Goal: Task Accomplishment & Management: Manage account settings

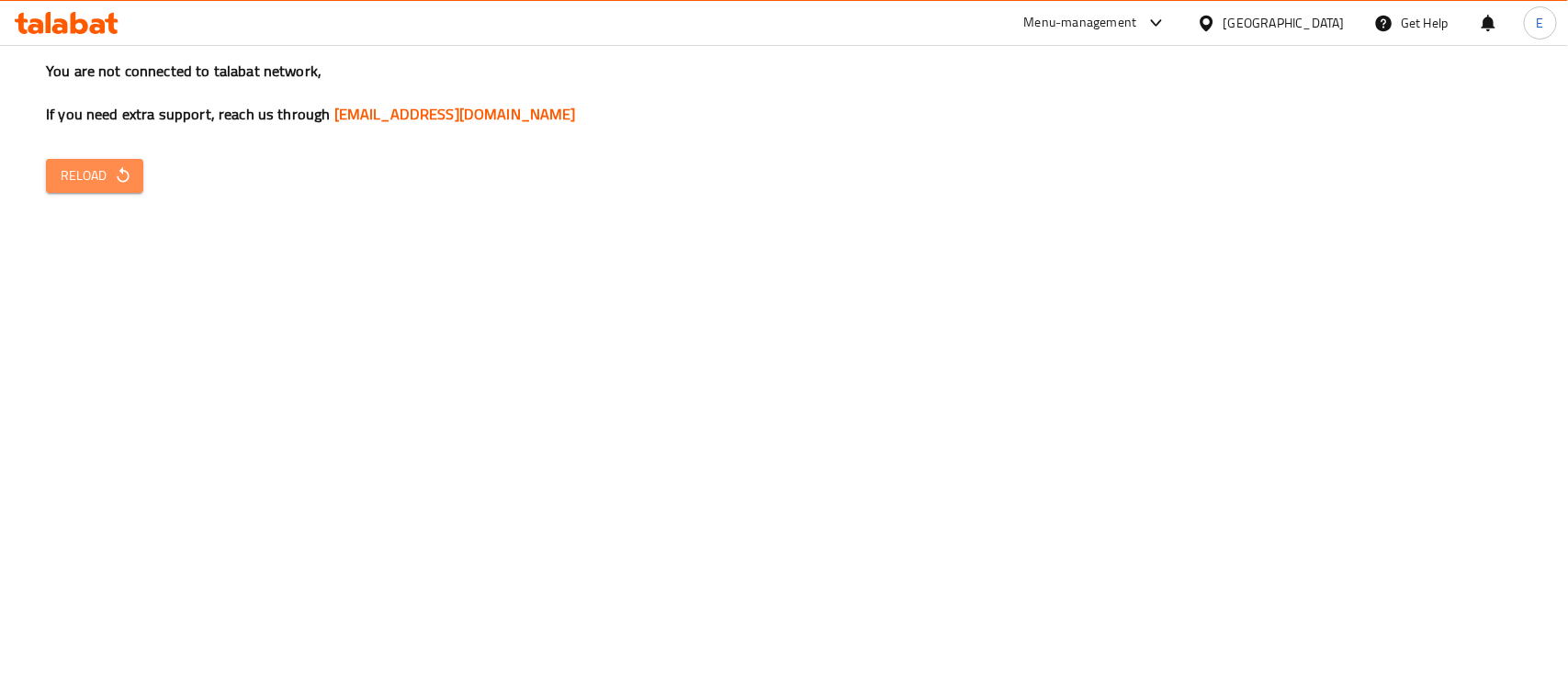
click at [106, 175] on span "Reload" at bounding box center [94, 175] width 68 height 23
click at [69, 182] on span "Reload" at bounding box center [94, 175] width 68 height 23
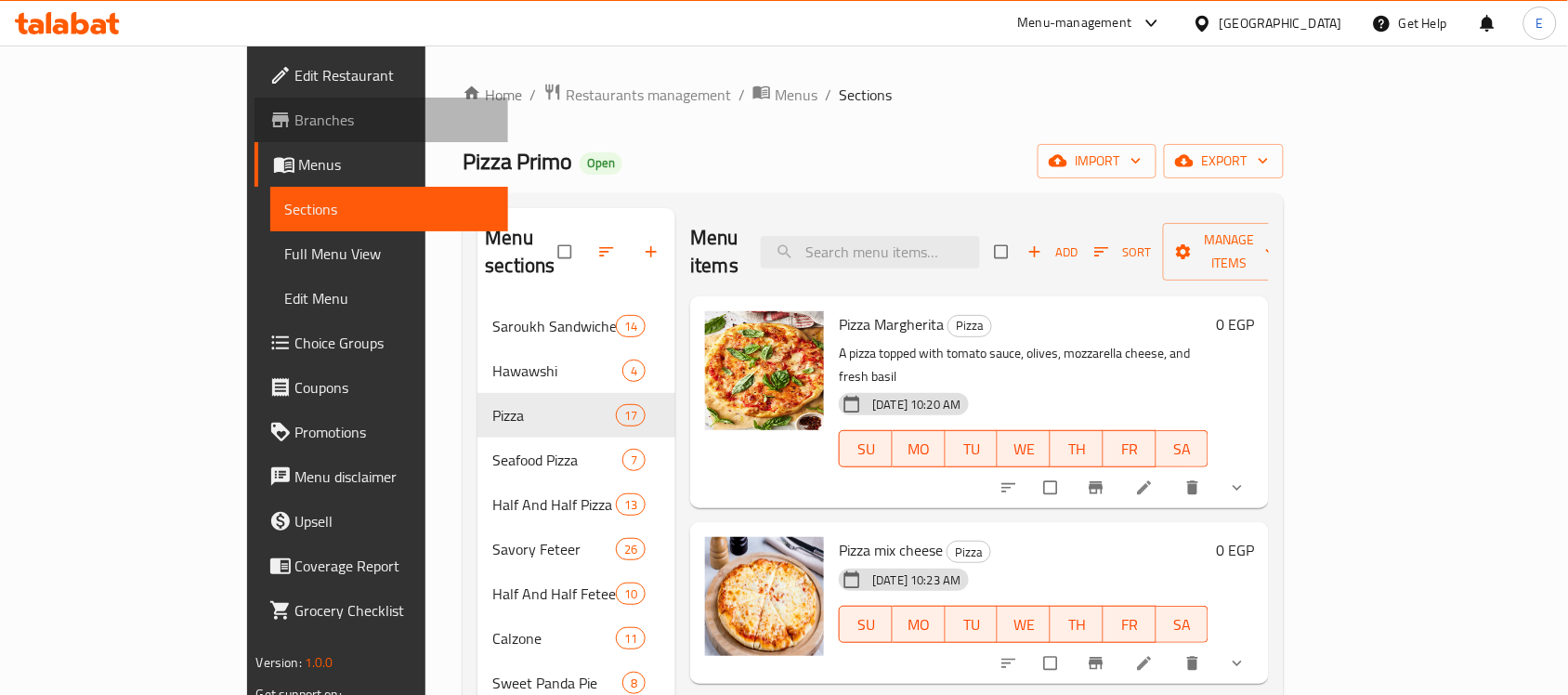
click at [295, 116] on span "Branches" at bounding box center [394, 119] width 199 height 22
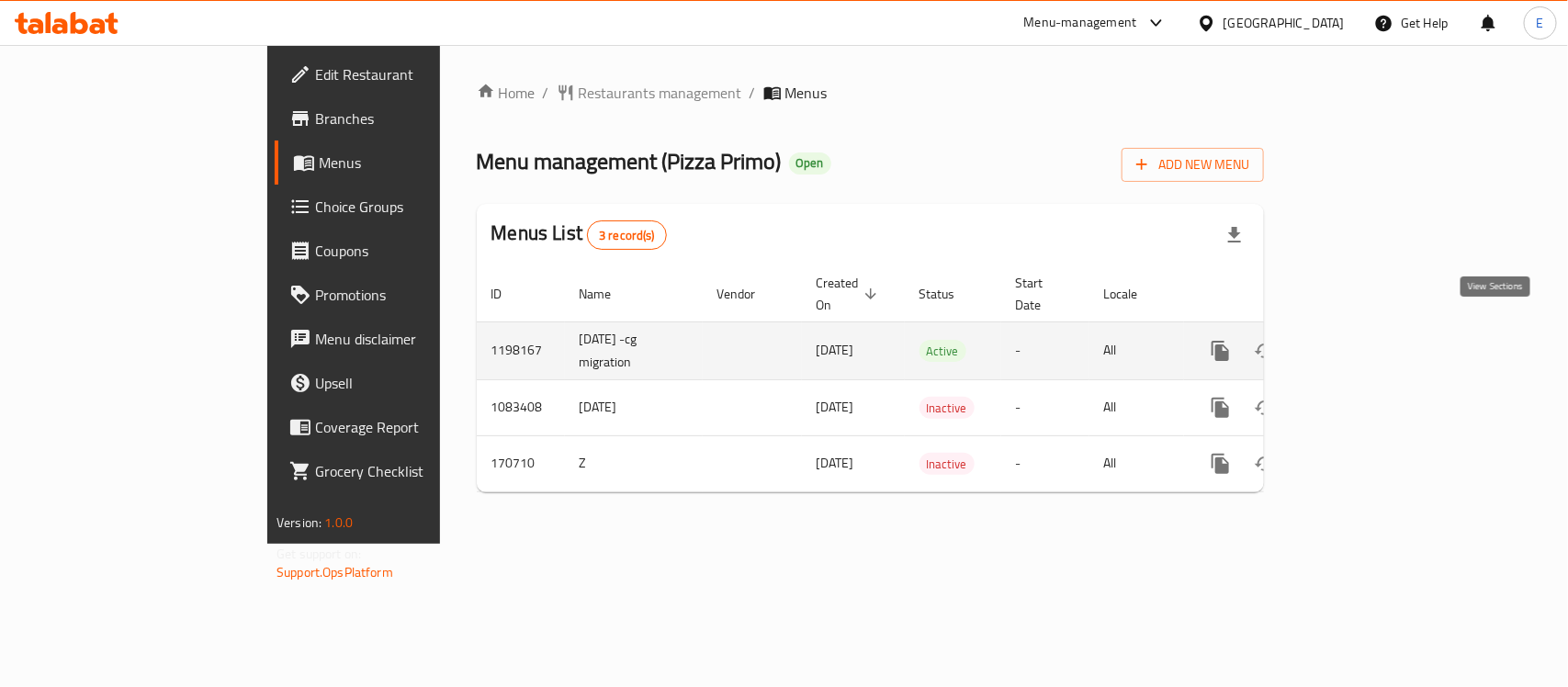
click at [1365, 340] on icon "enhanced table" at bounding box center [1353, 351] width 22 height 22
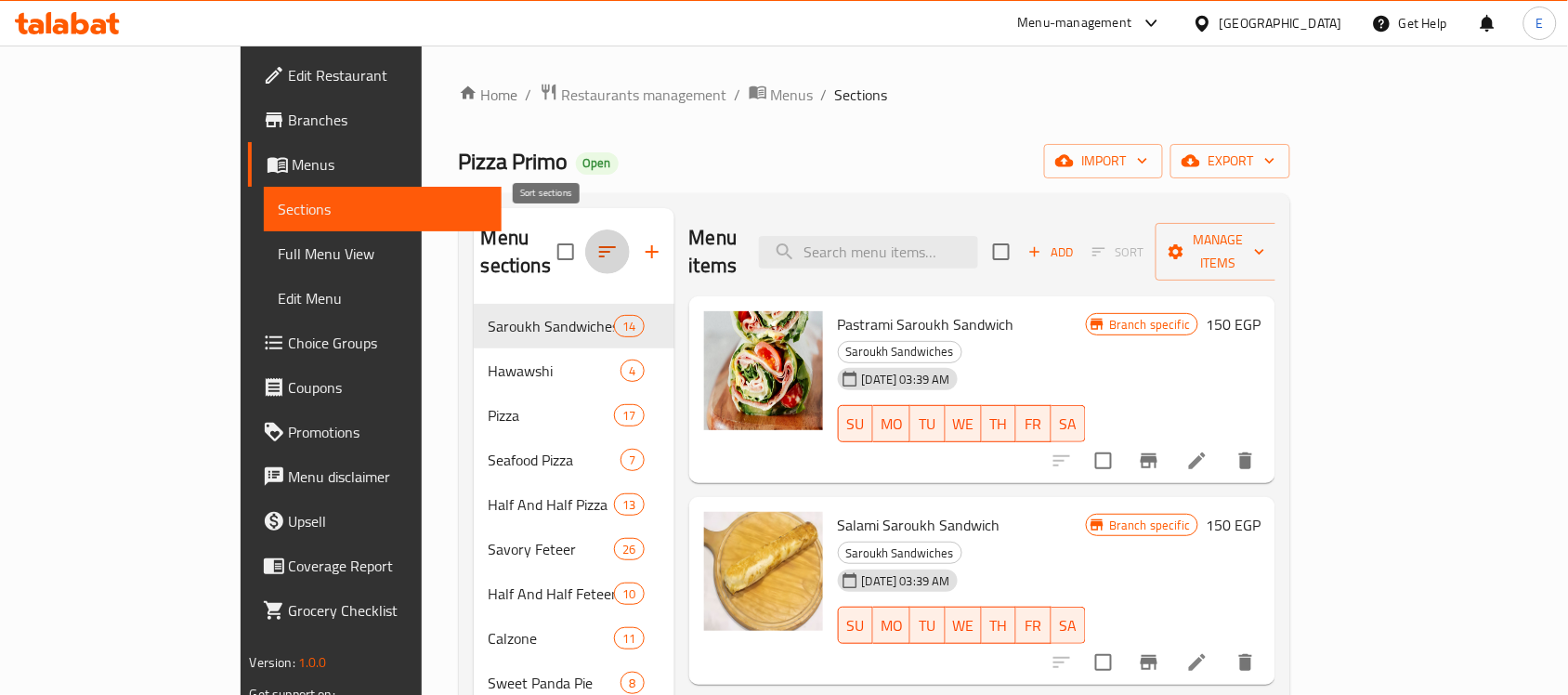
click at [585, 253] on button "button" at bounding box center [607, 252] width 45 height 45
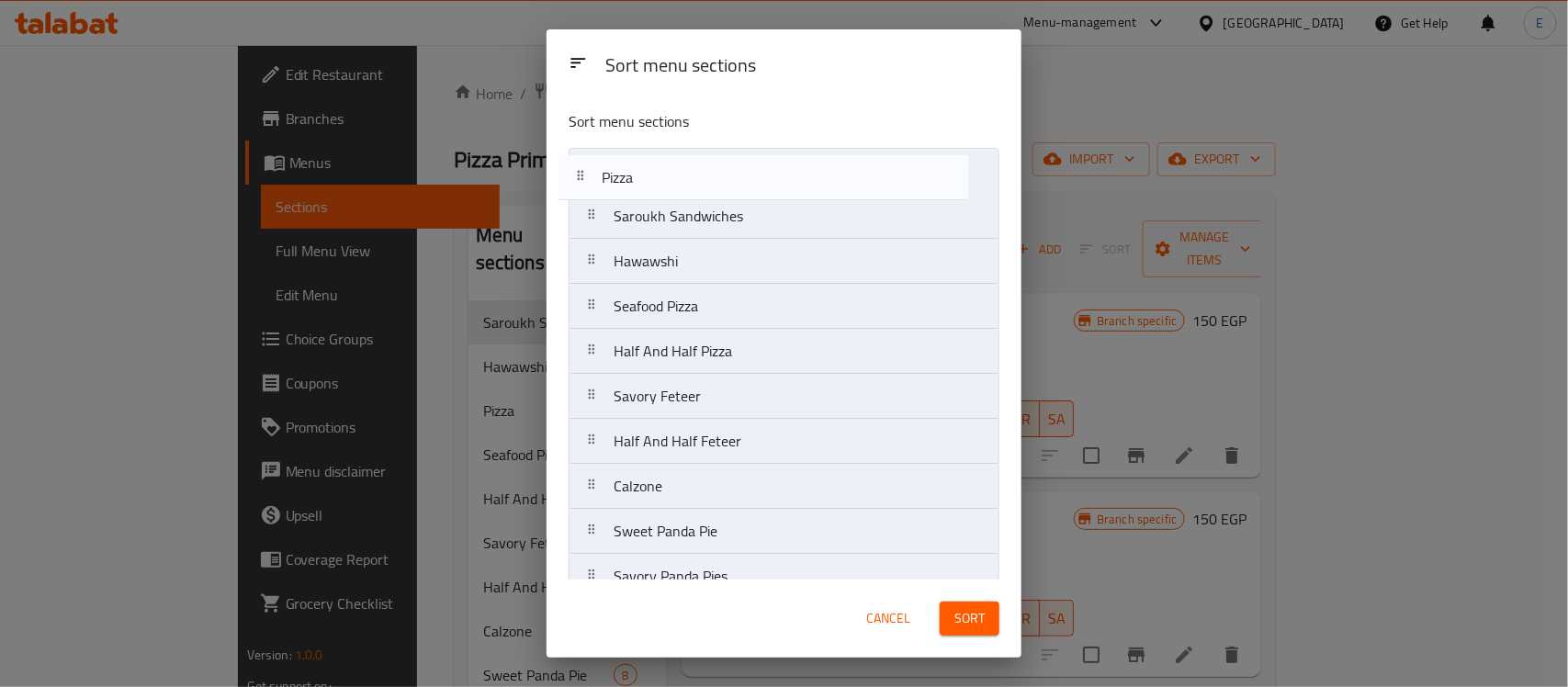
drag, startPoint x: 588, startPoint y: 267, endPoint x: 576, endPoint y: 177, distance: 90.8
click at [576, 177] on nav "Saroukh Sandwiches Hawawshi Pizza Seafood Pizza Half And Half Pizza Savory Fete…" at bounding box center [784, 374] width 431 height 452
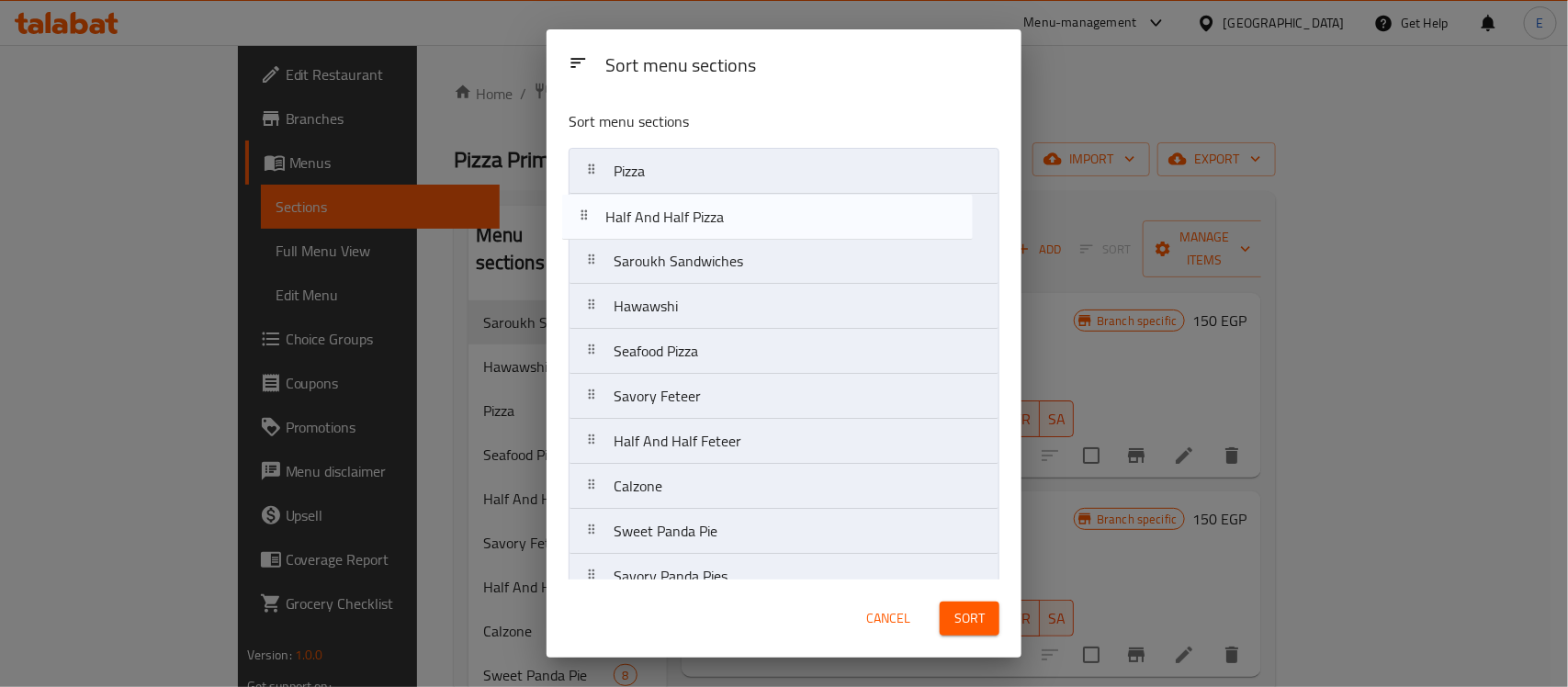
drag, startPoint x: 601, startPoint y: 356, endPoint x: 593, endPoint y: 214, distance: 142.2
click at [593, 214] on nav "Pizza Saroukh Sandwiches Hawawshi Seafood Pizza Half And Half Pizza Savory Fete…" at bounding box center [784, 374] width 431 height 452
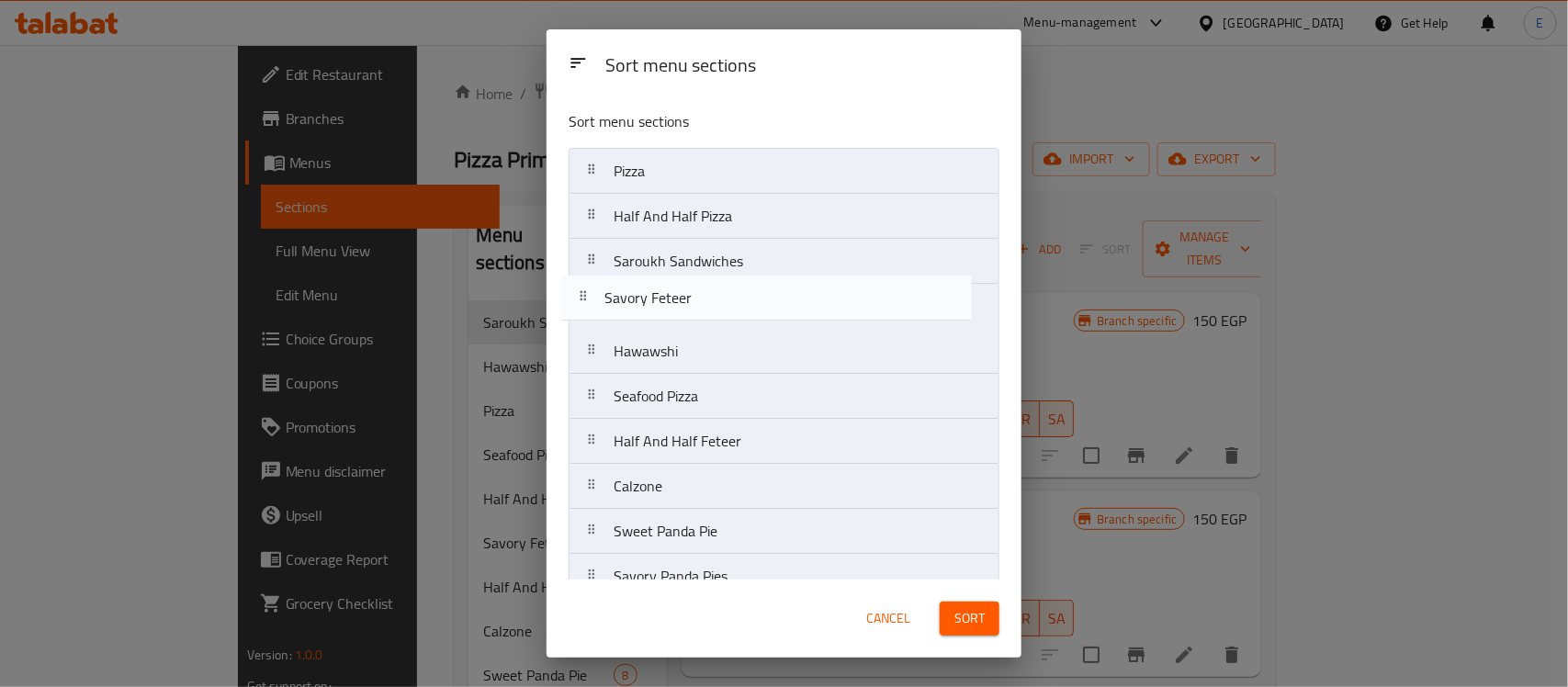
drag, startPoint x: 593, startPoint y: 402, endPoint x: 585, endPoint y: 296, distance: 106.3
click at [585, 296] on nav "Pizza Half And Half Pizza Saroukh Sandwiches Hawawshi Seafood Pizza Savory Fete…" at bounding box center [784, 374] width 431 height 452
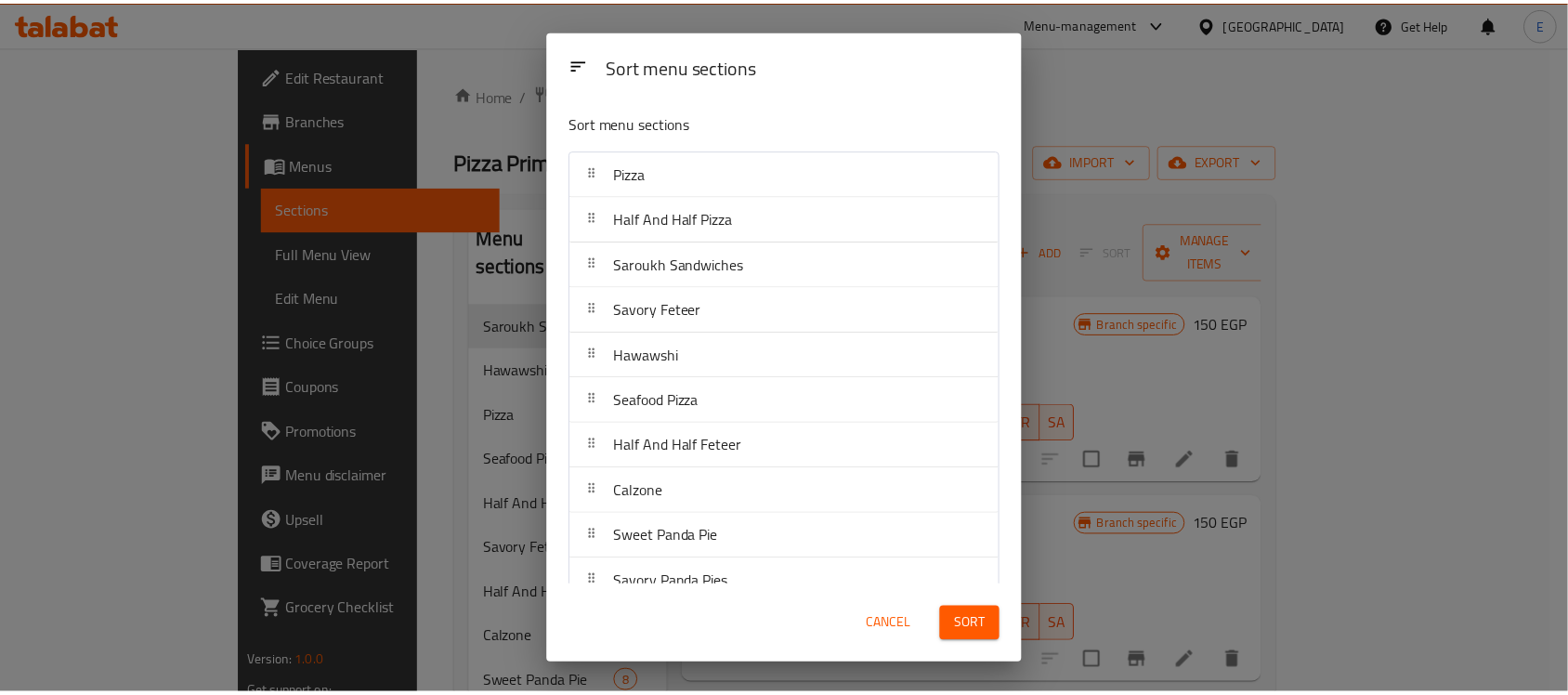
scroll to position [29, 0]
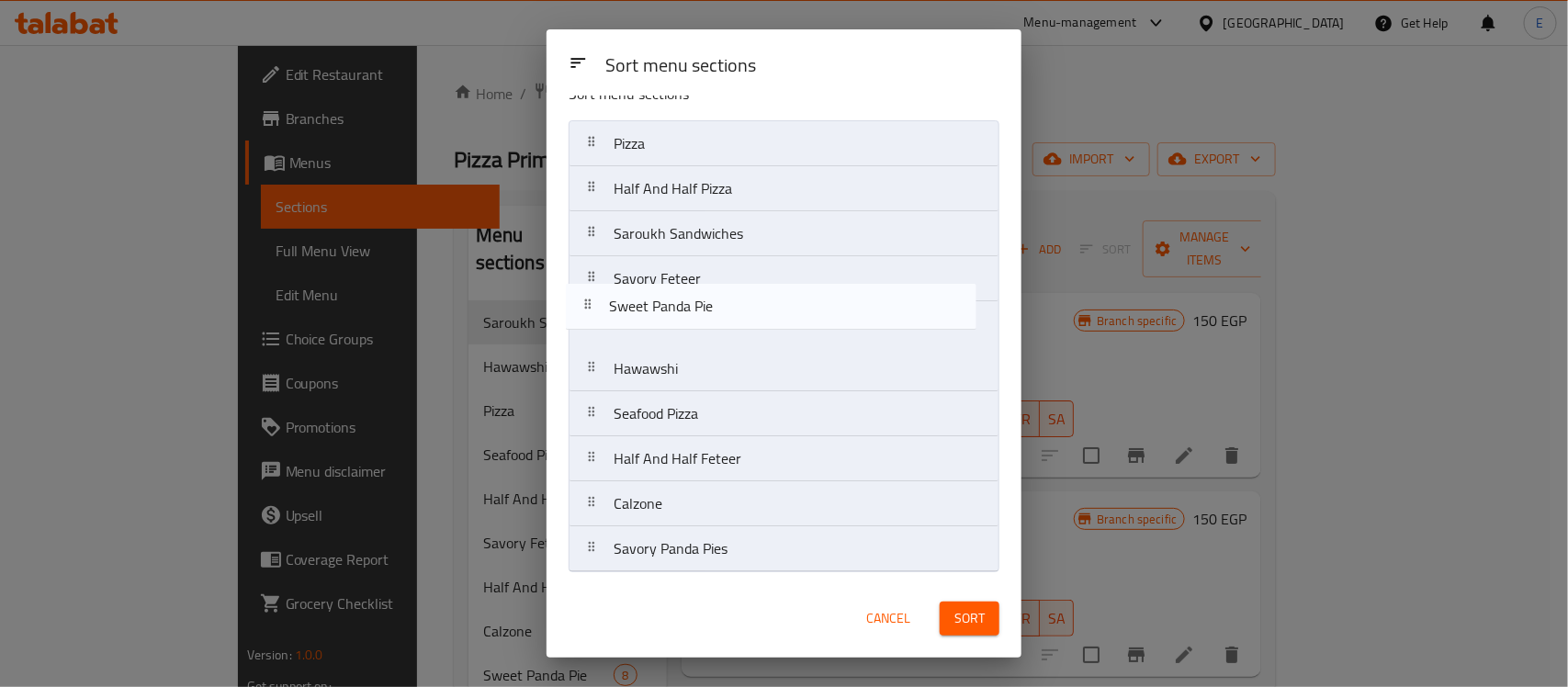
drag, startPoint x: 592, startPoint y: 521, endPoint x: 587, endPoint y: 314, distance: 207.1
click at [587, 314] on nav "Pizza Half And Half Pizza Saroukh Sandwiches Savory Feteer Hawawshi Seafood Piz…" at bounding box center [784, 346] width 431 height 452
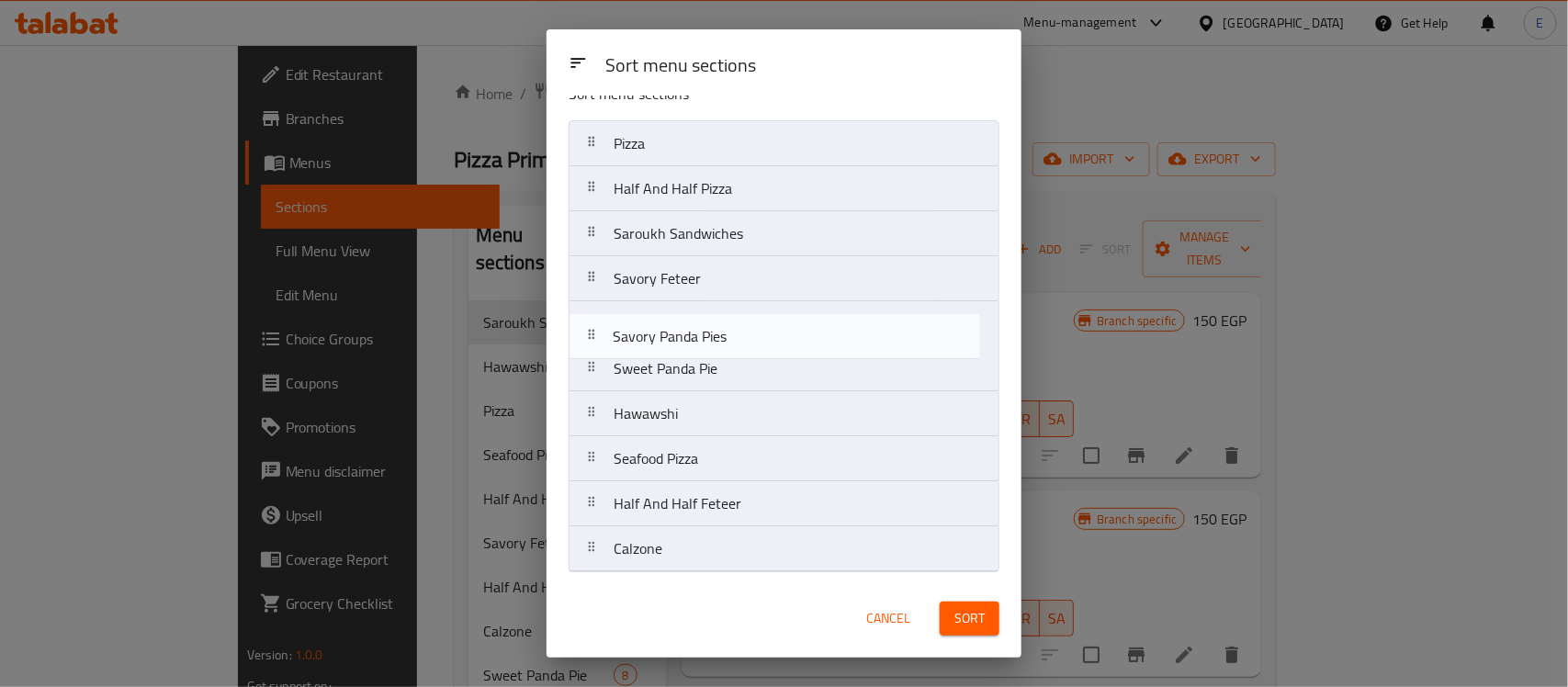
drag, startPoint x: 614, startPoint y: 554, endPoint x: 613, endPoint y: 333, distance: 221.0
click at [613, 333] on nav "Pizza Half And Half Pizza Saroukh Sandwiches Savory Feteer Sweet Panda Pie Hawa…" at bounding box center [784, 346] width 431 height 452
drag, startPoint x: 622, startPoint y: 511, endPoint x: 618, endPoint y: 331, distance: 180.0
click at [618, 331] on nav "Pizza Half And Half Pizza Saroukh Sandwiches Savory Feteer Savory Panda Pies Sw…" at bounding box center [784, 346] width 431 height 452
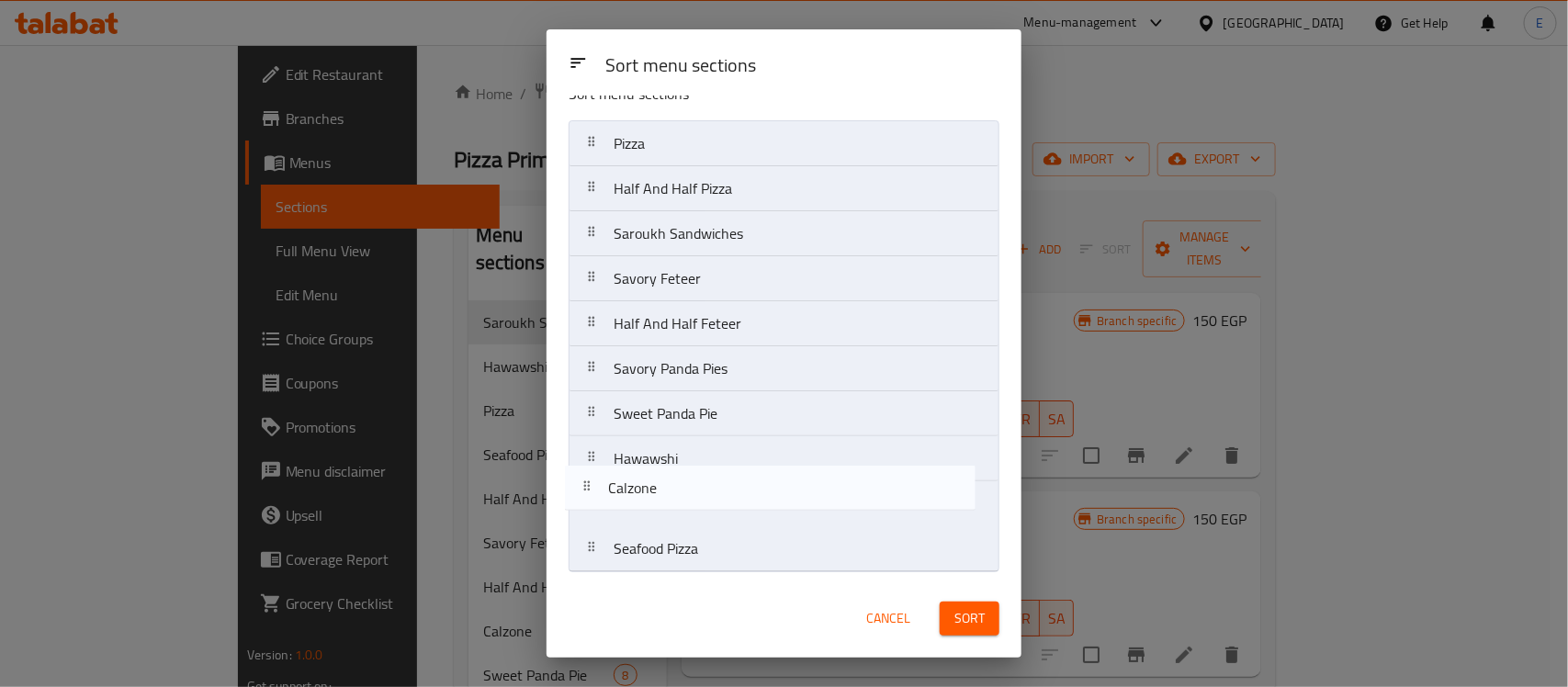
drag, startPoint x: 600, startPoint y: 560, endPoint x: 594, endPoint y: 491, distance: 69.3
click at [594, 491] on nav "Pizza Half And Half Pizza Saroukh Sandwiches Savory Feteer Half And Half Feteer…" at bounding box center [784, 346] width 431 height 452
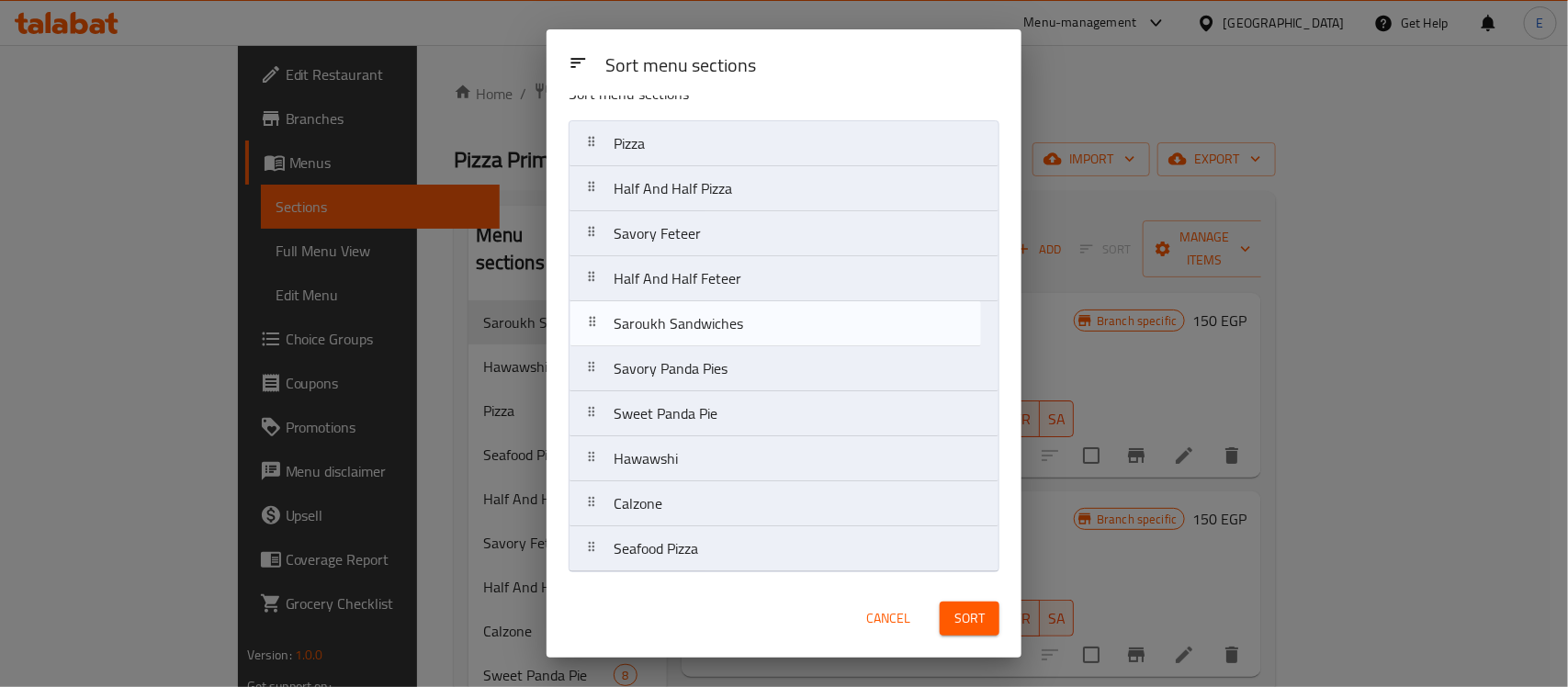
drag, startPoint x: 595, startPoint y: 228, endPoint x: 593, endPoint y: 326, distance: 98.0
click at [593, 326] on nav "Pizza Half And Half Pizza Saroukh Sandwiches Savory Feteer Half And Half Feteer…" at bounding box center [784, 346] width 431 height 452
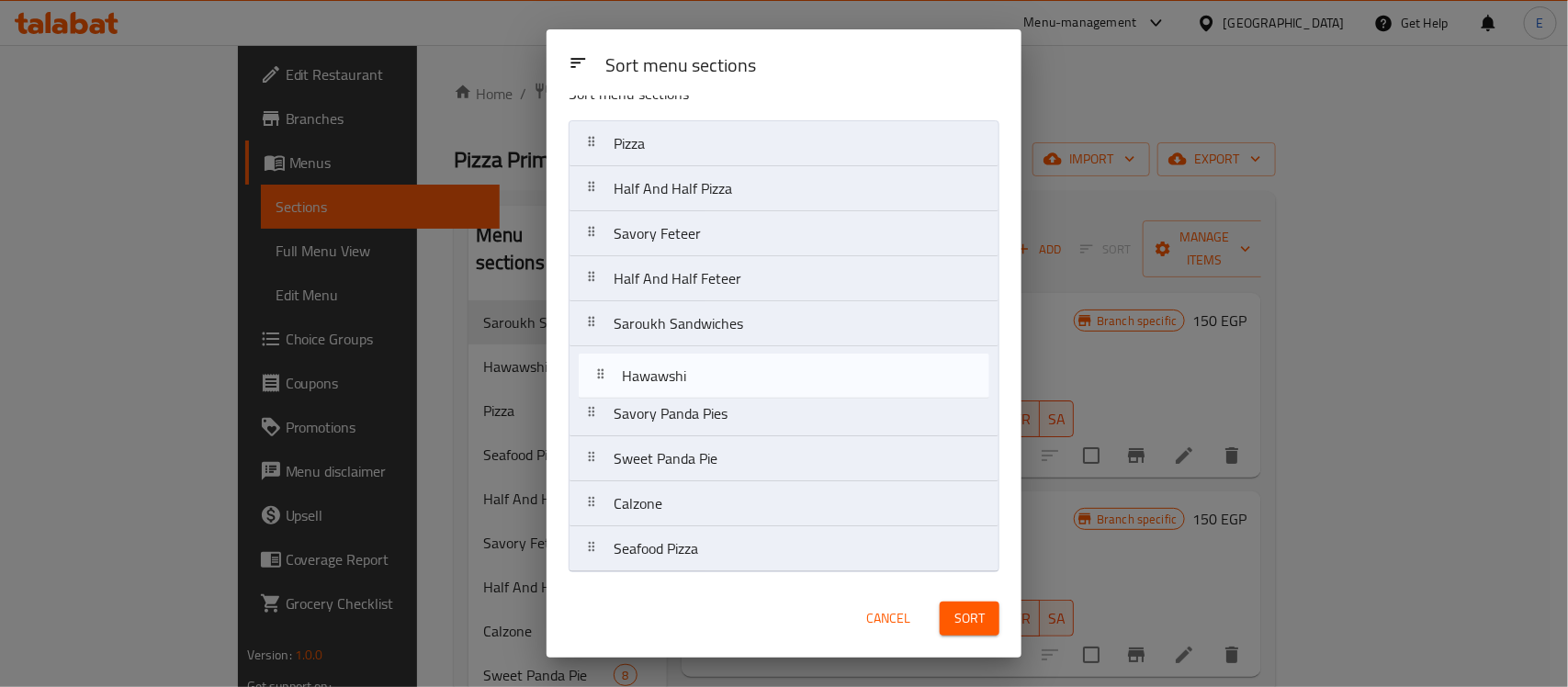
drag, startPoint x: 603, startPoint y: 474, endPoint x: 613, endPoint y: 383, distance: 91.5
click at [613, 383] on nav "Pizza Half And Half Pizza Savory Feteer Half And Half Feteer Saroukh Sandwiches…" at bounding box center [784, 346] width 431 height 452
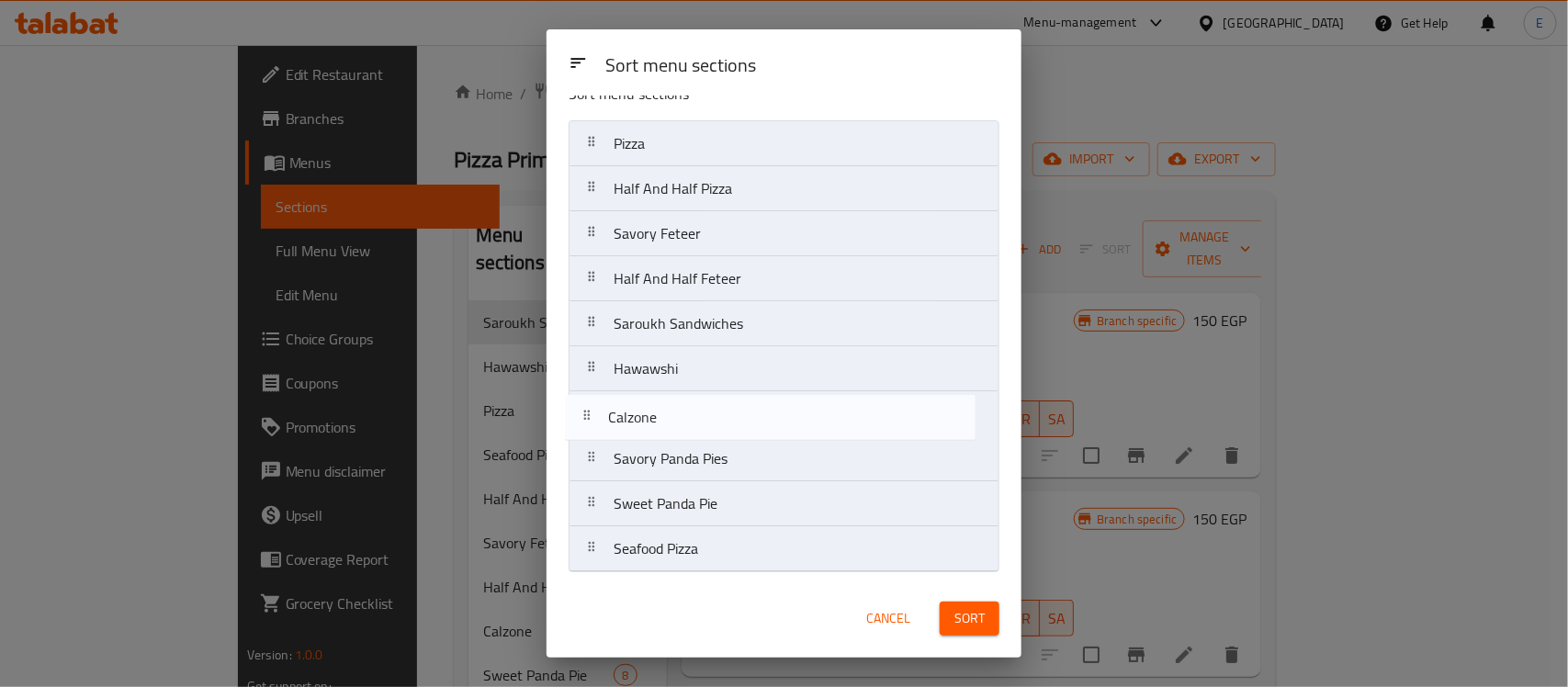
drag, startPoint x: 602, startPoint y: 516, endPoint x: 595, endPoint y: 417, distance: 99.2
click at [595, 417] on nav "Pizza Half And Half Pizza Savory Feteer Half And Half Feteer Saroukh Sandwiches…" at bounding box center [784, 346] width 431 height 452
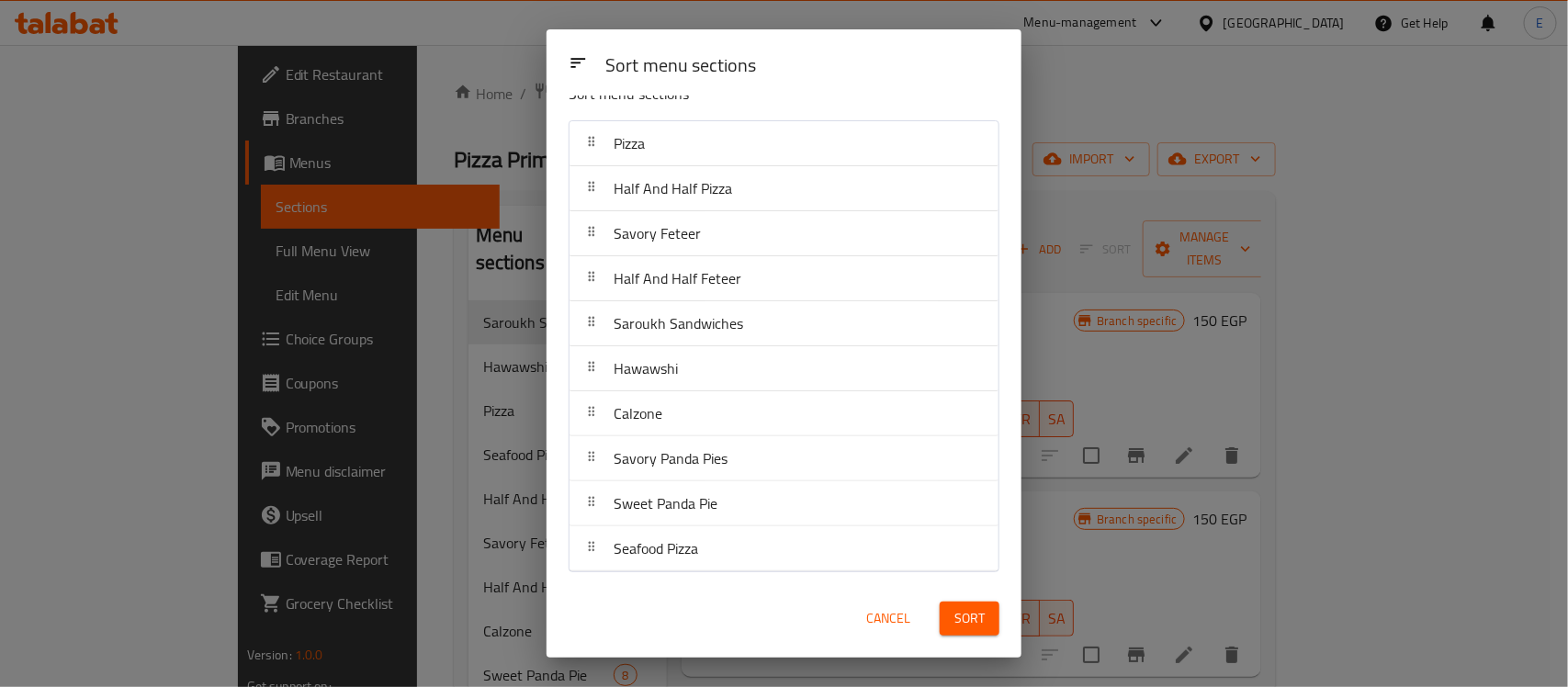
click at [974, 620] on span "Sort" at bounding box center [969, 618] width 30 height 23
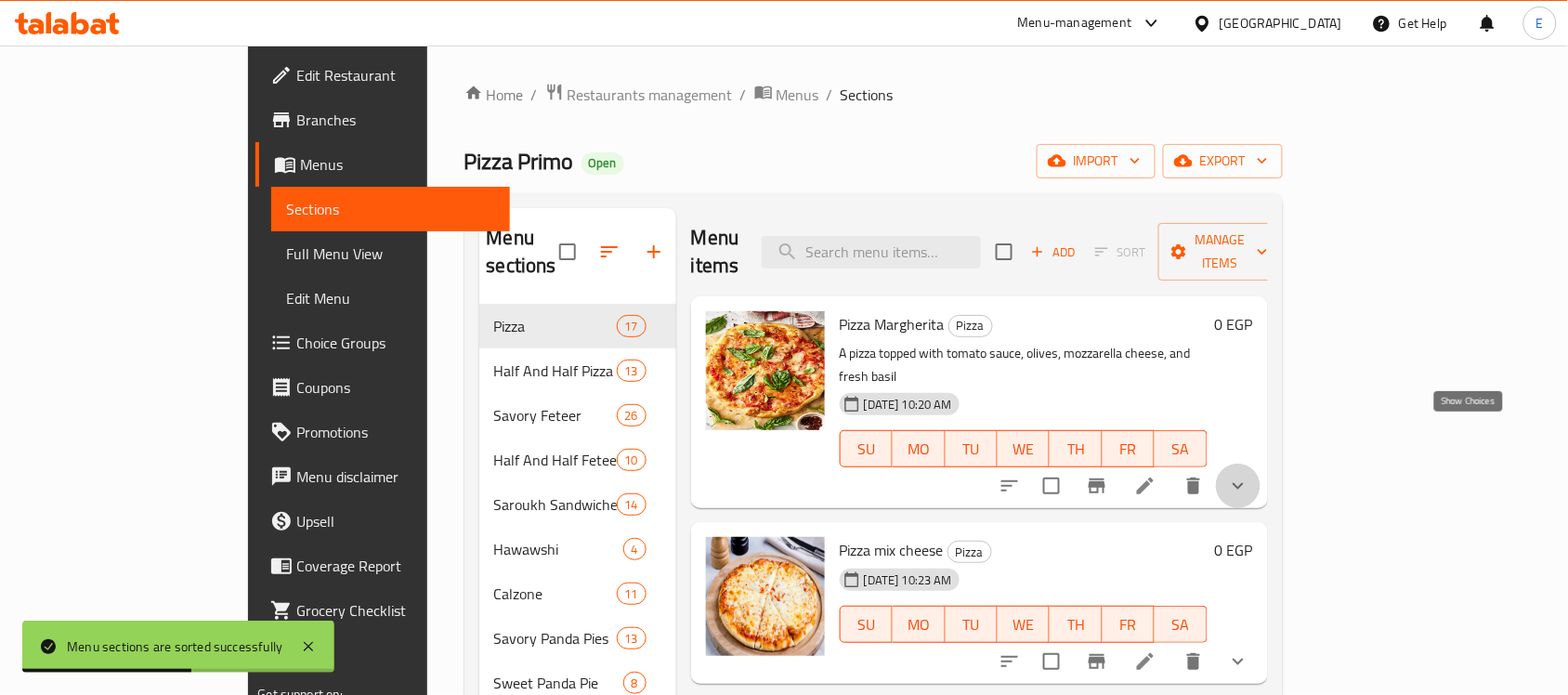
click at [1250, 475] on icon "show more" at bounding box center [1238, 486] width 22 height 22
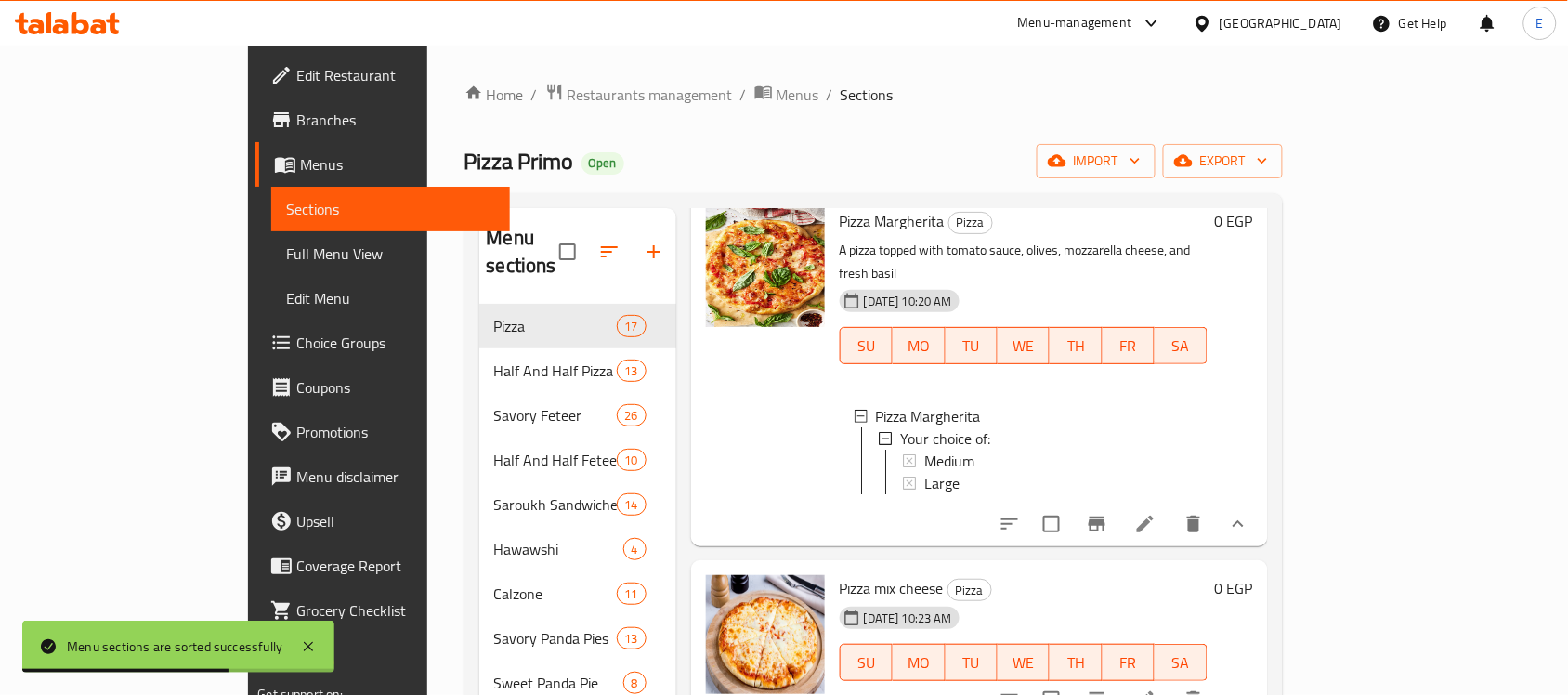
scroll to position [223, 0]
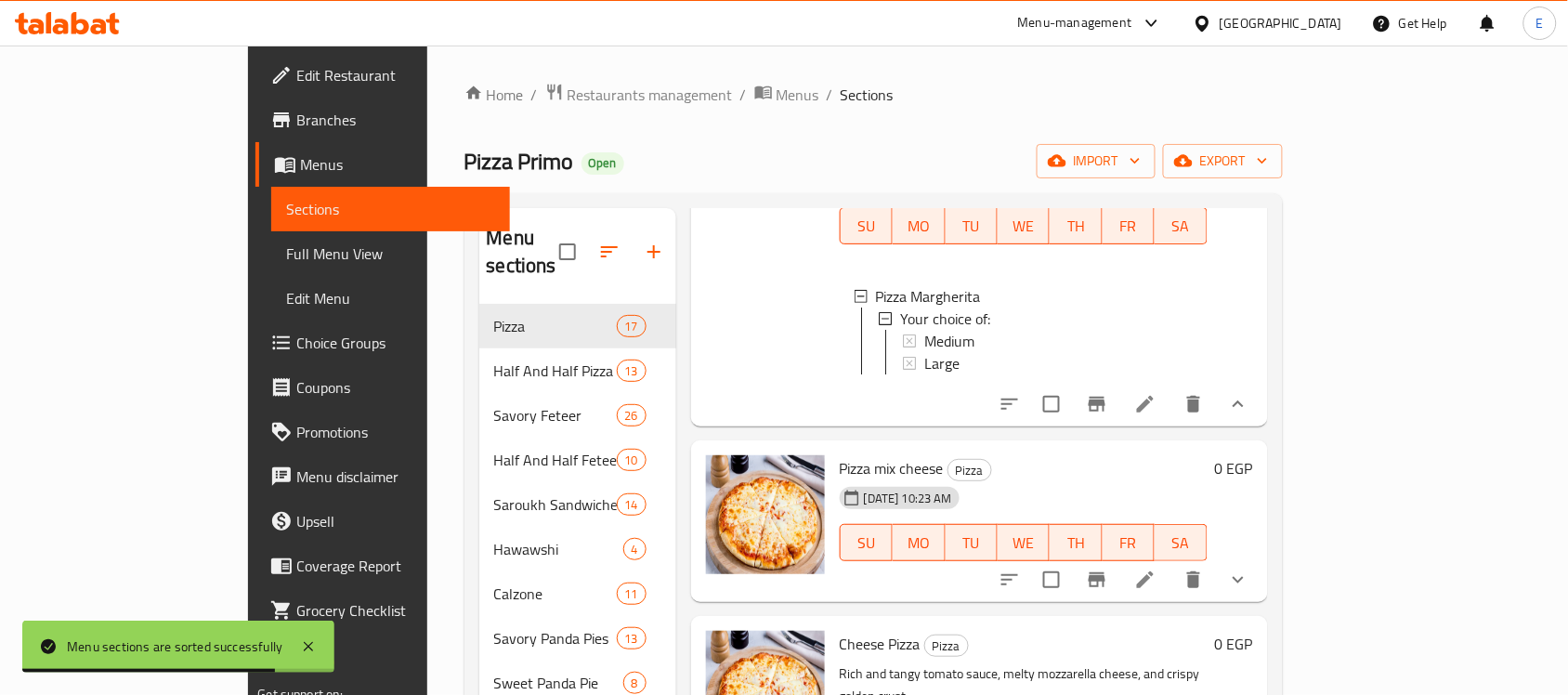
drag, startPoint x: 1490, startPoint y: 556, endPoint x: 1454, endPoint y: 514, distance: 55.3
click at [1261, 514] on div "Pizza mix cheese Pizza [DATE] 10:23 AM SU MO TU WE TH FR SA 0 EGP" at bounding box center [1046, 522] width 428 height 147
click at [1253, 514] on div "0 EGP" at bounding box center [1231, 521] width 46 height 132
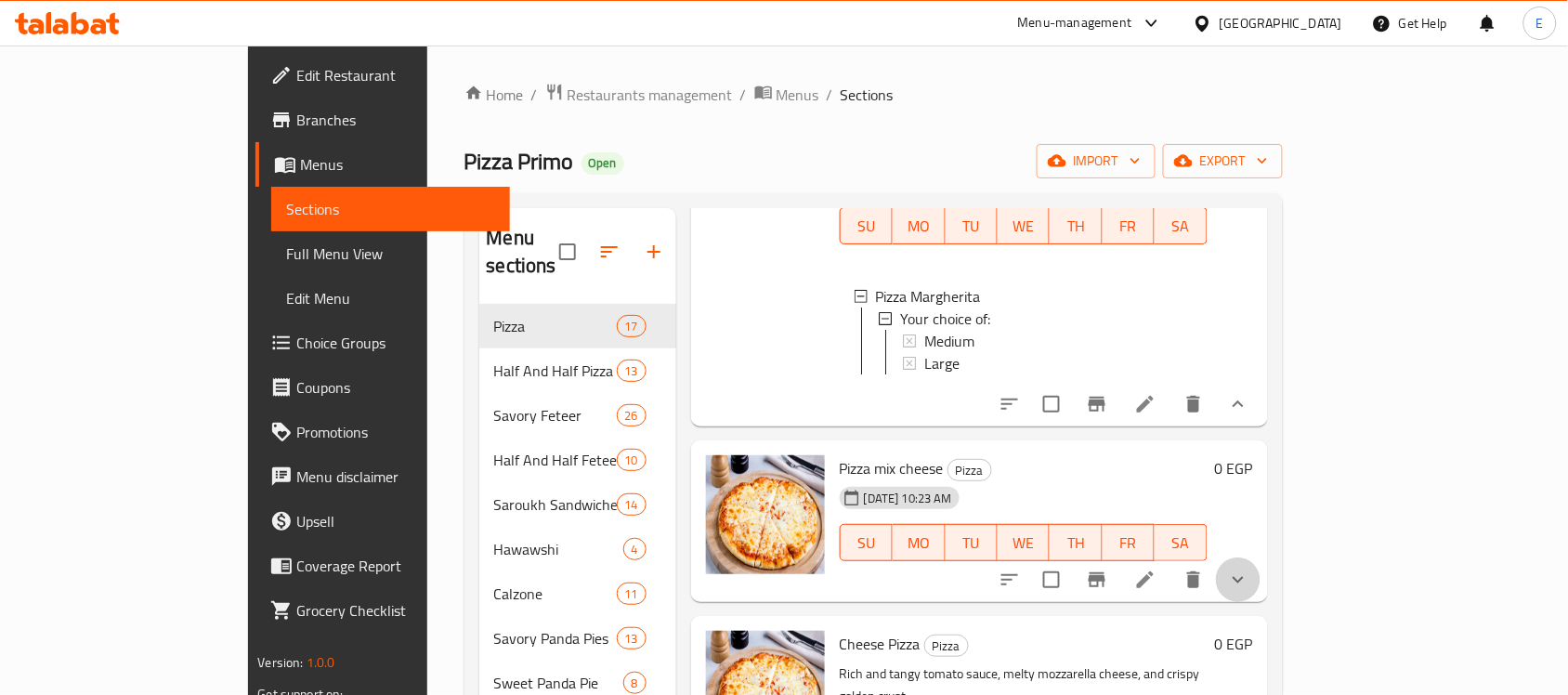
click at [1261, 558] on button "show more" at bounding box center [1238, 580] width 45 height 45
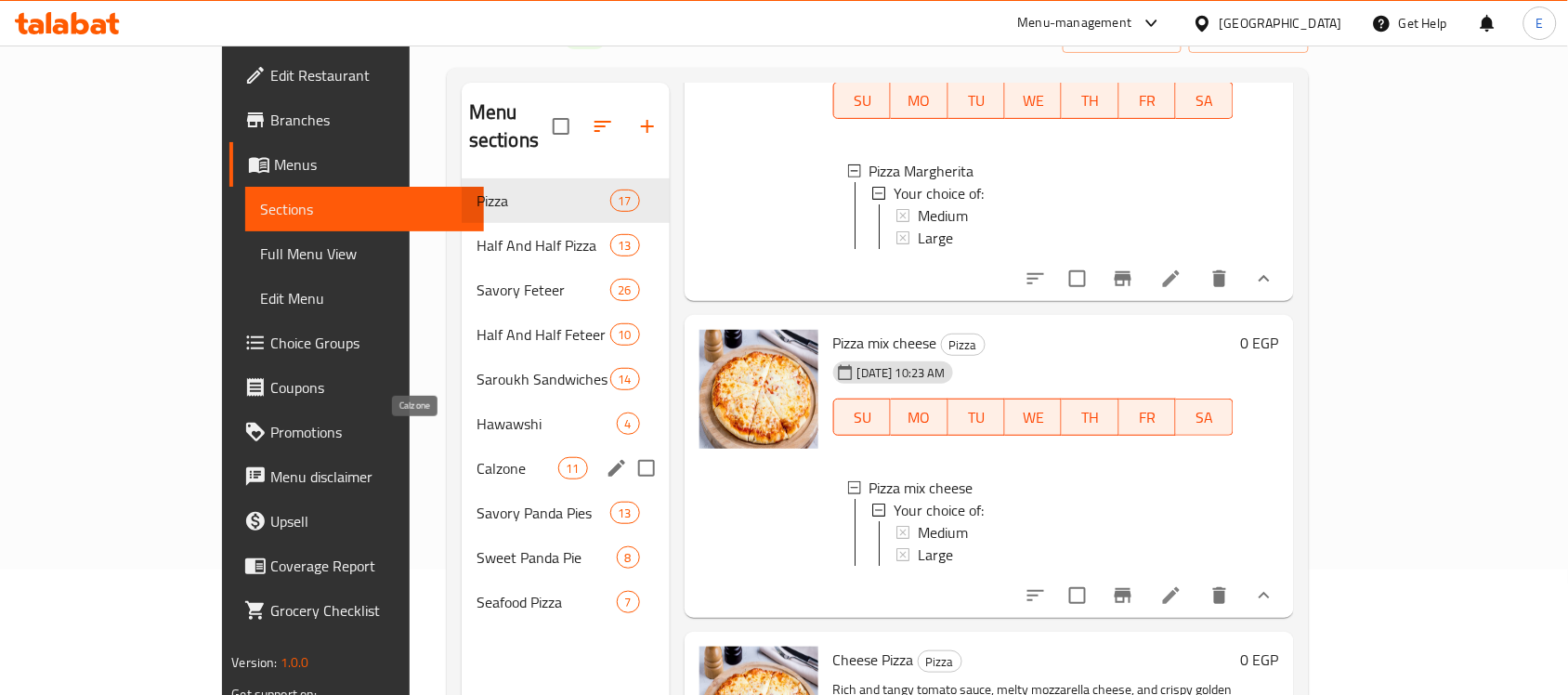
scroll to position [126, 0]
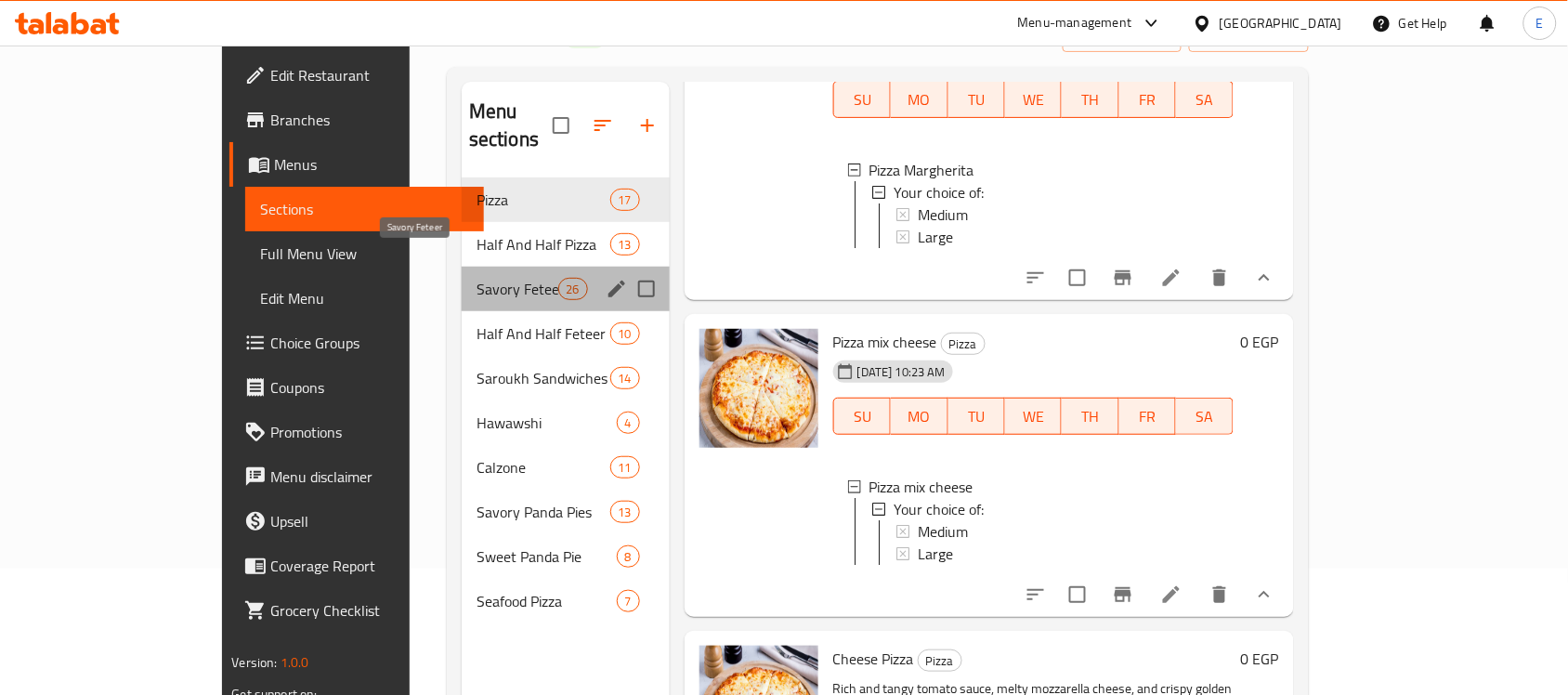
click at [477, 278] on span "Savory Feteer" at bounding box center [518, 289] width 81 height 22
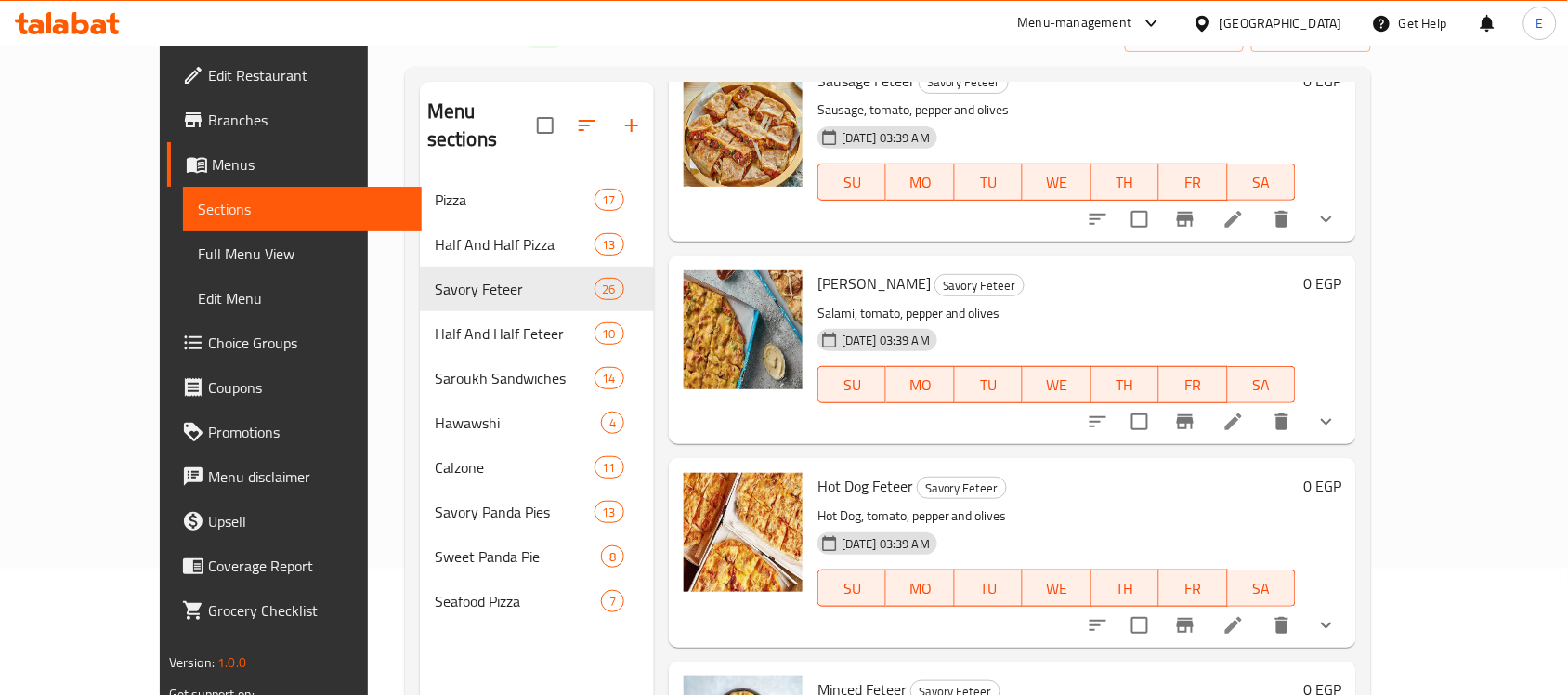
scroll to position [2615, 0]
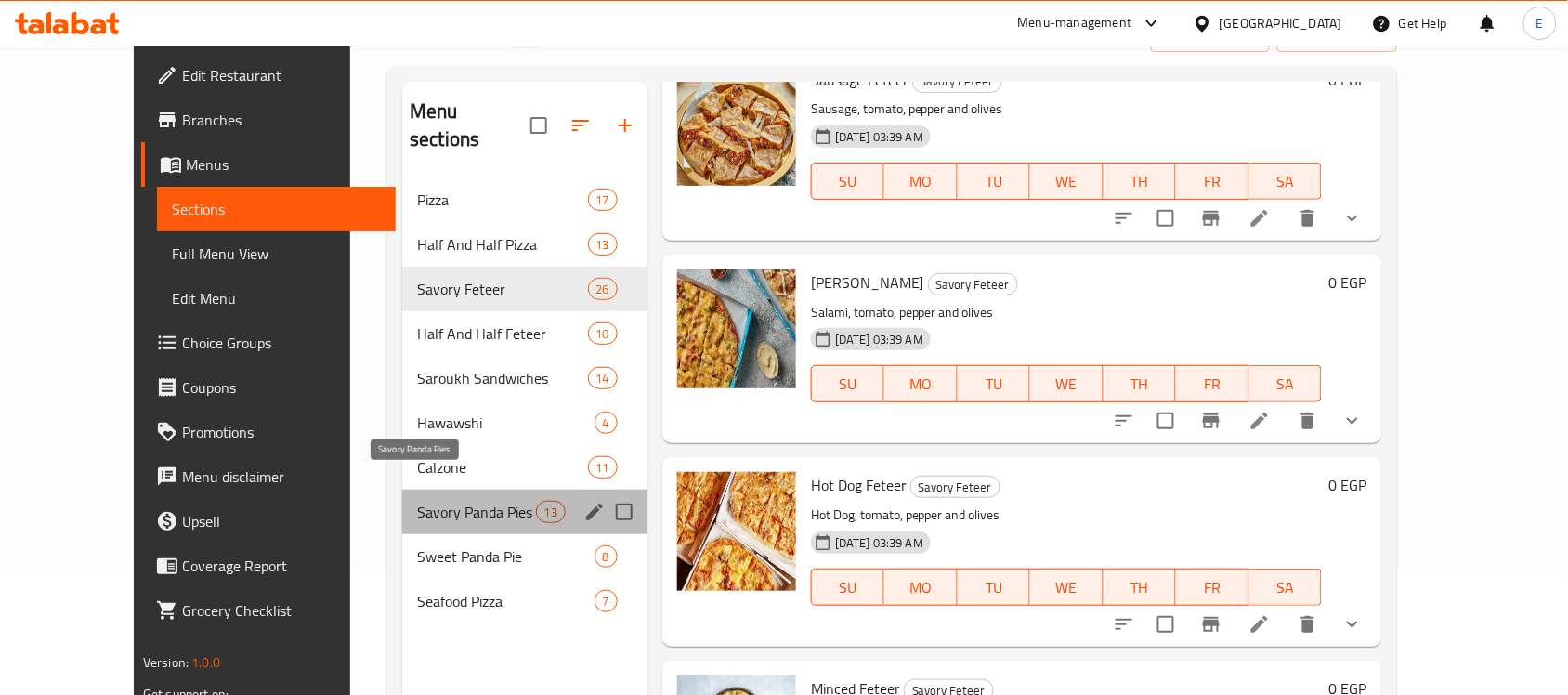
click at [432, 501] on span "Savory Panda Pies" at bounding box center [476, 512] width 118 height 22
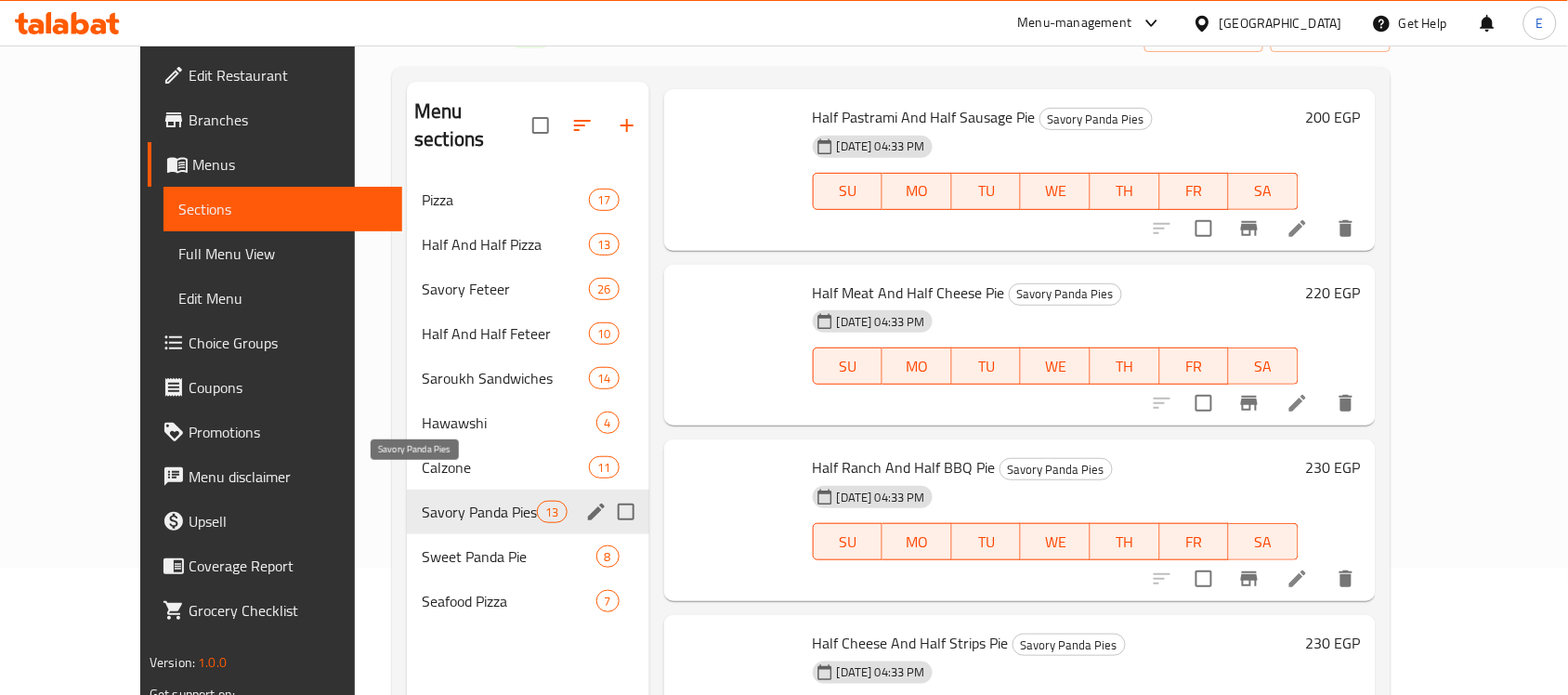
scroll to position [1850, 0]
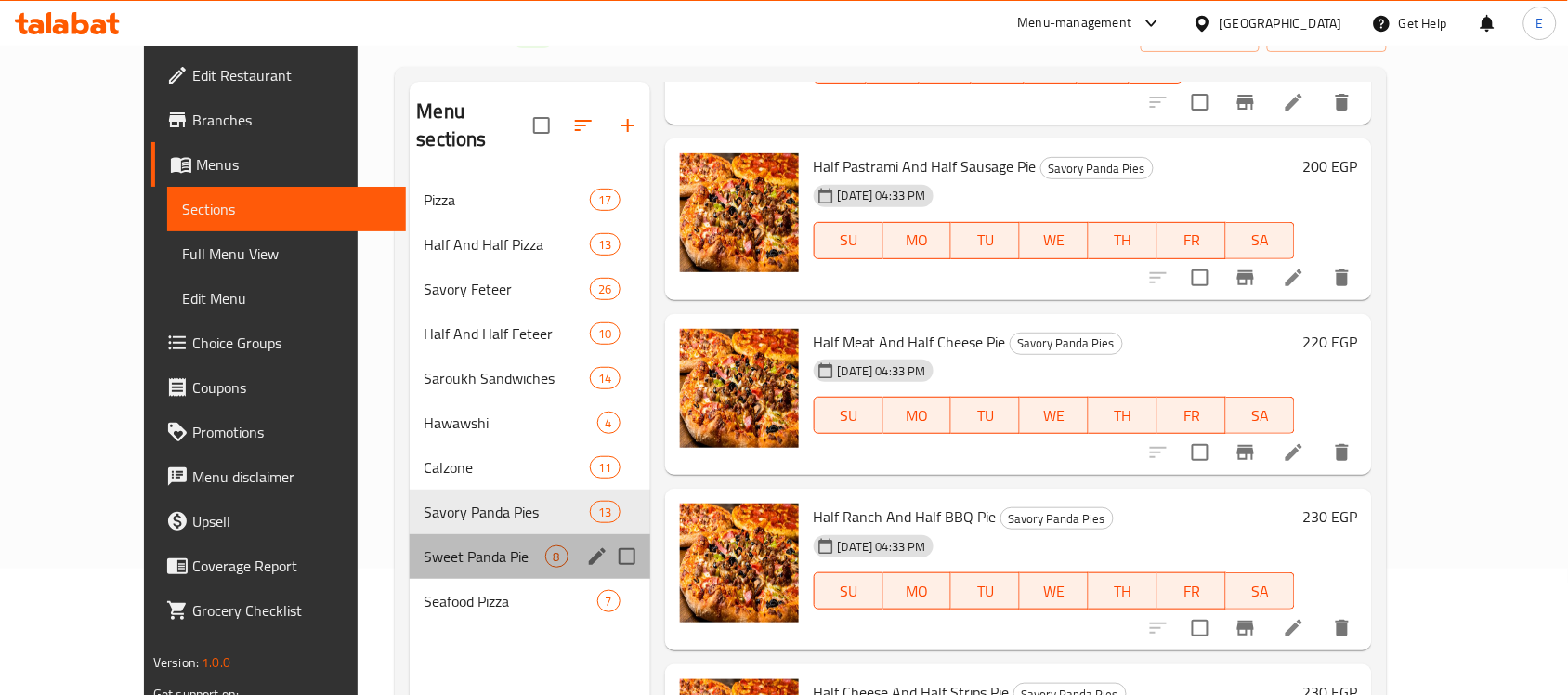
click at [432, 535] on div "Sweet Panda Pie 8" at bounding box center [530, 557] width 240 height 45
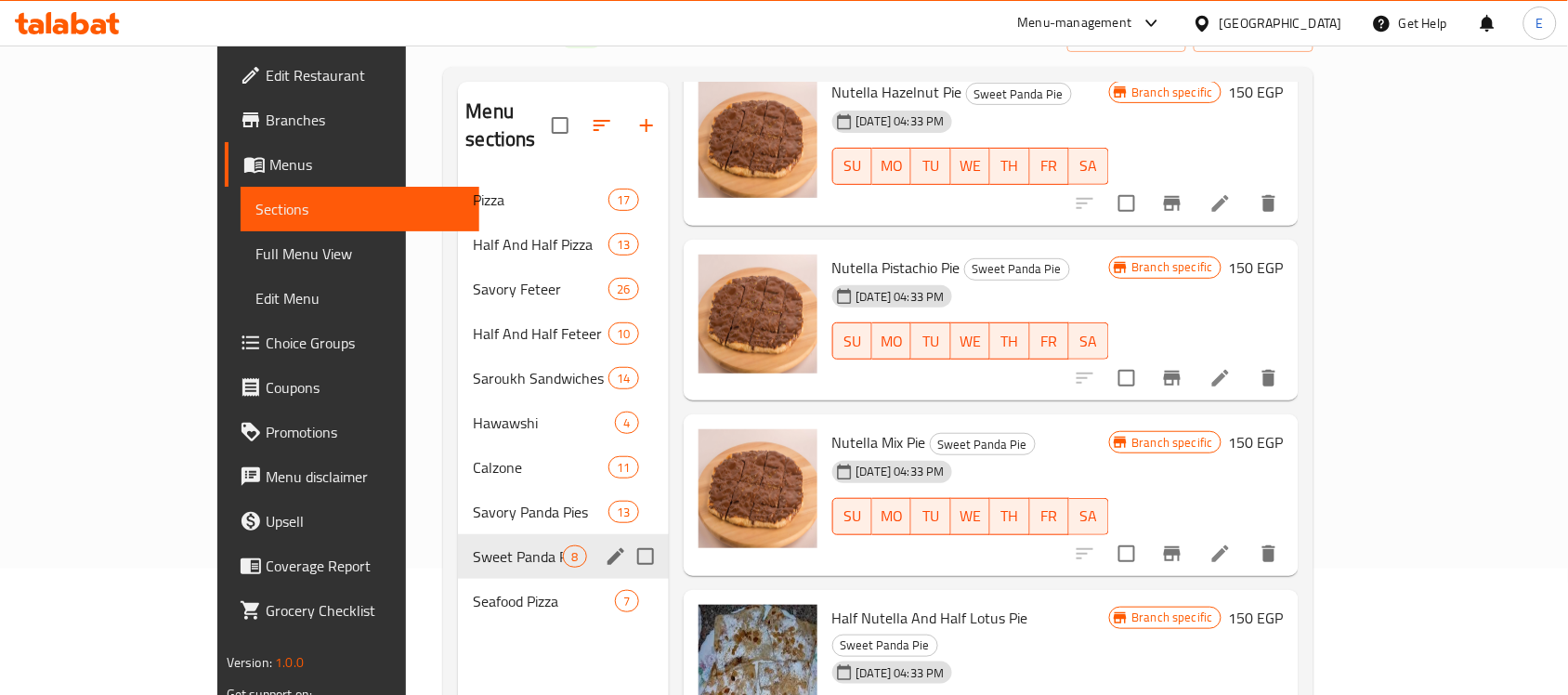
scroll to position [807, 0]
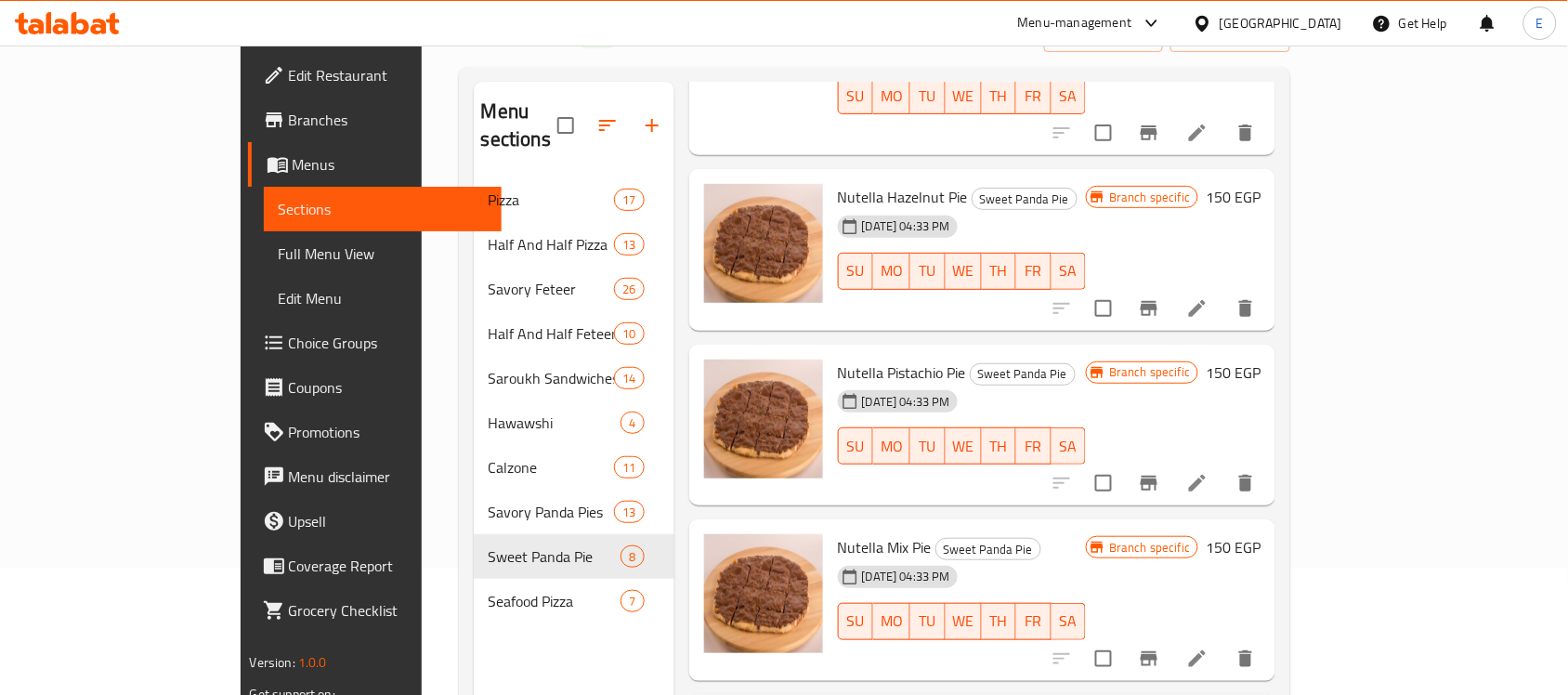
click at [838, 183] on span "Nutella Hazelnut Pie" at bounding box center [902, 197] width 130 height 28
click at [841, 359] on span "Nutella Pistachio Pie" at bounding box center [901, 373] width 128 height 28
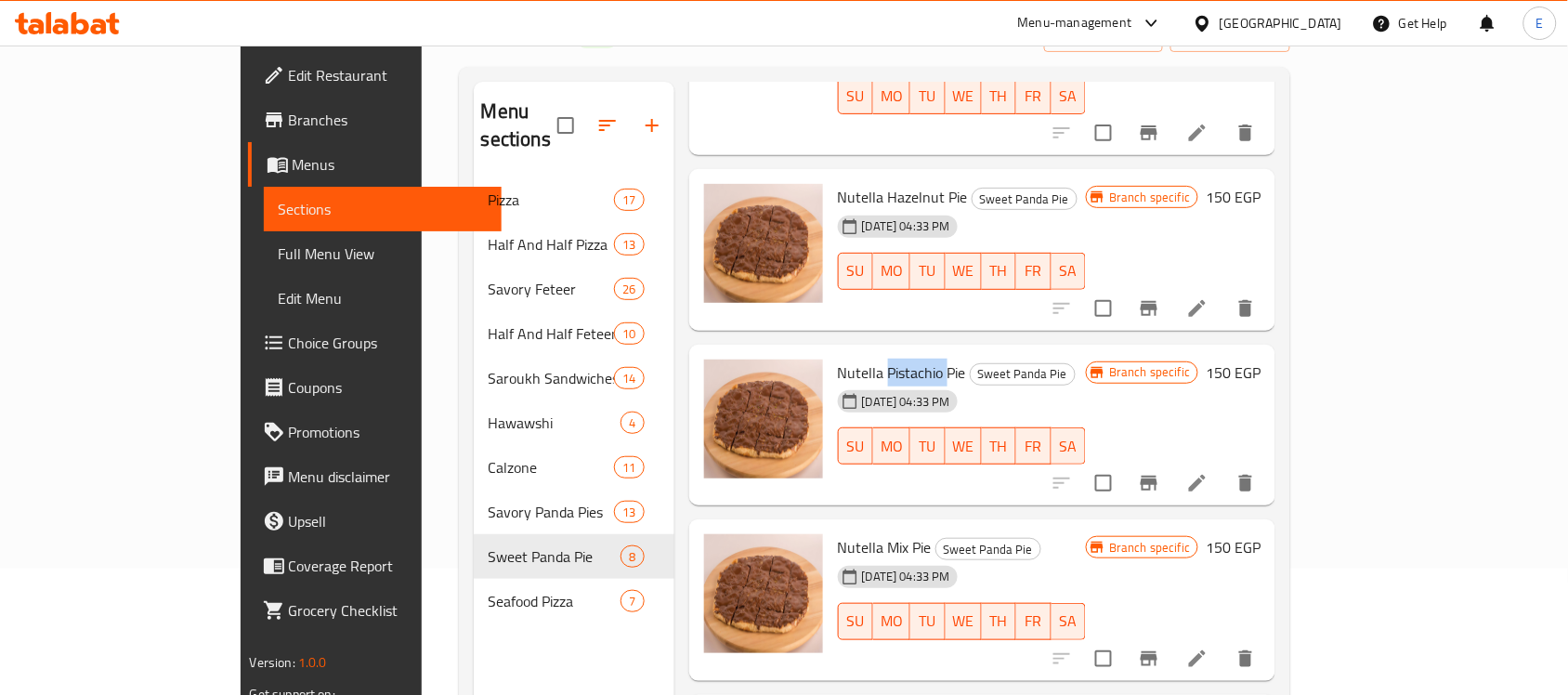
click at [841, 359] on span "Nutella Pistachio Pie" at bounding box center [901, 373] width 128 height 28
click at [838, 534] on span "Nutella Mix Pie" at bounding box center [884, 548] width 93 height 28
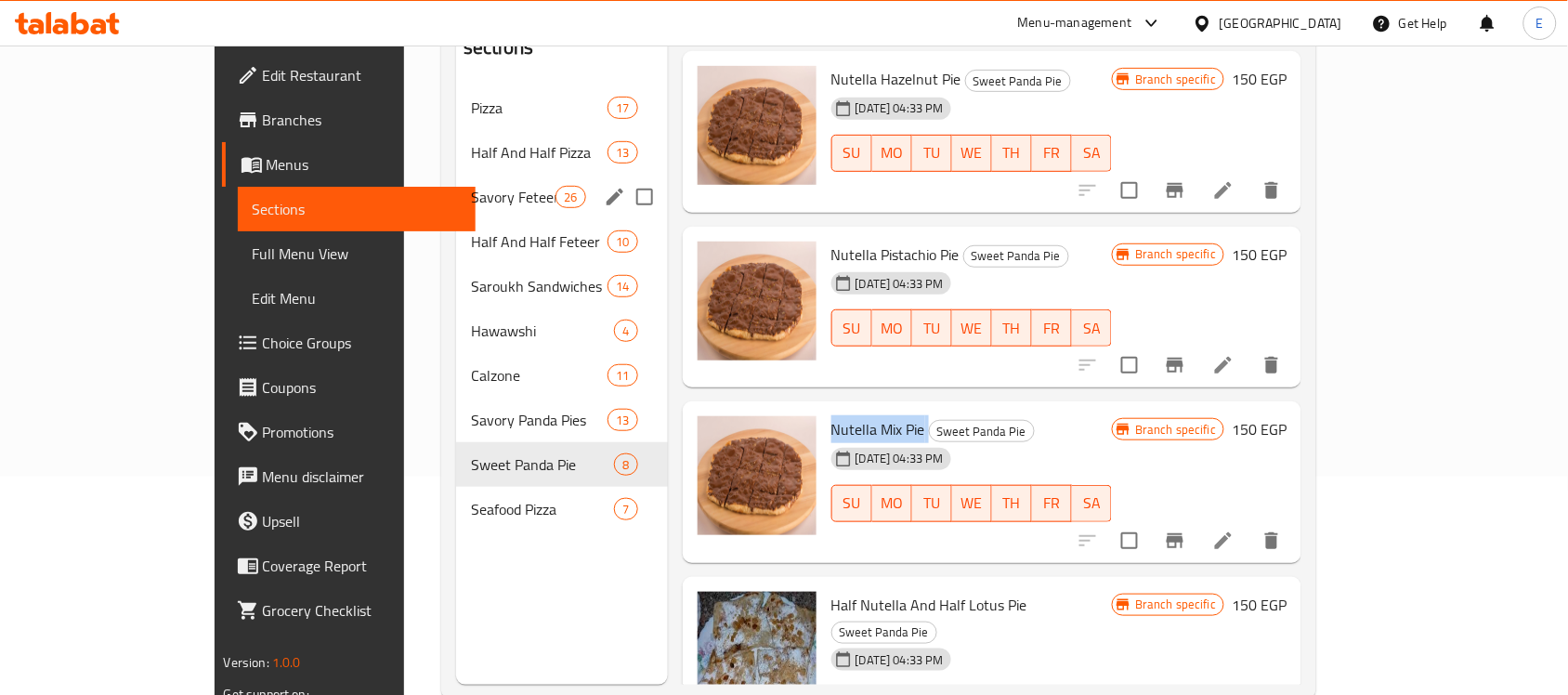
scroll to position [217, 0]
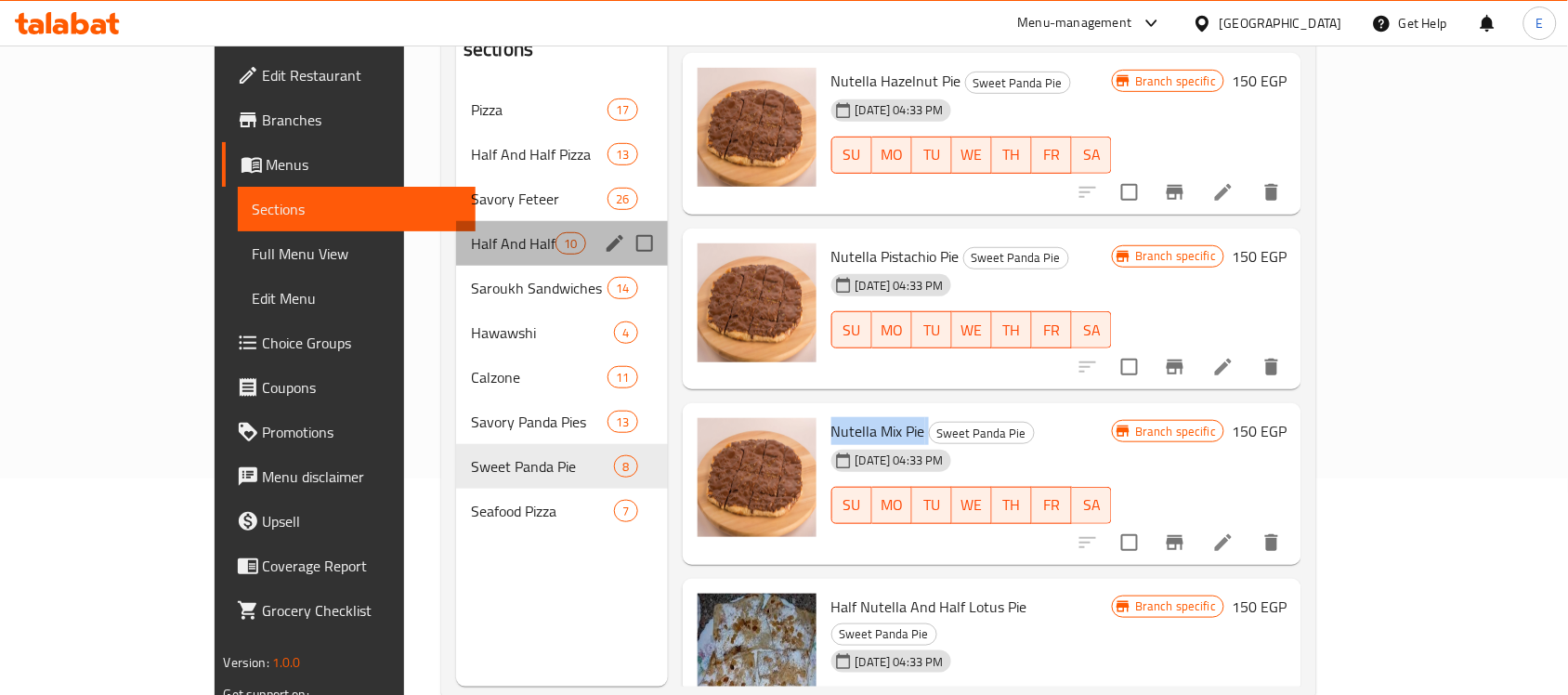
click at [456, 222] on div "Half And Half Feteer 10" at bounding box center [561, 244] width 212 height 45
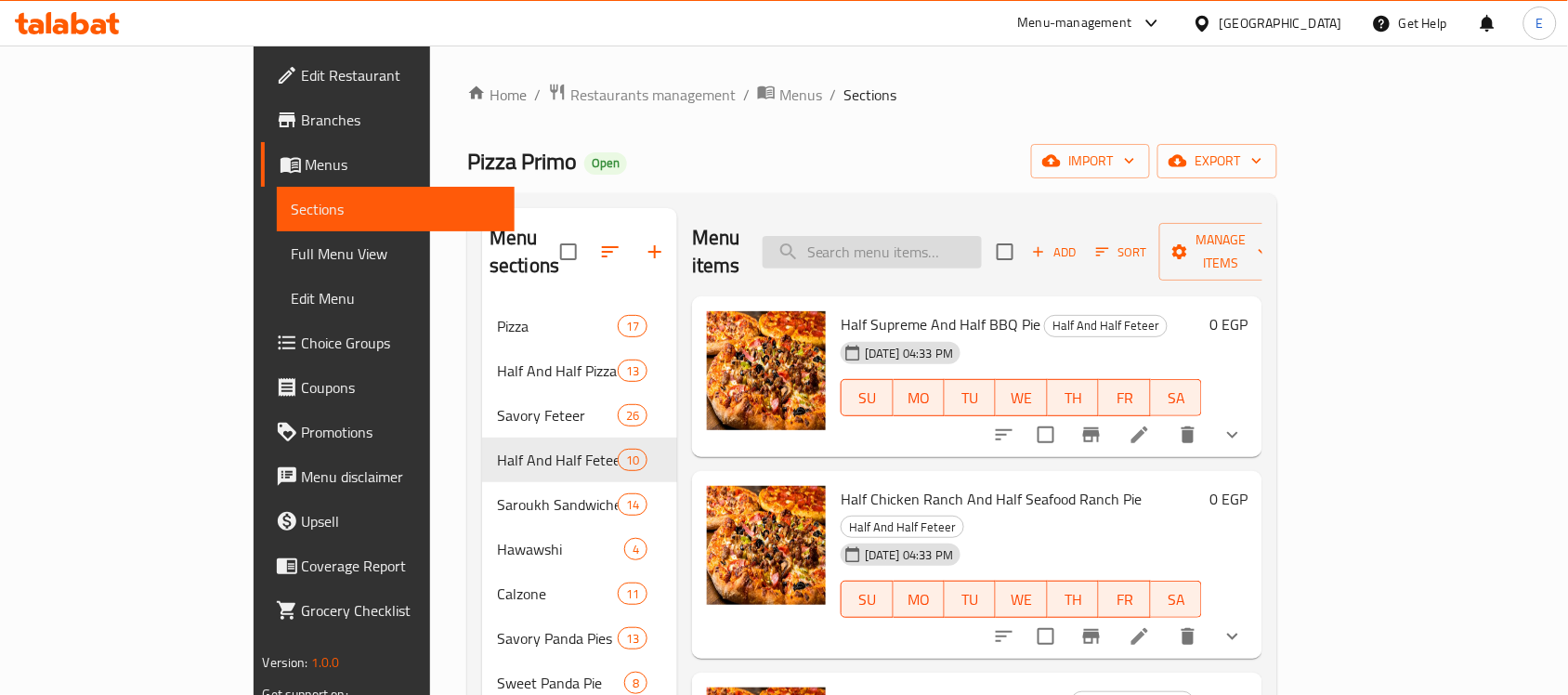
click at [907, 242] on input "search" at bounding box center [872, 252] width 220 height 33
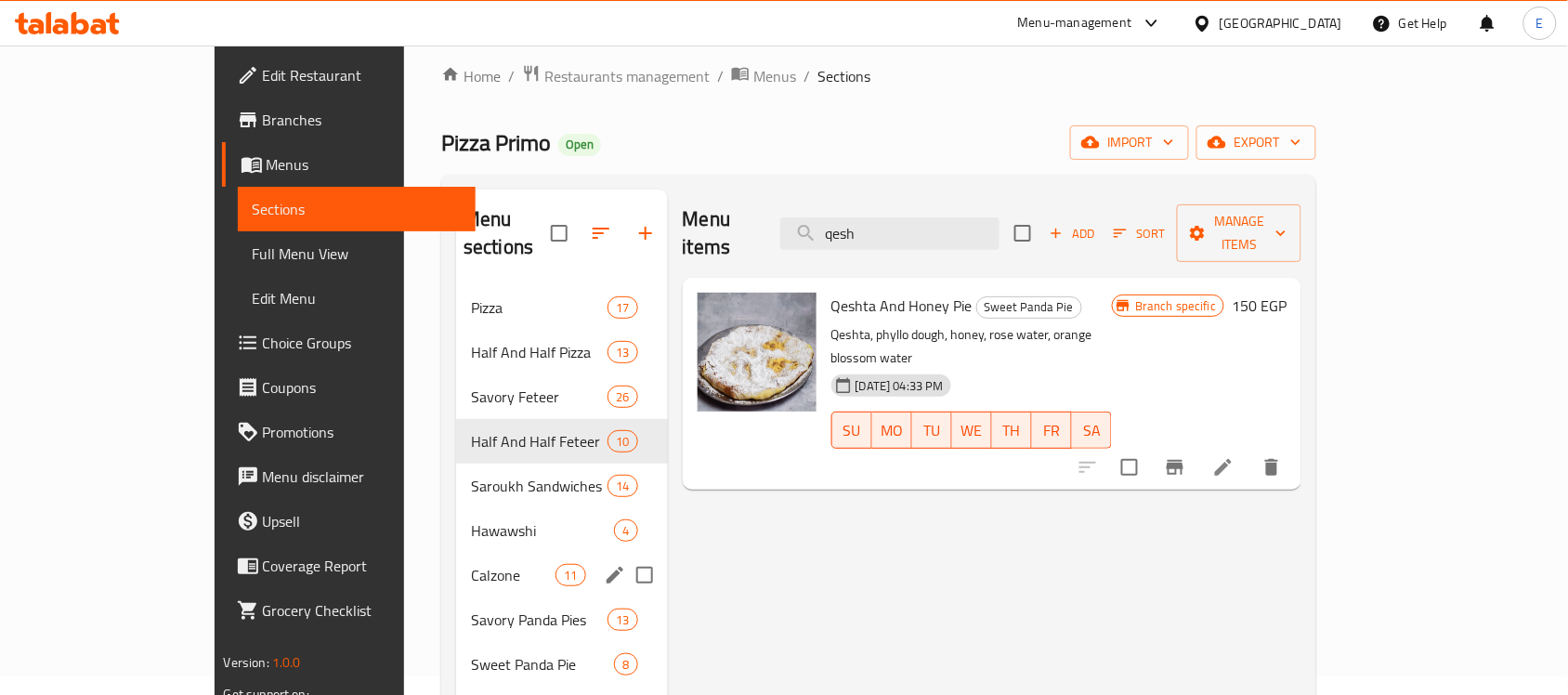
scroll to position [21, 0]
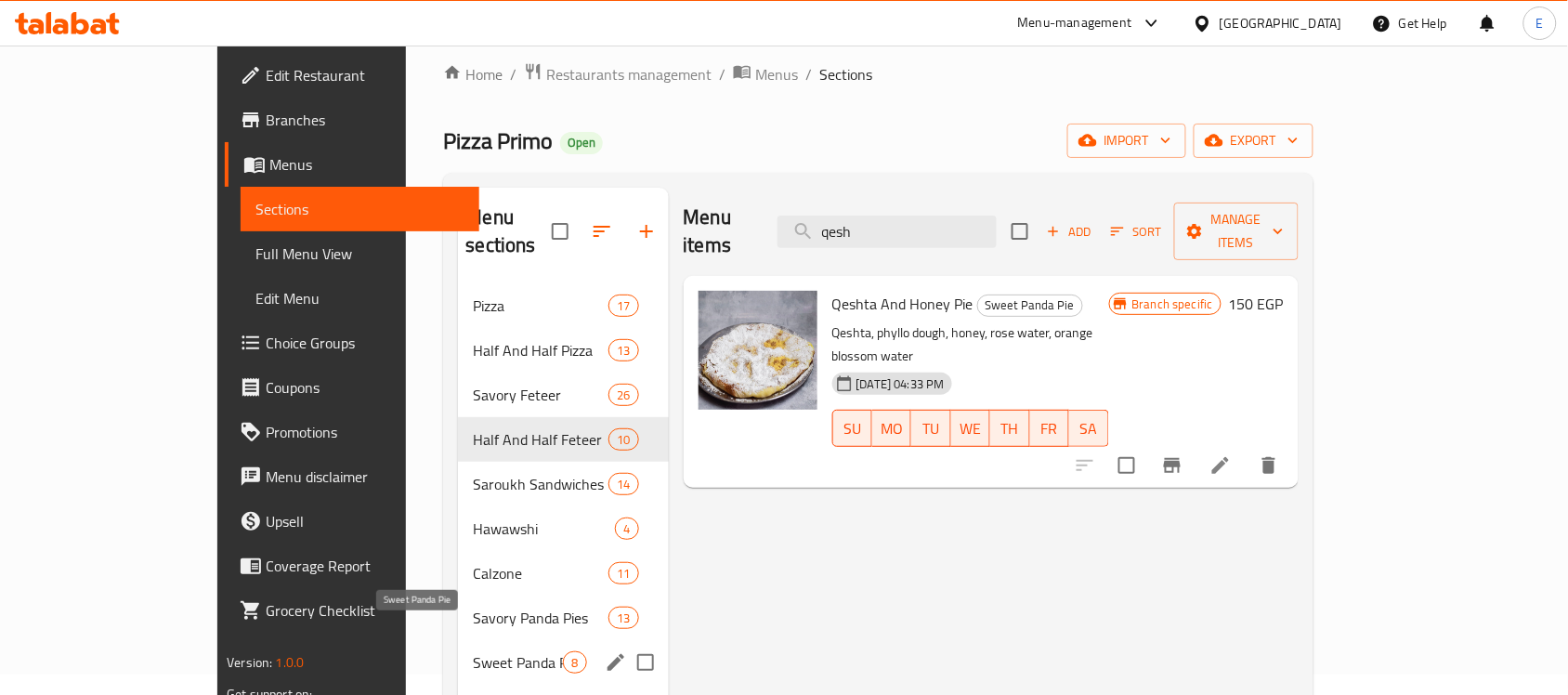
type input "qesh"
click at [473, 651] on span "Sweet Panda Pie" at bounding box center [518, 662] width 90 height 22
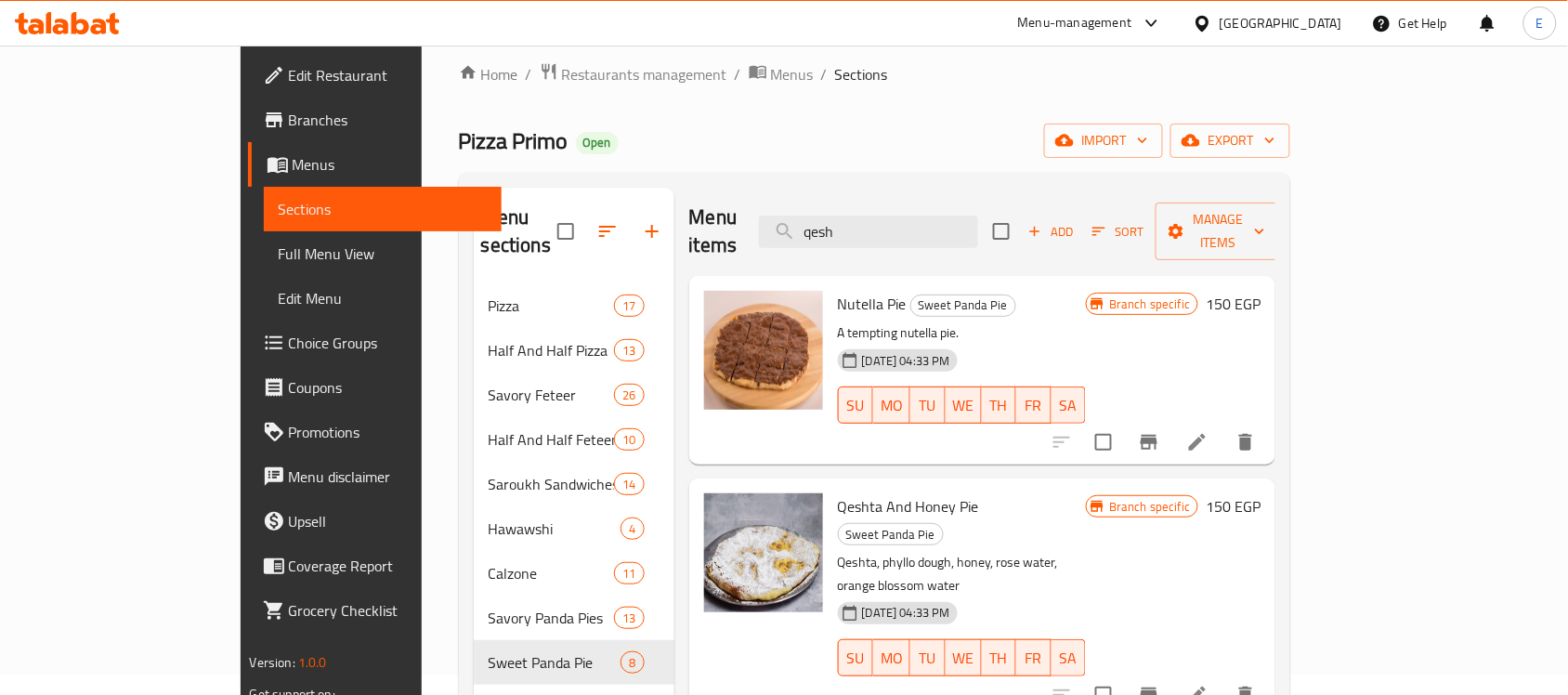
click at [843, 493] on span "Qeshta And Honey Pie" at bounding box center [908, 507] width 141 height 28
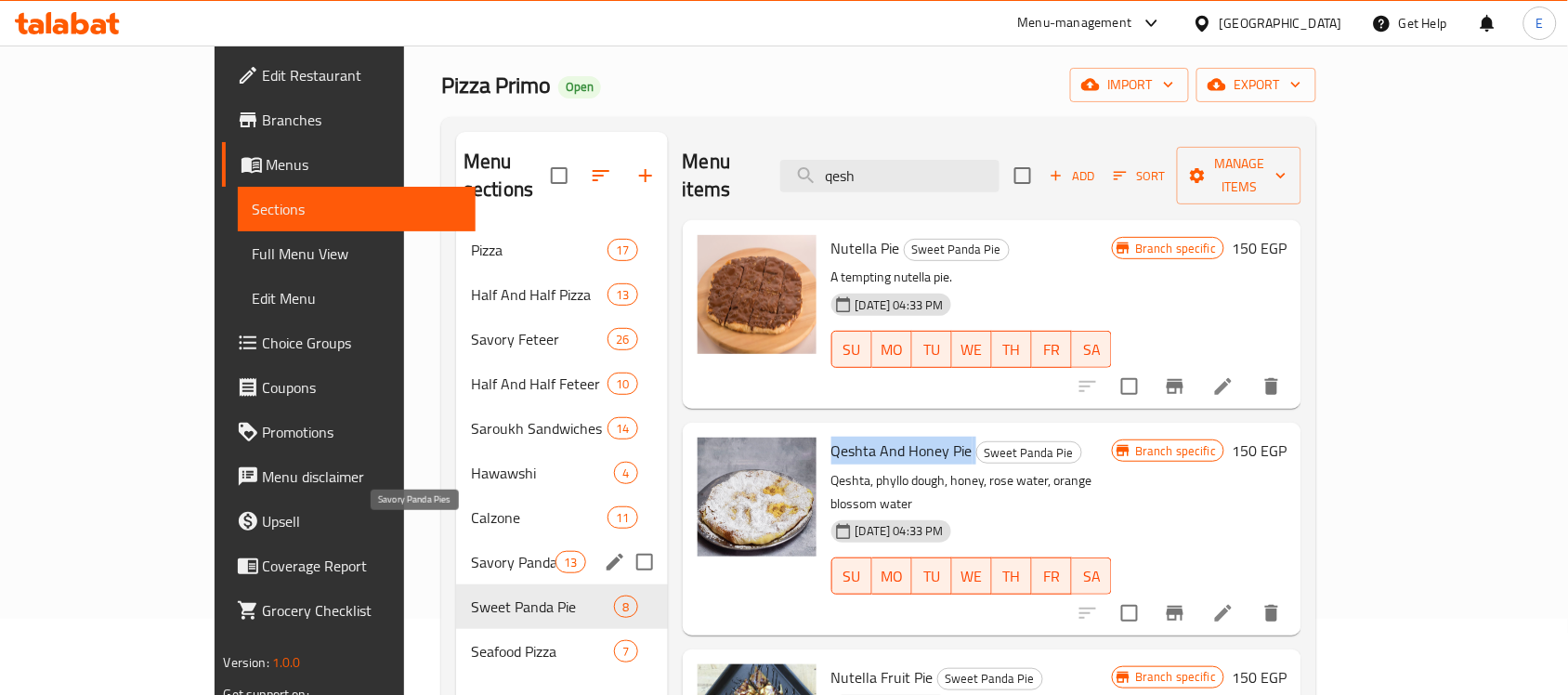
scroll to position [80, 0]
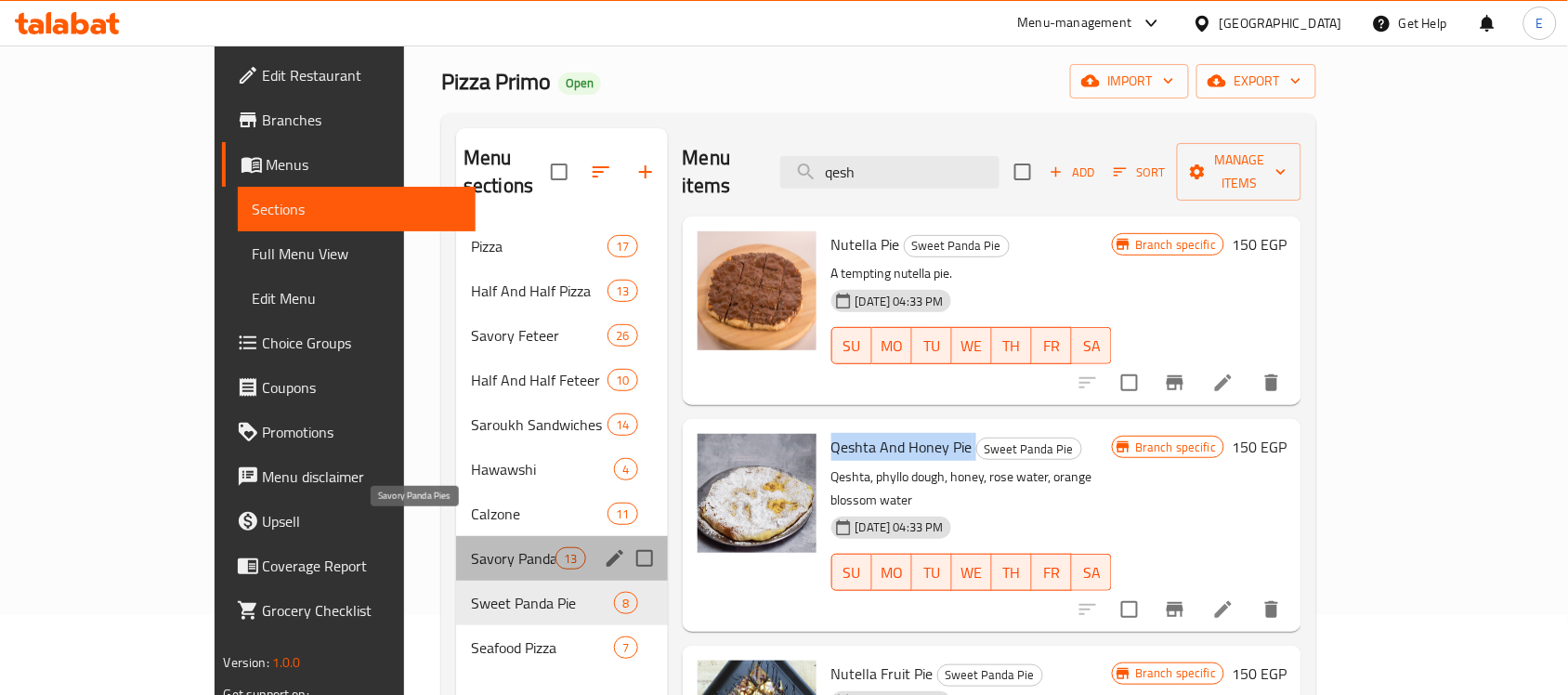
click at [471, 548] on span "Savory Panda Pies" at bounding box center [513, 559] width 84 height 22
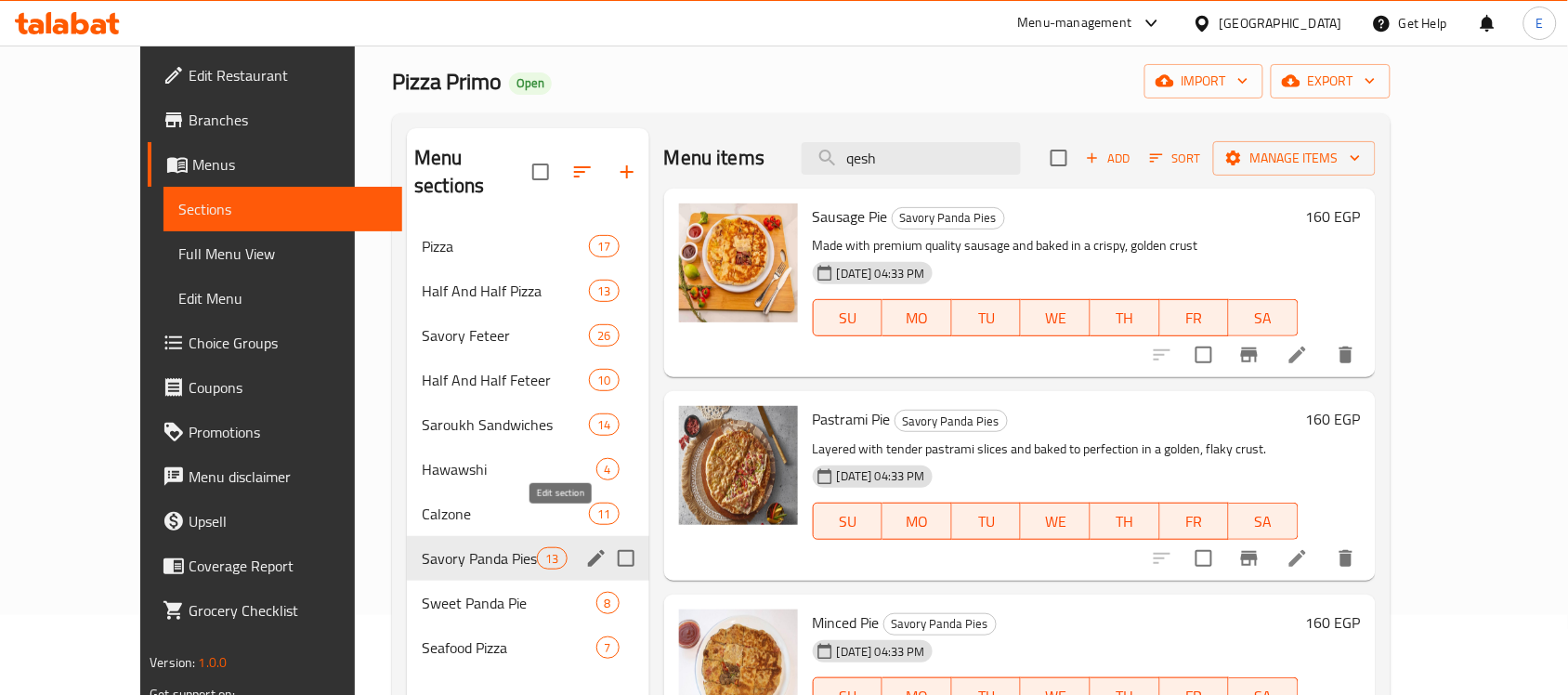
click at [588, 551] on icon "edit" at bounding box center [596, 559] width 17 height 17
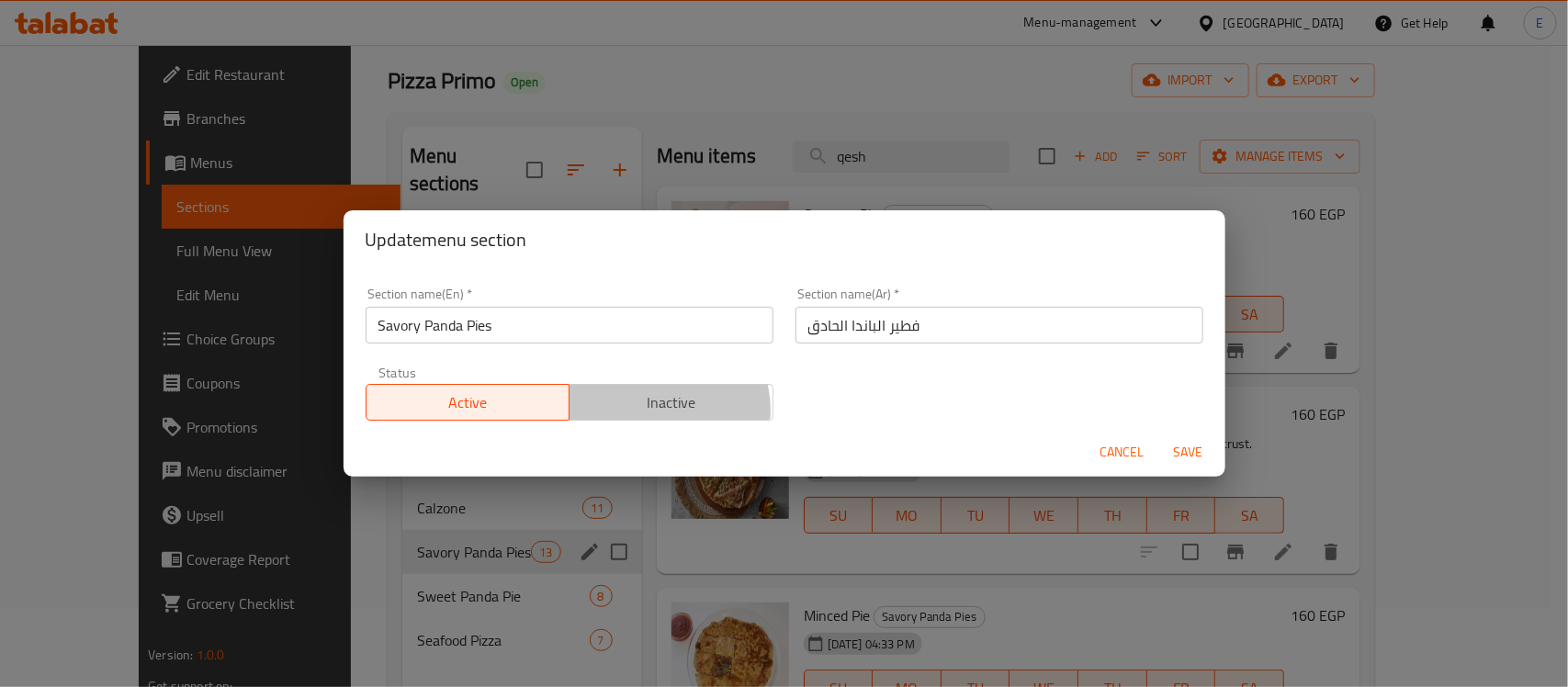
click at [659, 411] on span "Inactive" at bounding box center [671, 402] width 190 height 27
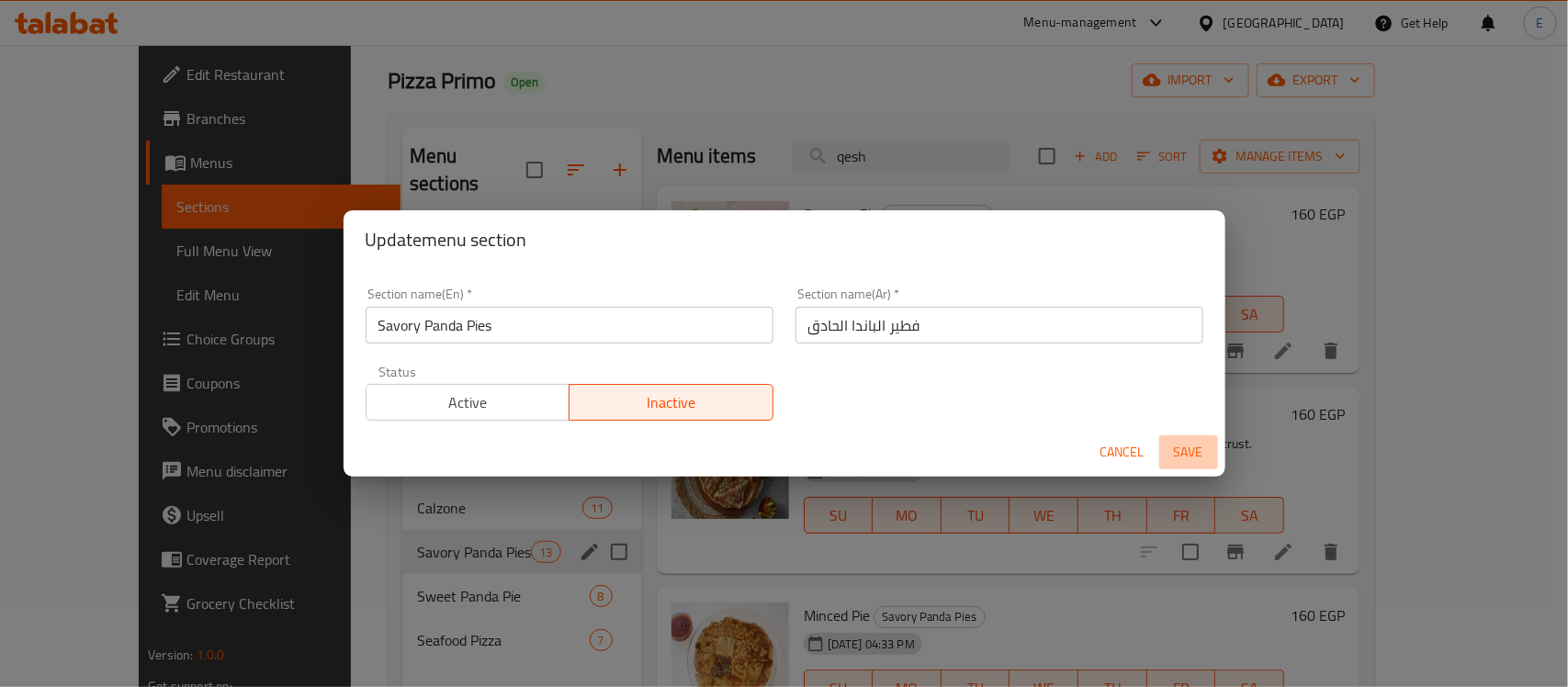
click at [1192, 450] on span "Save" at bounding box center [1188, 452] width 44 height 23
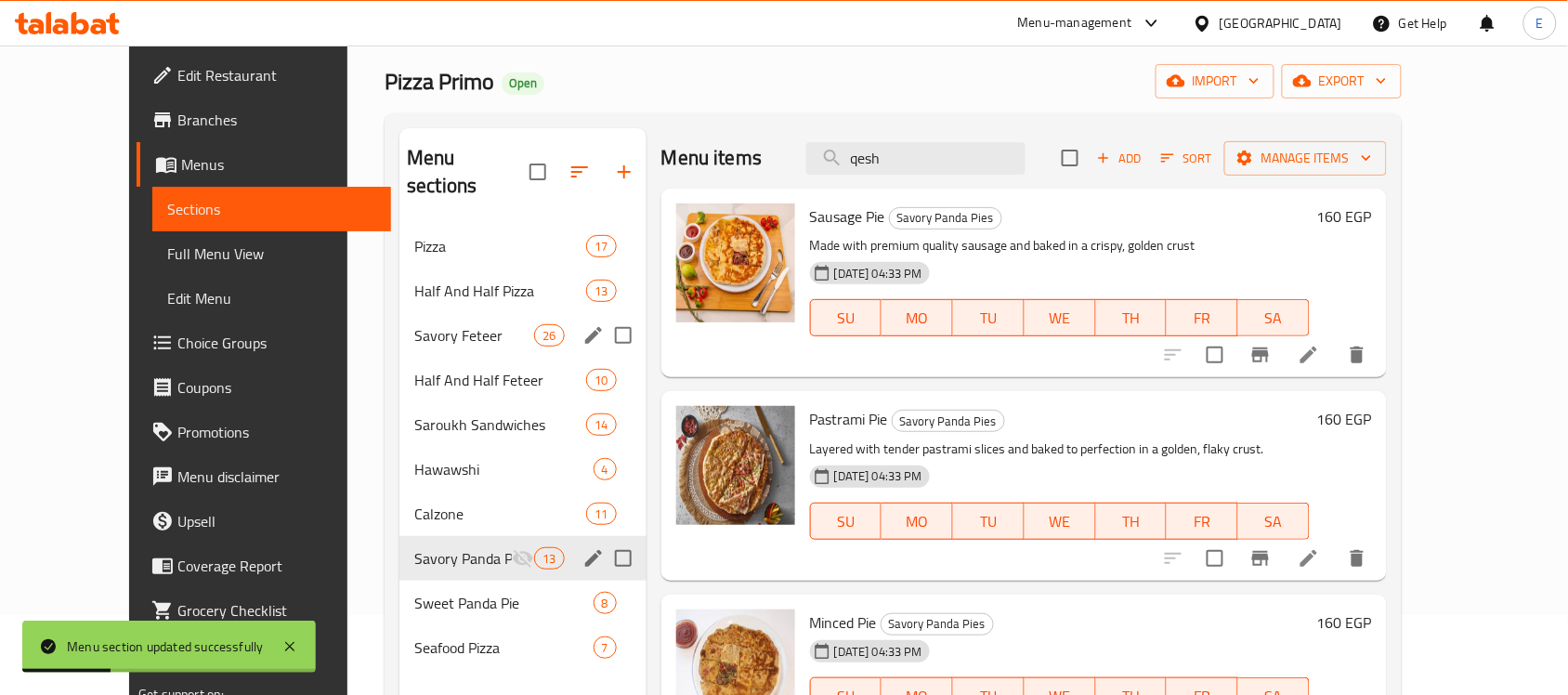
click at [404, 313] on div "Savory Feteer 26" at bounding box center [523, 335] width 247 height 45
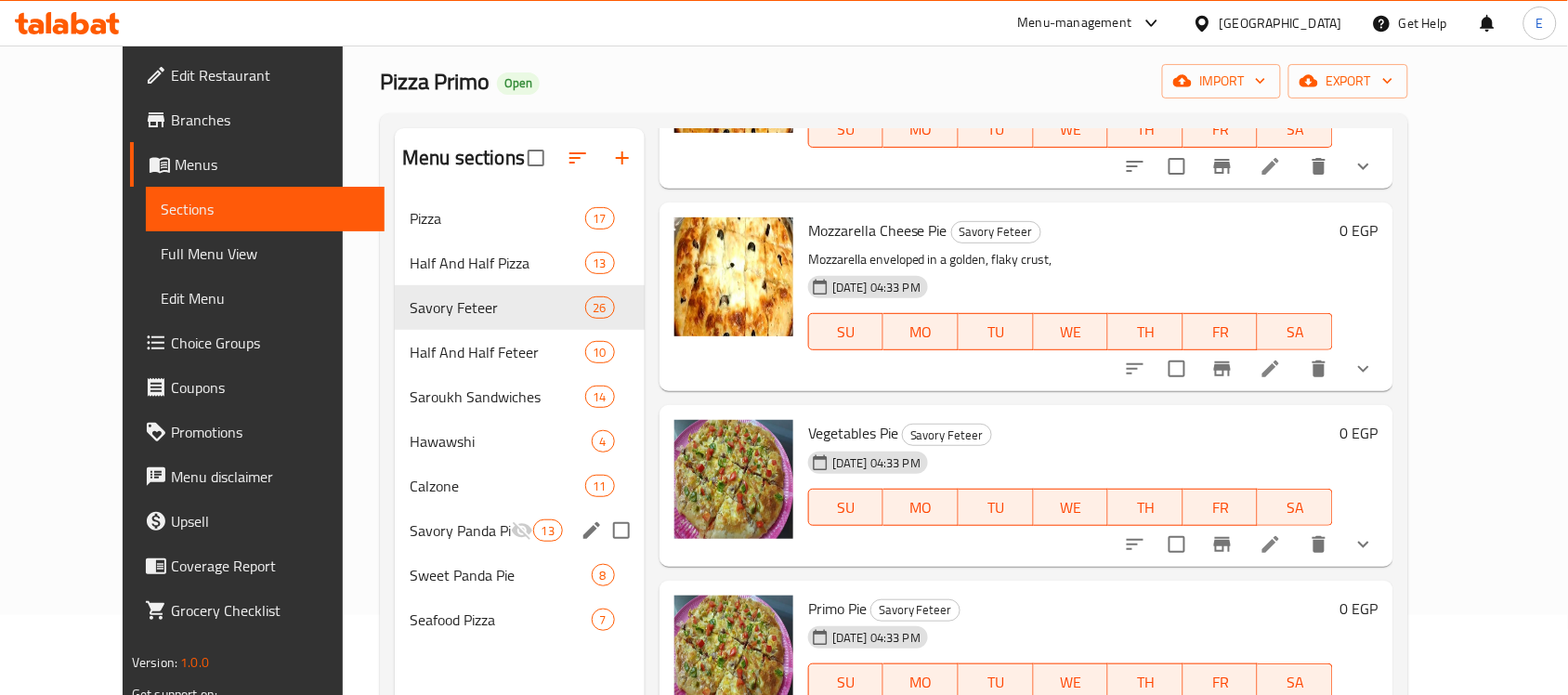
scroll to position [394, 0]
click at [1375, 365] on icon "show more" at bounding box center [1363, 368] width 22 height 22
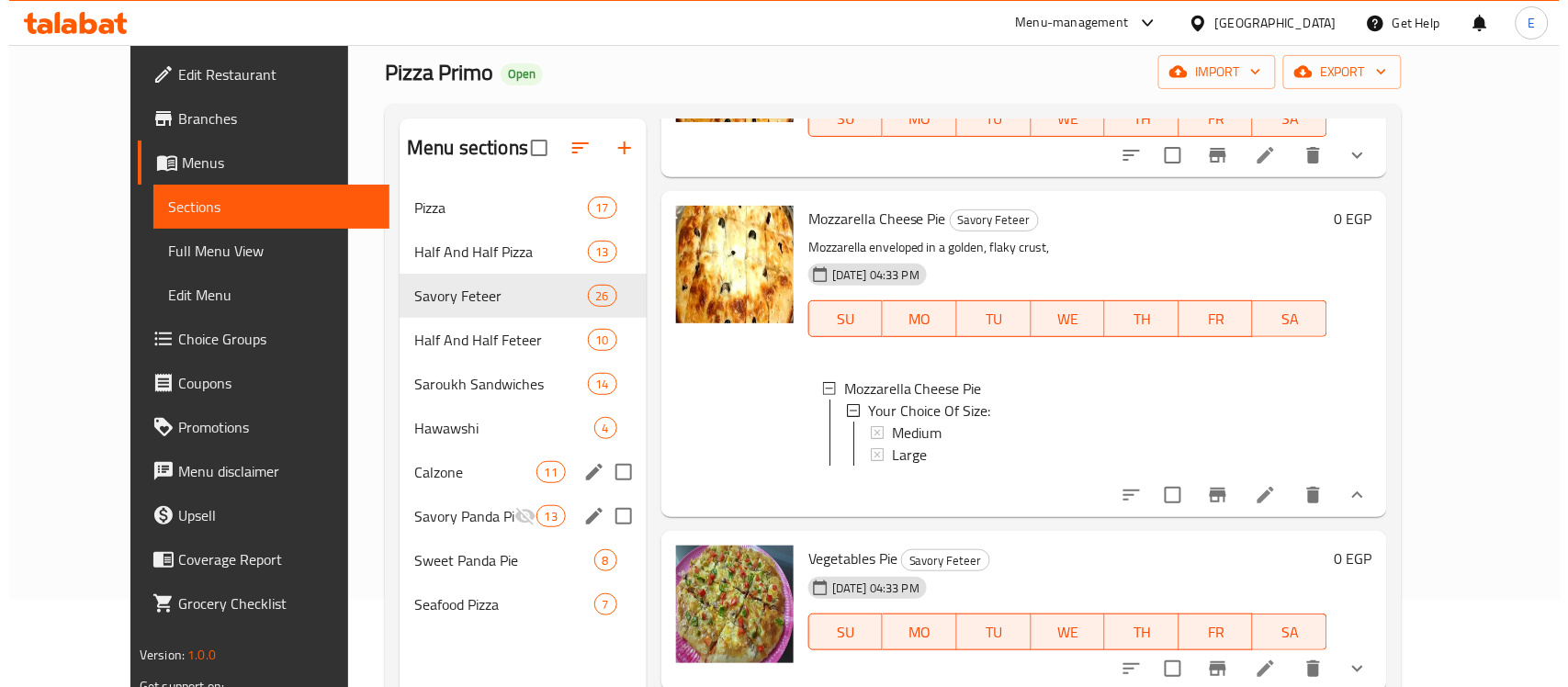
scroll to position [88, 0]
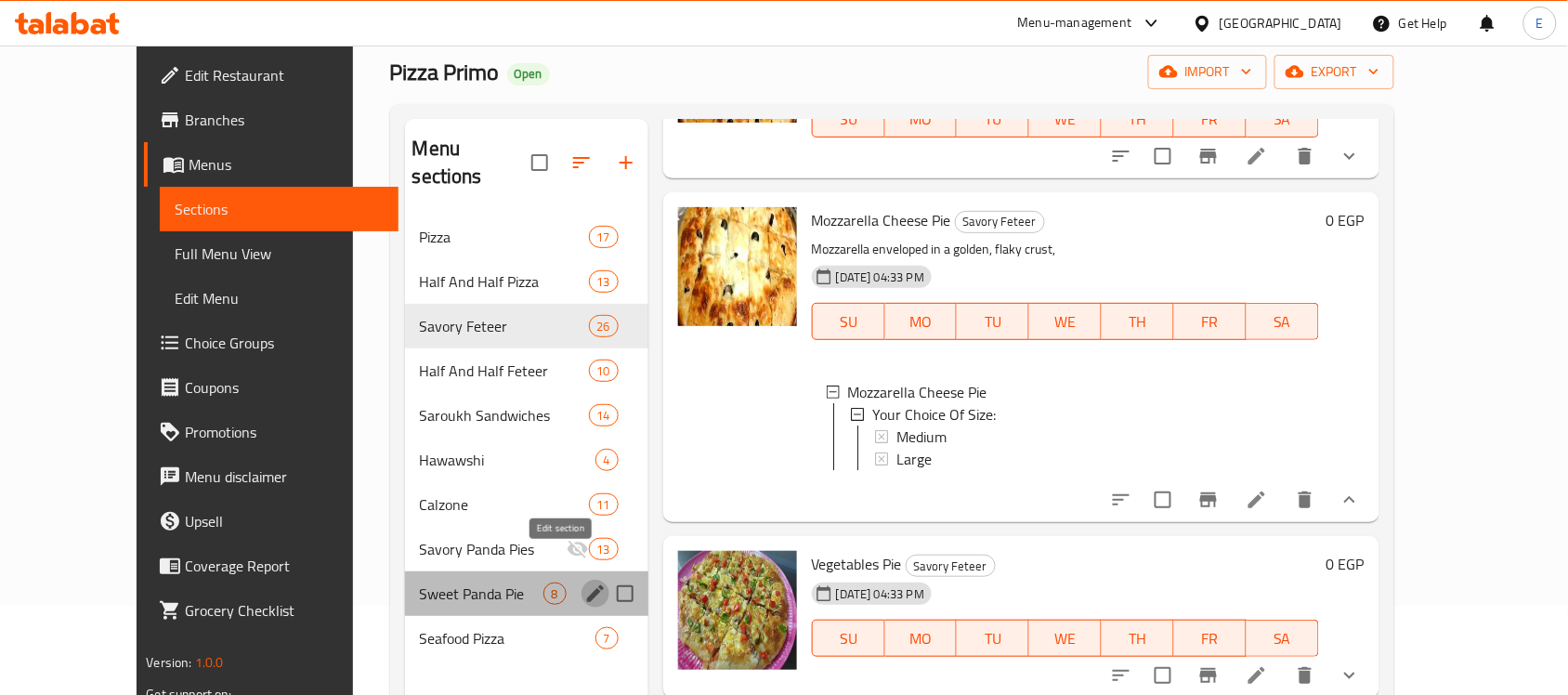
click at [584, 583] on icon "edit" at bounding box center [595, 594] width 22 height 22
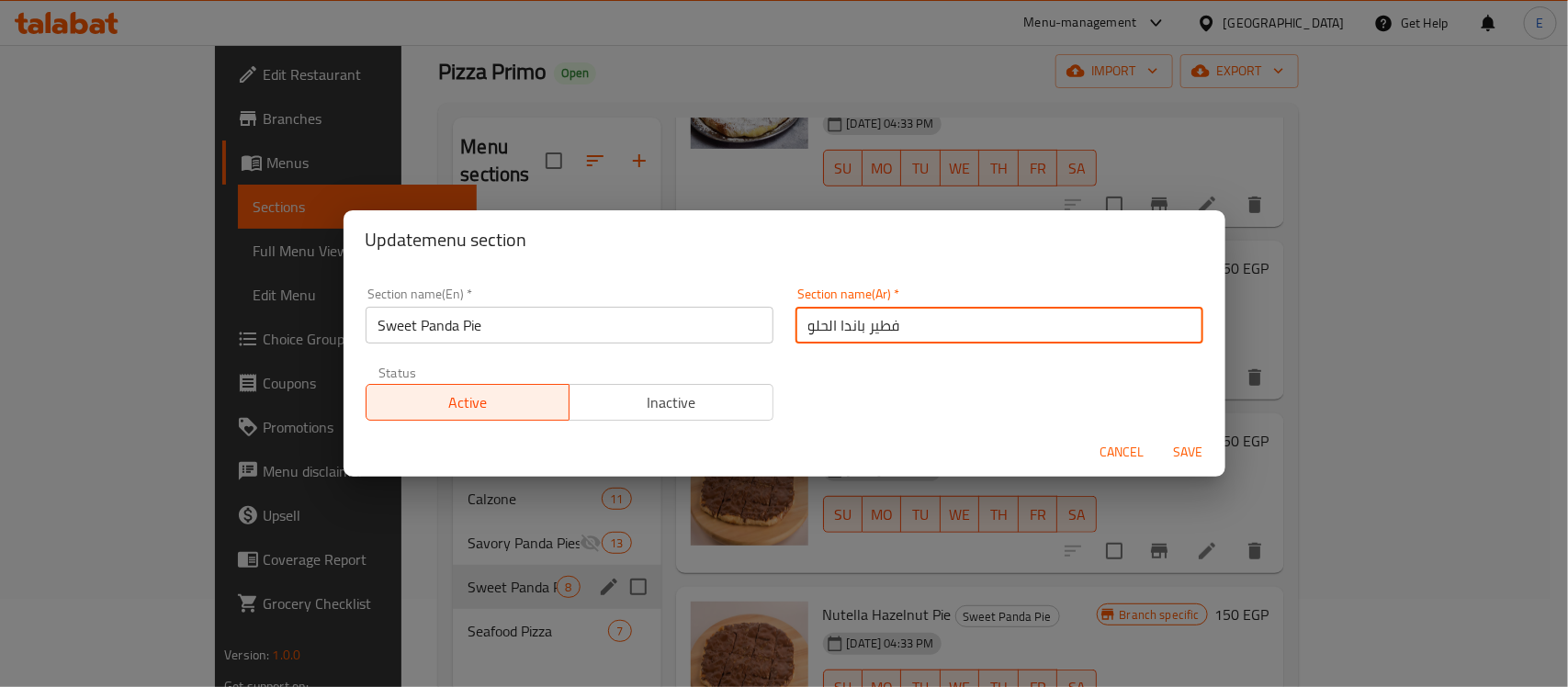
click at [850, 329] on input "فطير باندا الحلو" at bounding box center [999, 324] width 408 height 36
type input "فطير الحلو"
click at [430, 315] on input "Sweet Panda Pie" at bounding box center [569, 324] width 408 height 36
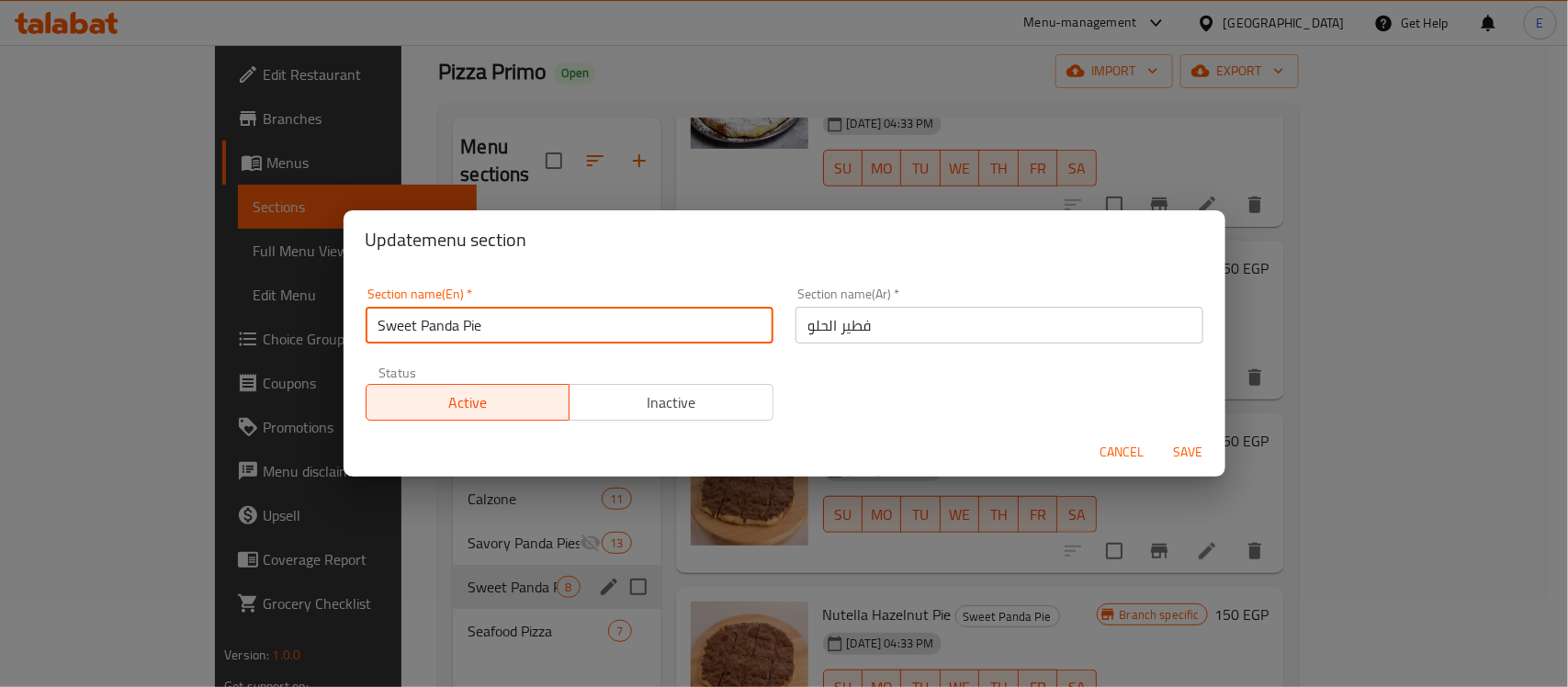
click at [430, 315] on input "Sweet Panda Pie" at bounding box center [569, 324] width 408 height 36
type input "Sweet Pie"
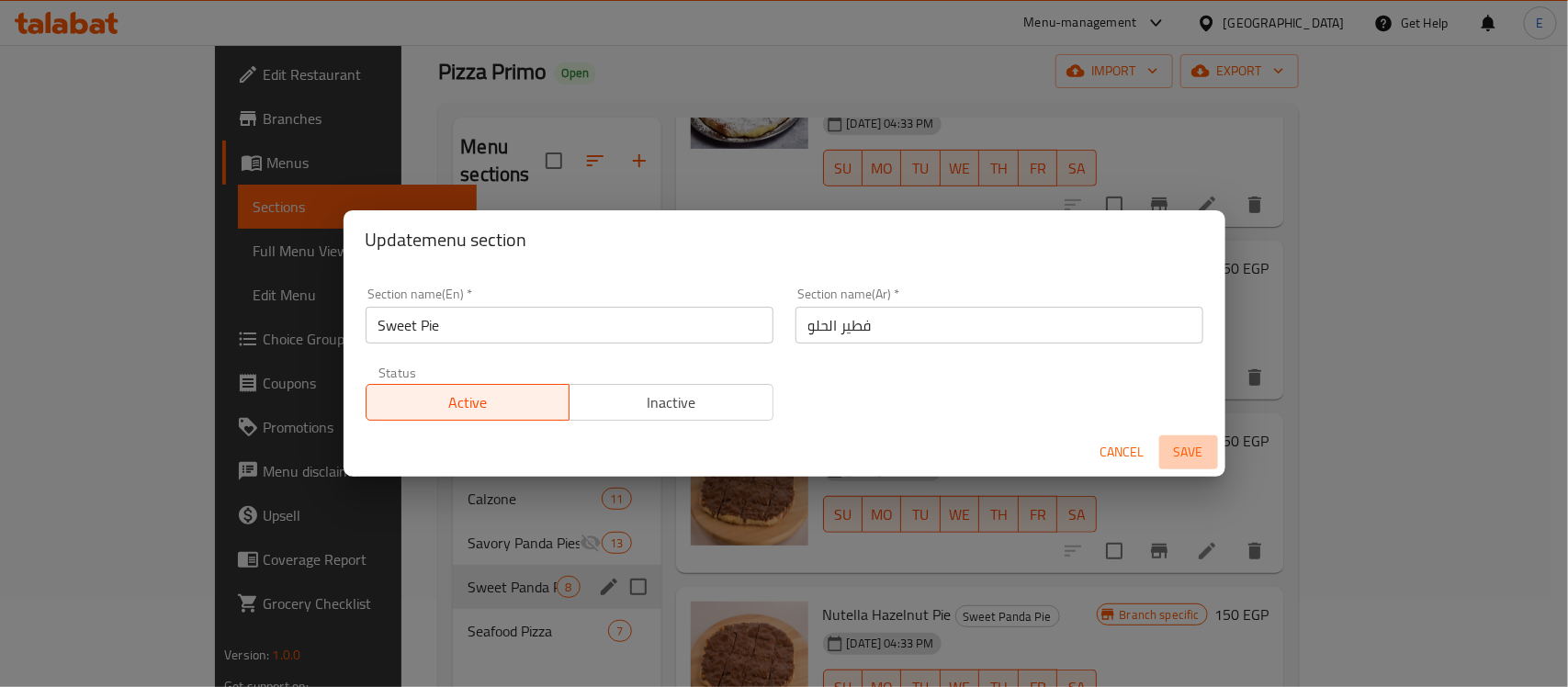
click at [1199, 452] on span "Save" at bounding box center [1188, 452] width 44 height 23
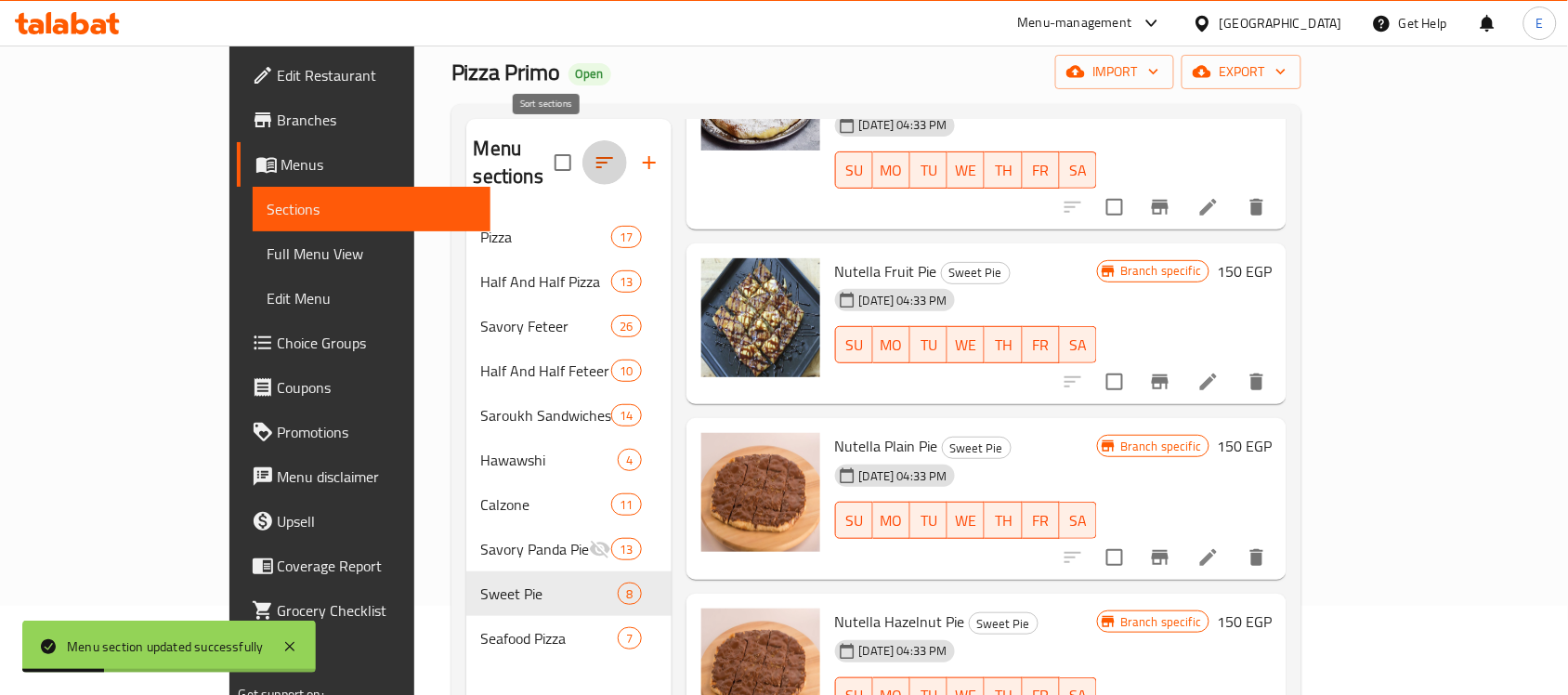
click at [582, 151] on button "button" at bounding box center [604, 162] width 45 height 45
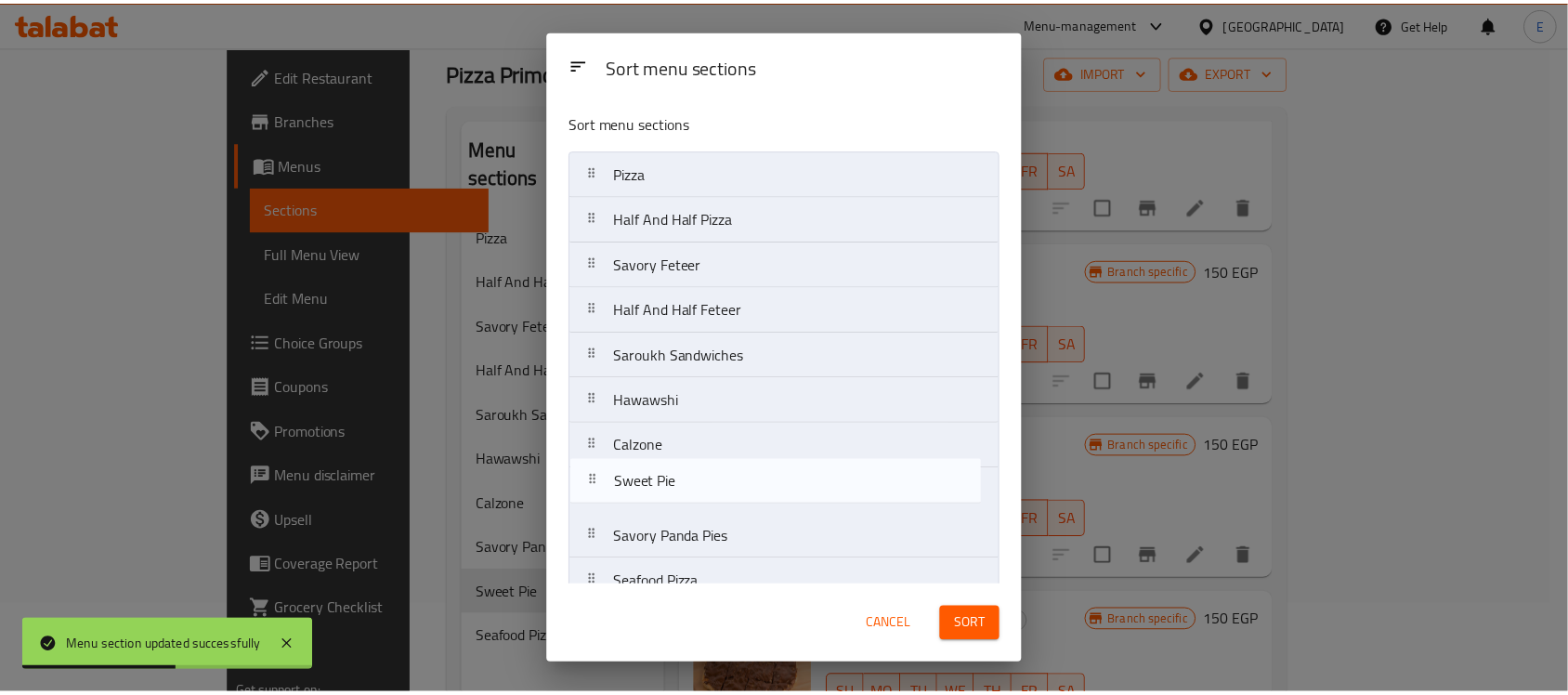
scroll to position [7, 0]
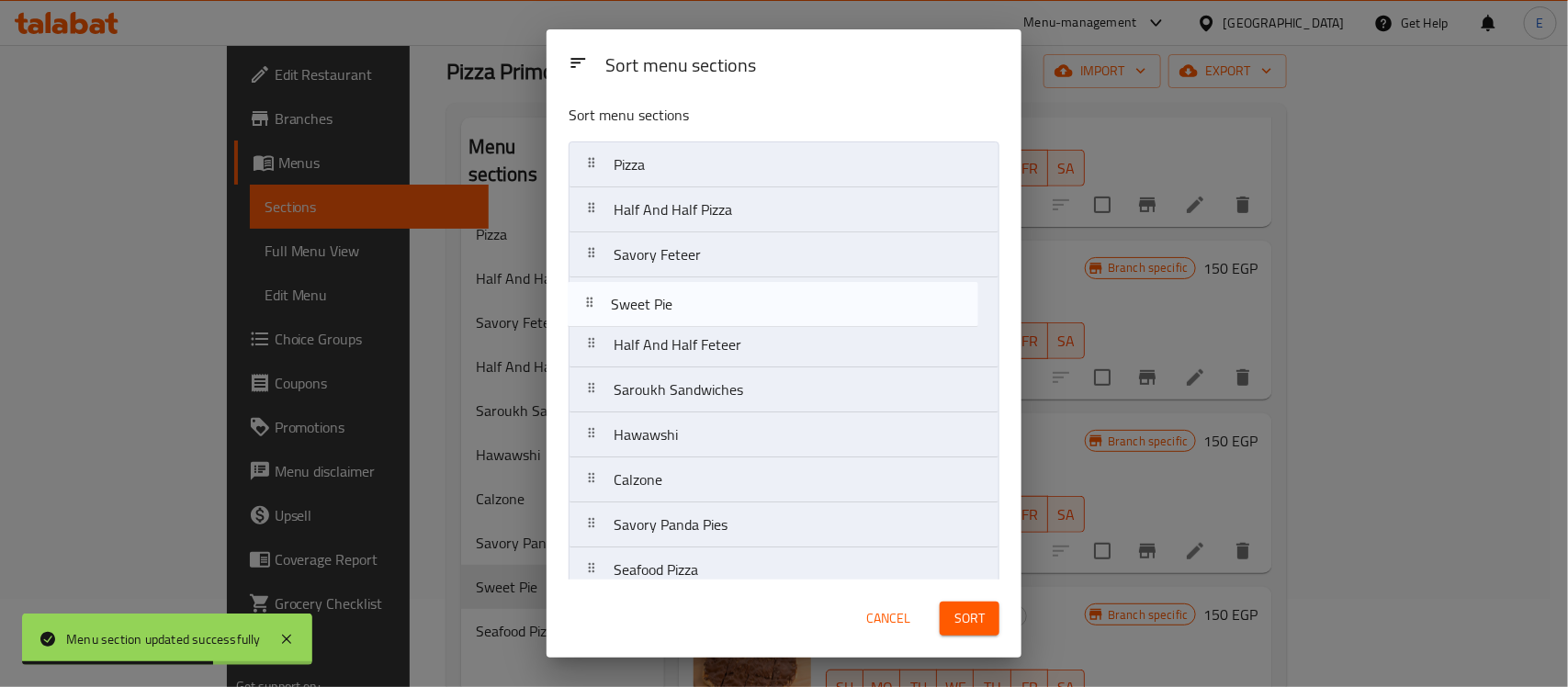
drag, startPoint x: 589, startPoint y: 530, endPoint x: 588, endPoint y: 292, distance: 238.0
click at [588, 292] on nav "Pizza Half And Half Pizza Savory Feteer Half And Half Feteer Saroukh Sandwiches…" at bounding box center [784, 368] width 431 height 452
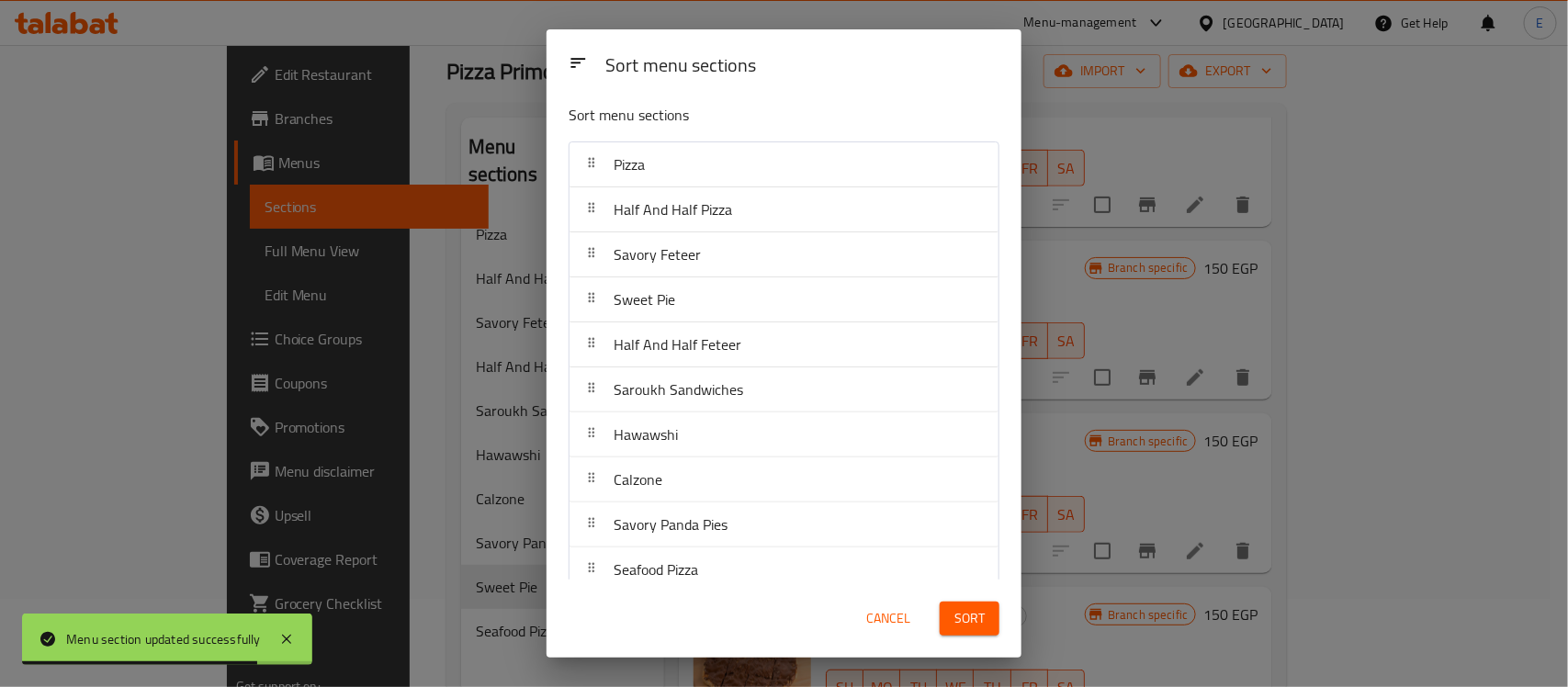
click at [949, 620] on button "Sort" at bounding box center [970, 618] width 60 height 34
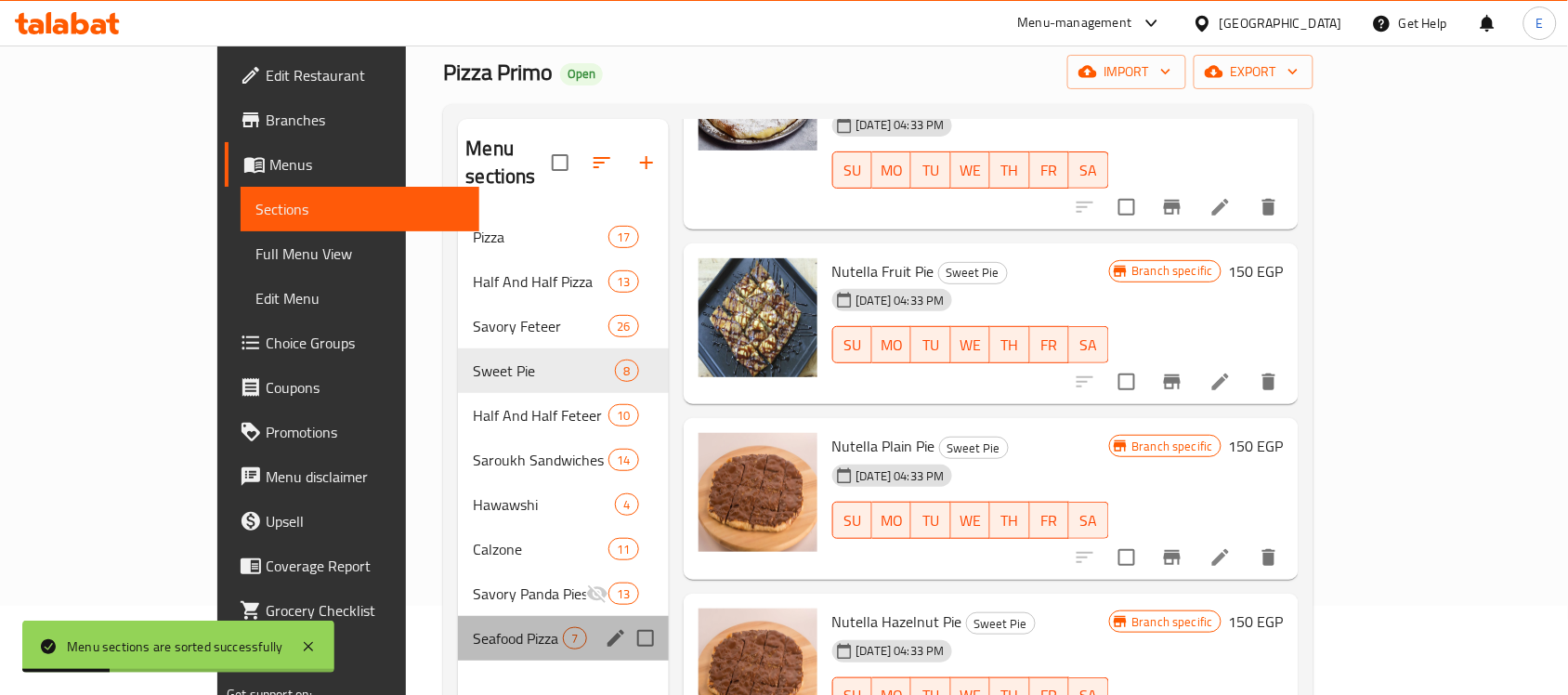
click at [458, 624] on div "Seafood Pizza 7" at bounding box center [562, 638] width 210 height 45
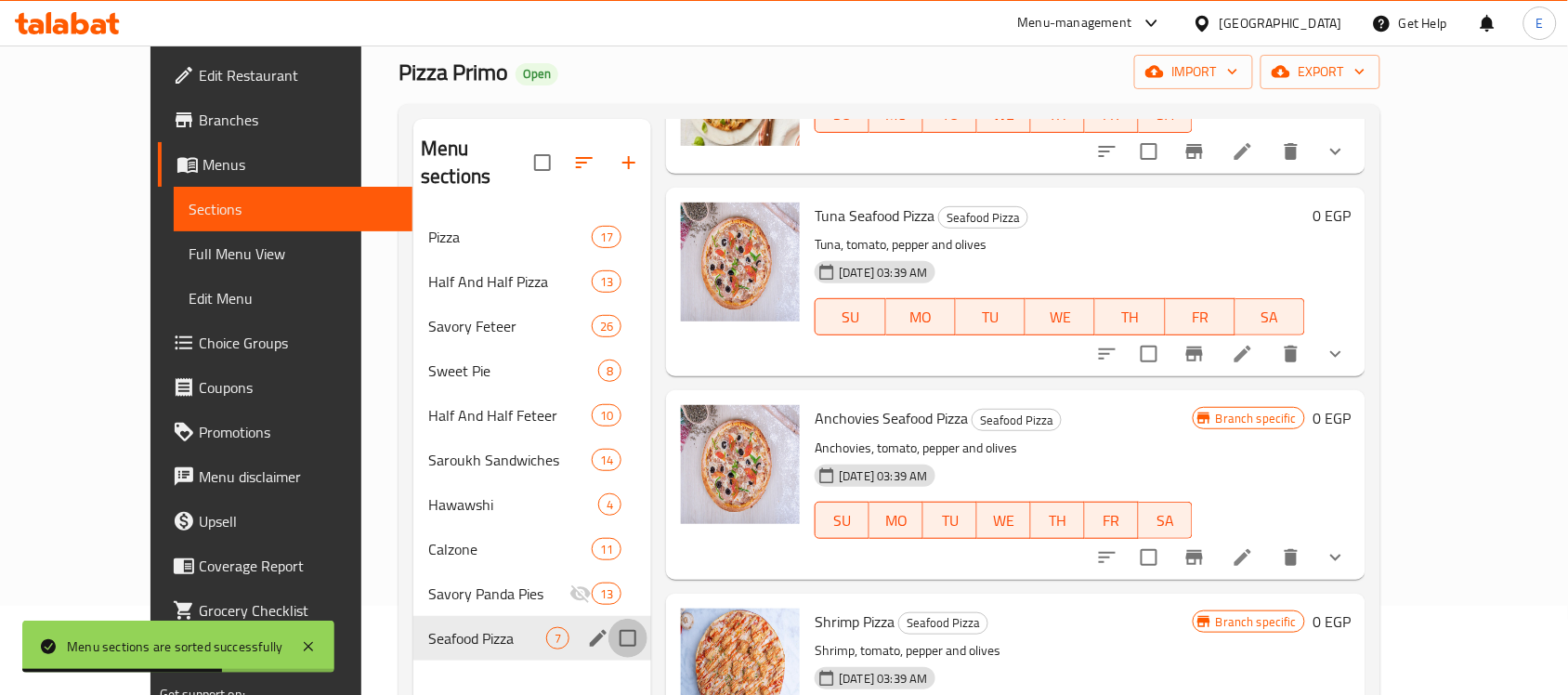
click at [608, 619] on input "Menu sections" at bounding box center [627, 638] width 39 height 39
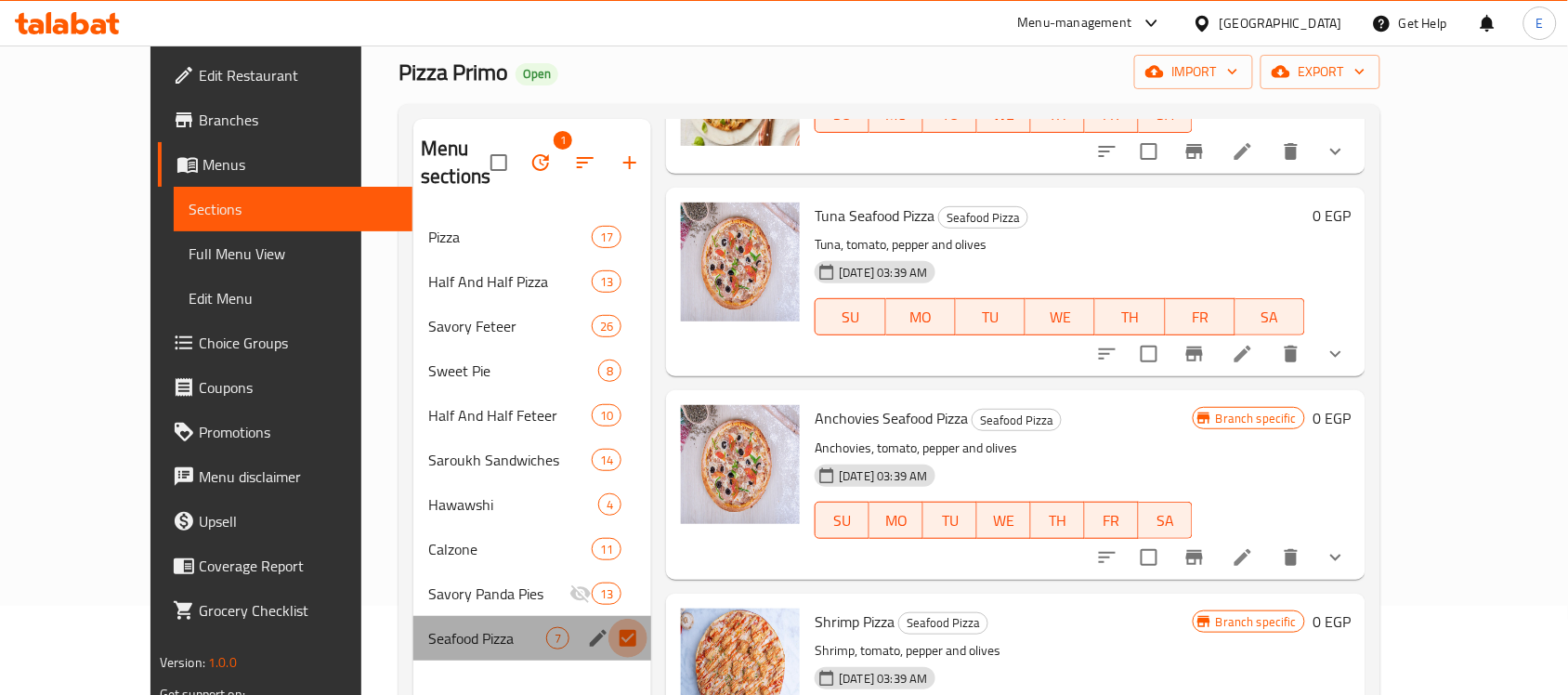
click at [608, 619] on input "Menu sections" at bounding box center [627, 638] width 39 height 39
checkbox input "false"
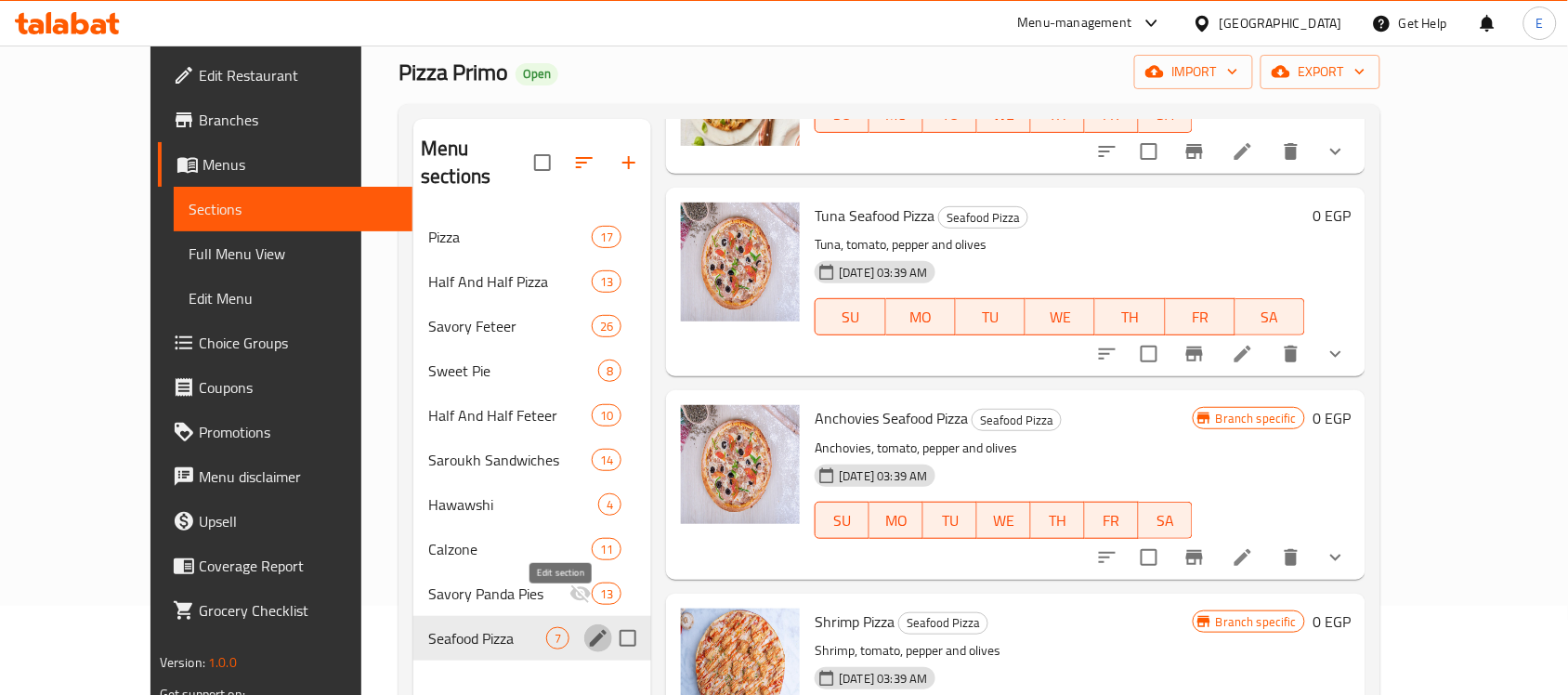
click at [587, 627] on icon "edit" at bounding box center [598, 638] width 22 height 22
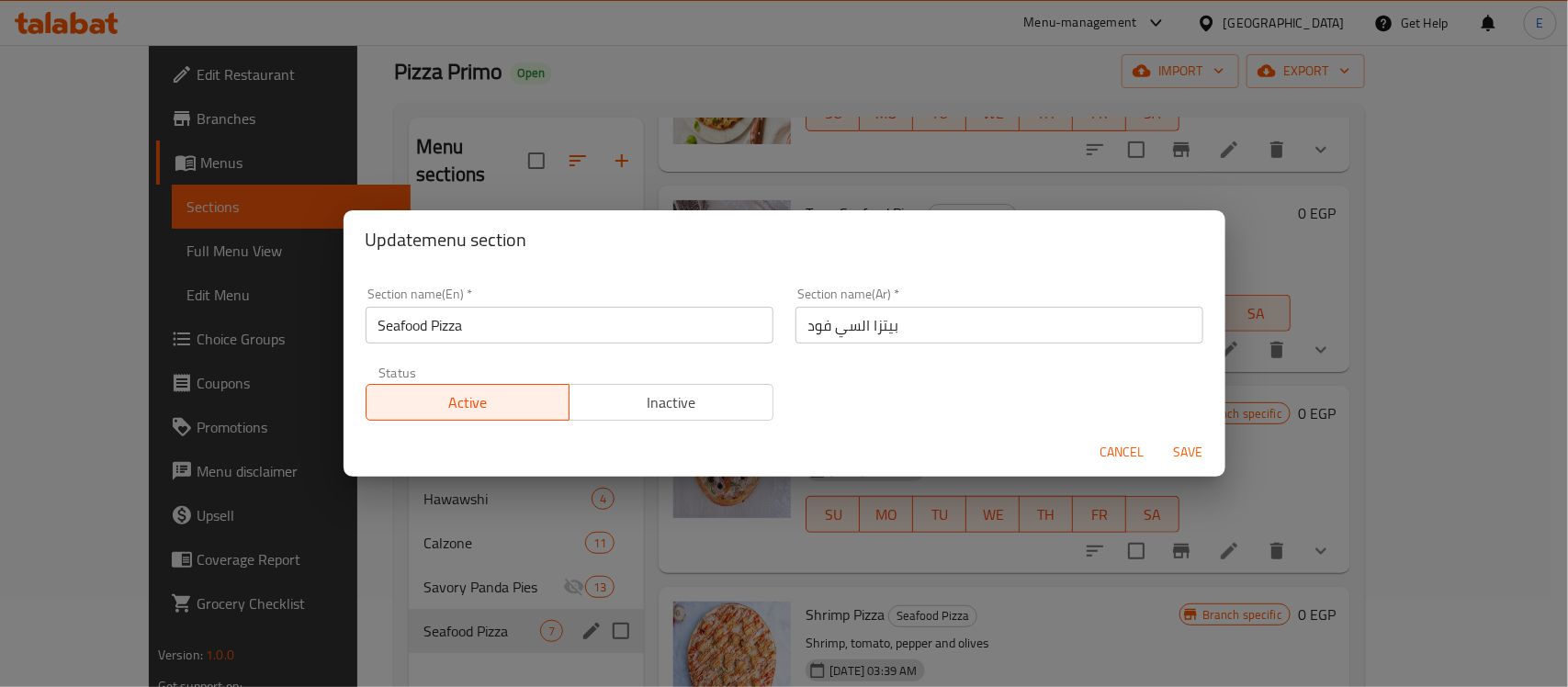
click at [642, 389] on span "Inactive" at bounding box center [671, 402] width 190 height 27
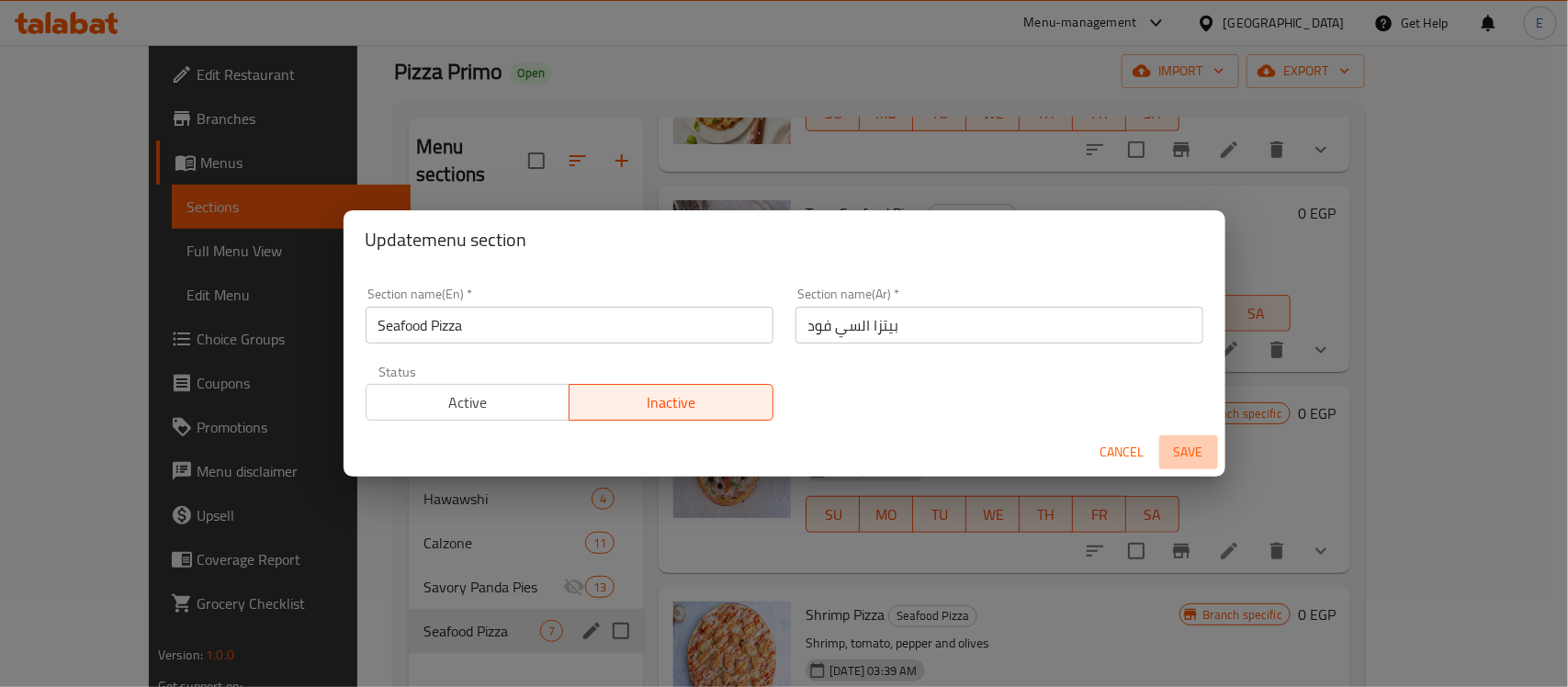
click at [1183, 442] on span "Save" at bounding box center [1188, 452] width 44 height 23
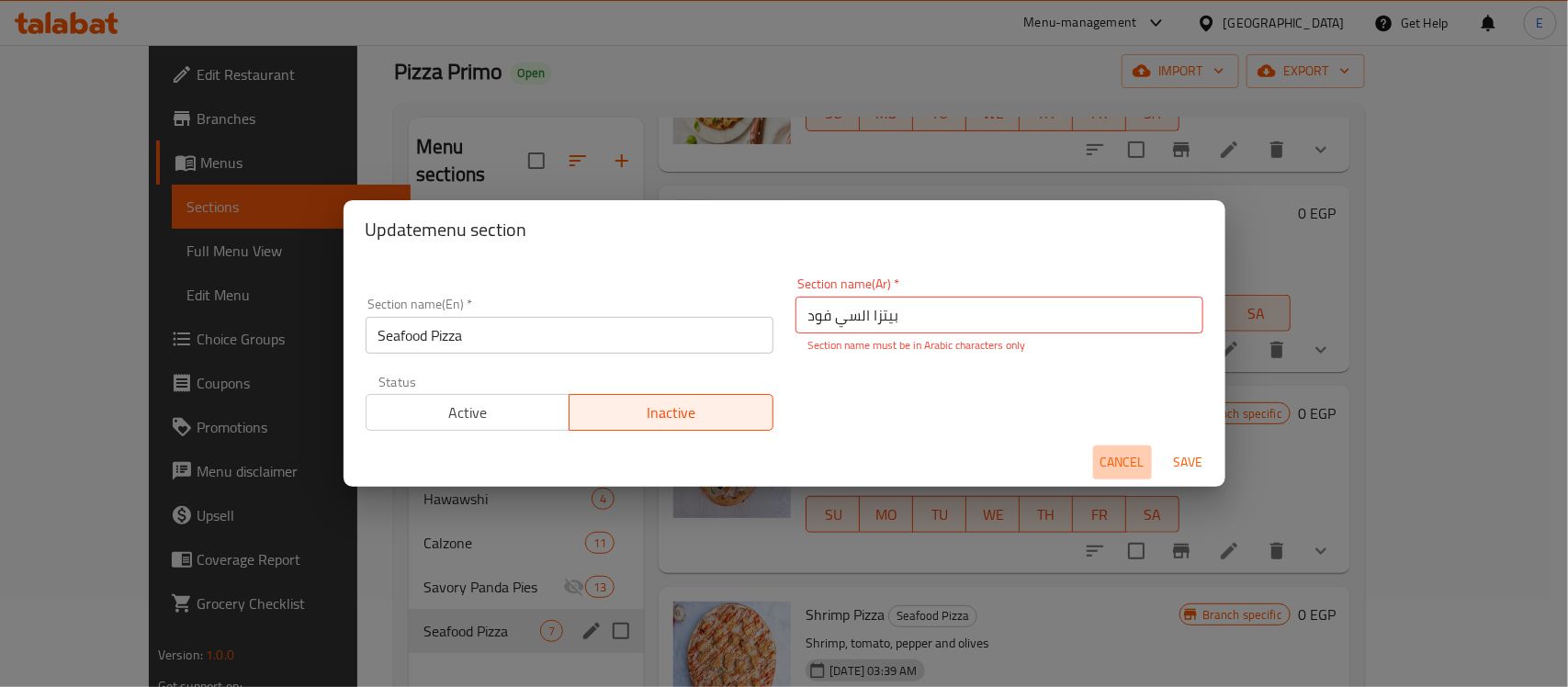
click at [1127, 462] on span "Cancel" at bounding box center [1122, 462] width 44 height 23
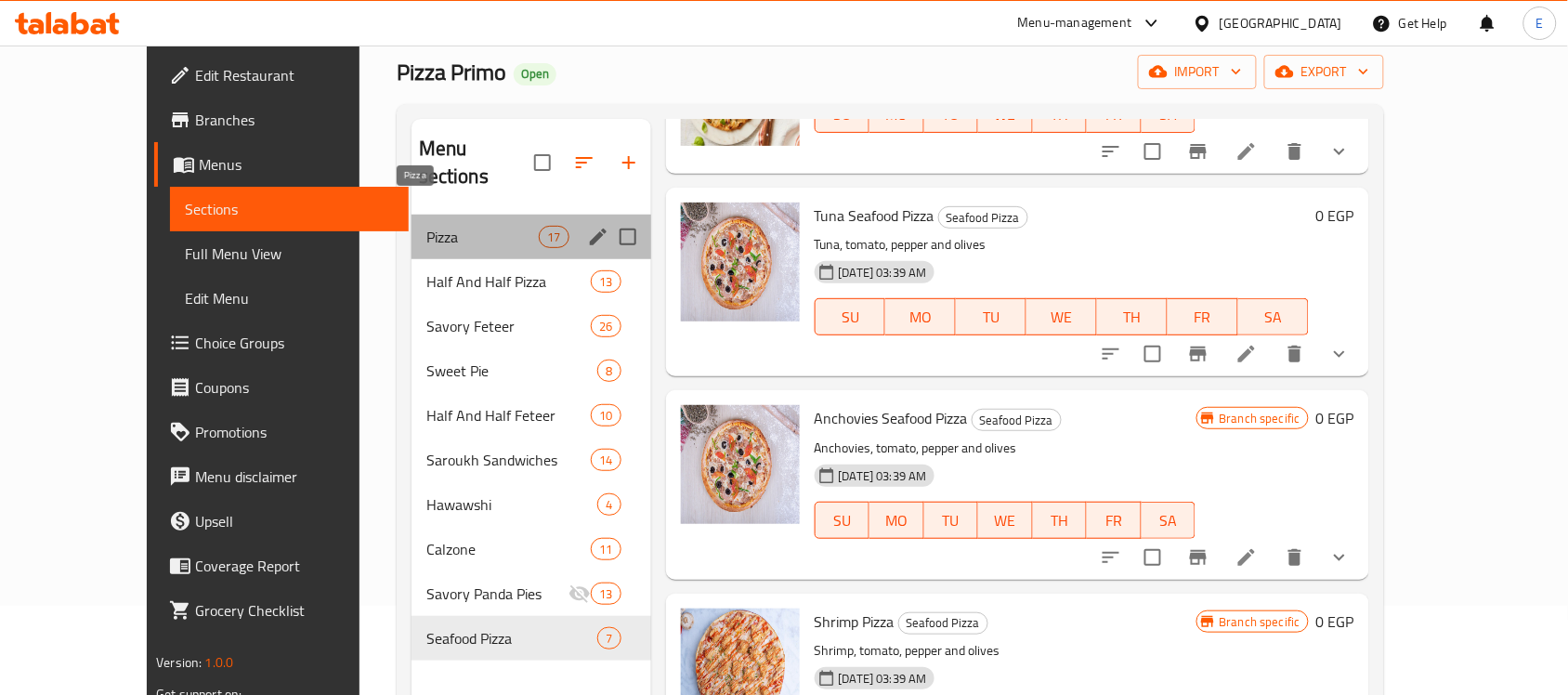
click at [426, 226] on span "Pizza" at bounding box center [482, 237] width 112 height 22
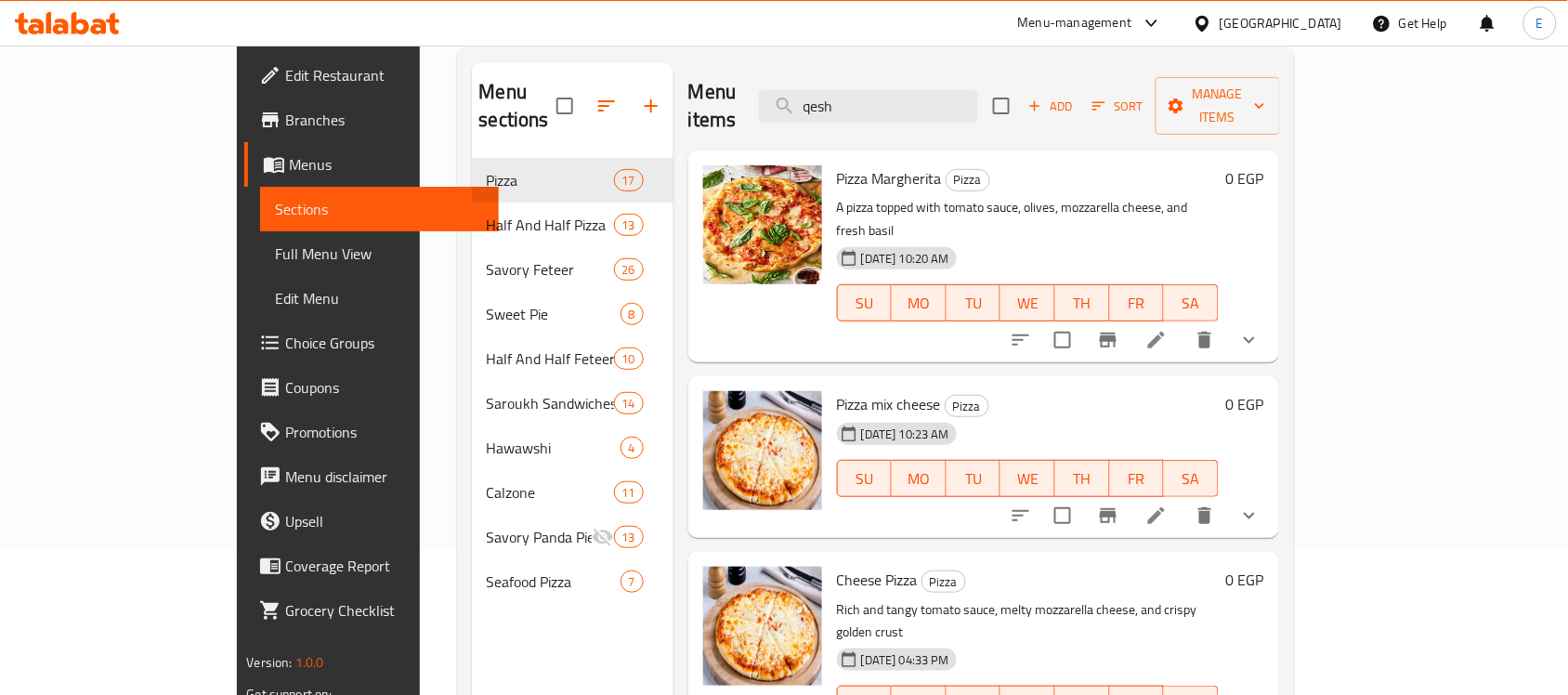
scroll to position [145, 0]
click at [1261, 506] on icon "show more" at bounding box center [1249, 517] width 22 height 22
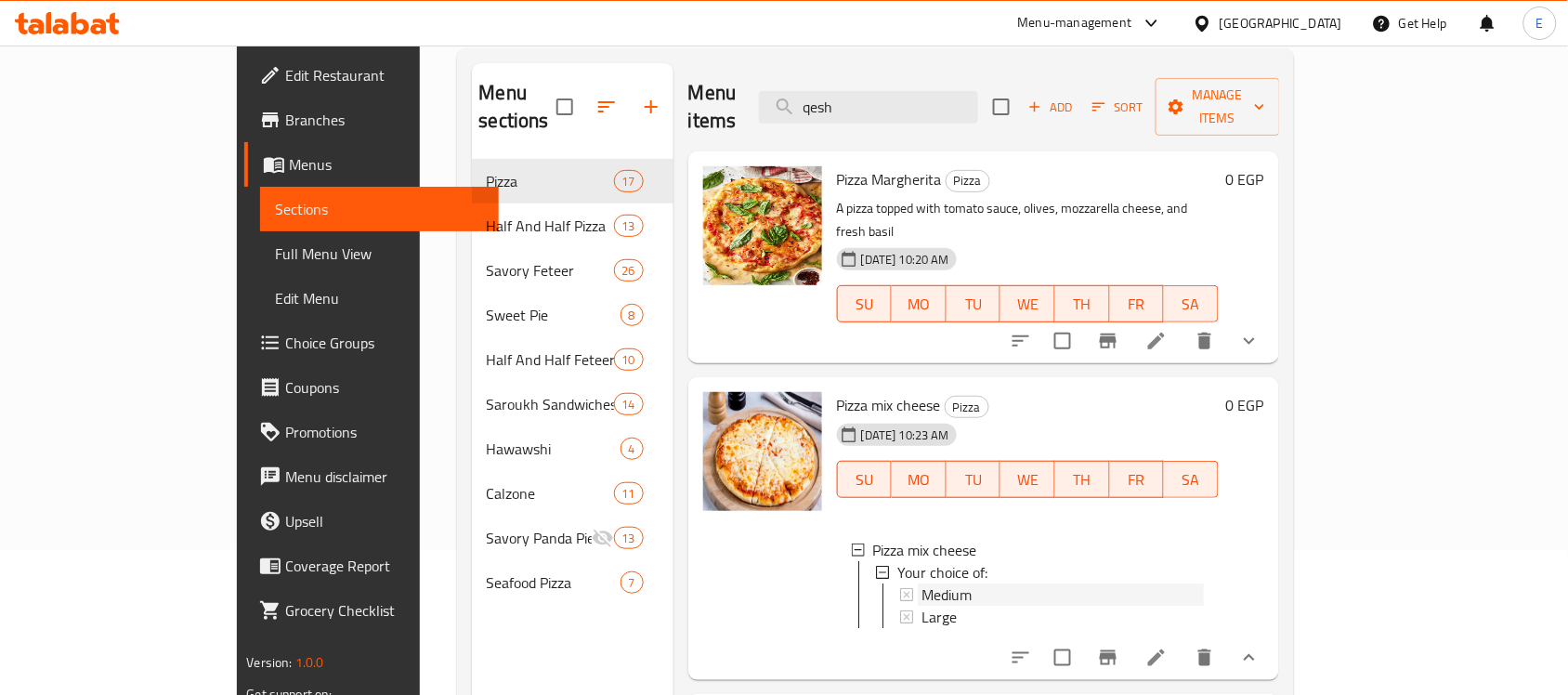
click at [1006, 584] on div "Medium" at bounding box center [1063, 595] width 282 height 22
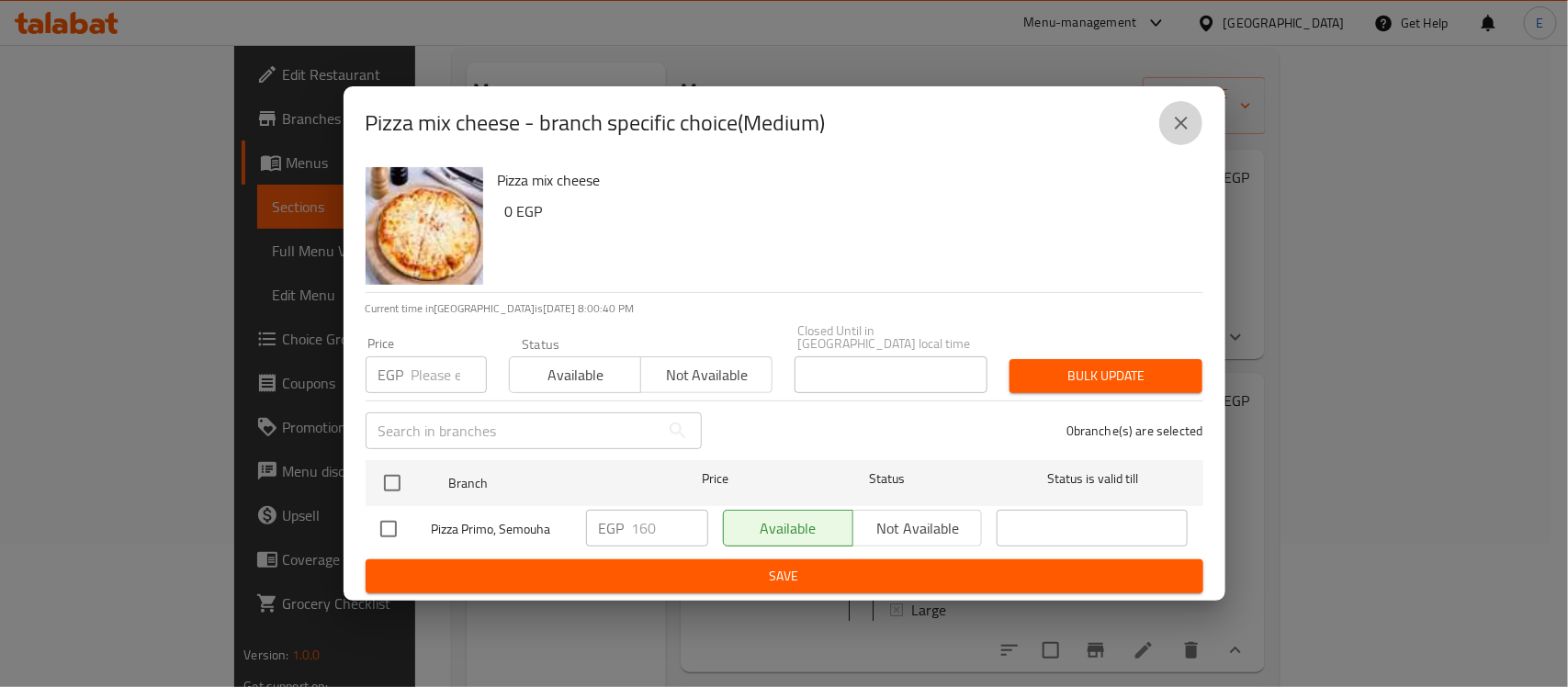
click at [1179, 126] on icon "close" at bounding box center [1181, 123] width 22 height 22
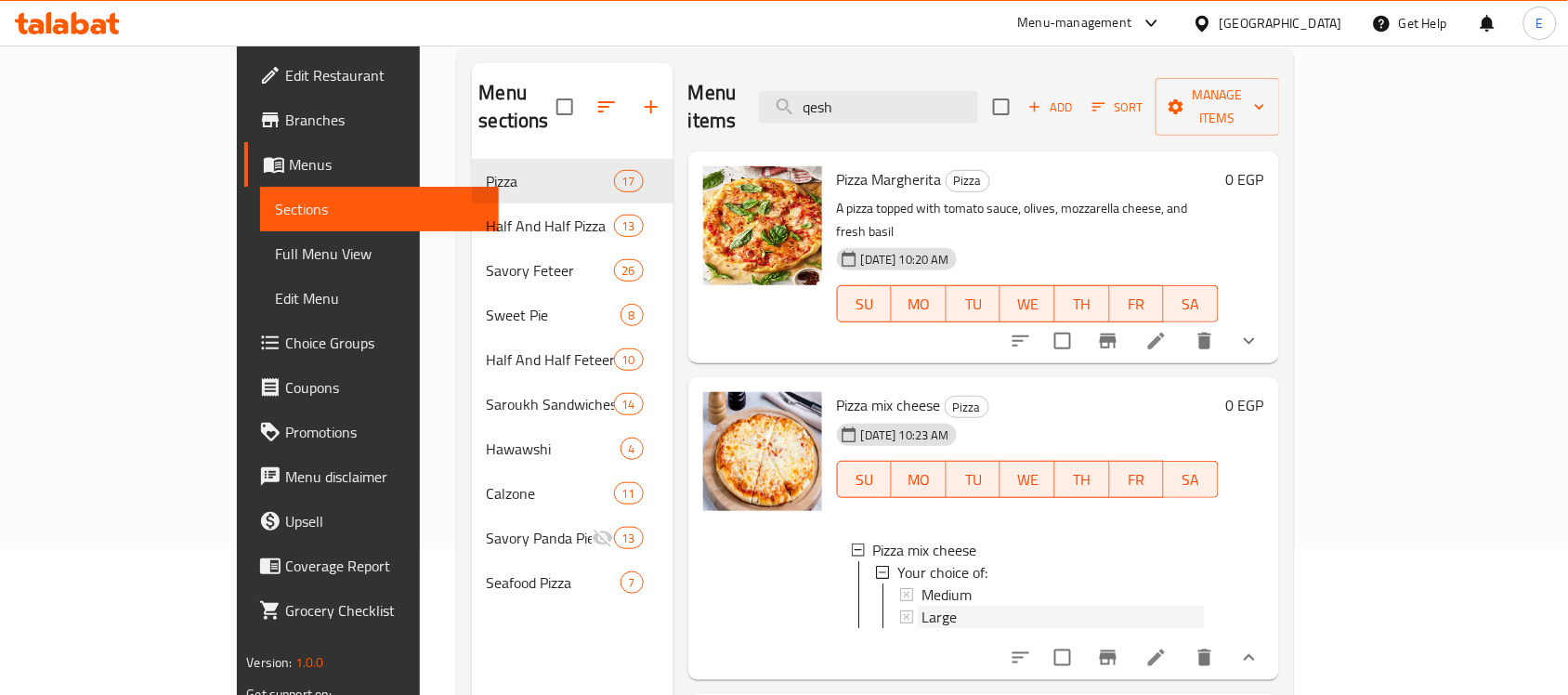
click at [922, 607] on div "Large" at bounding box center [1063, 617] width 282 height 22
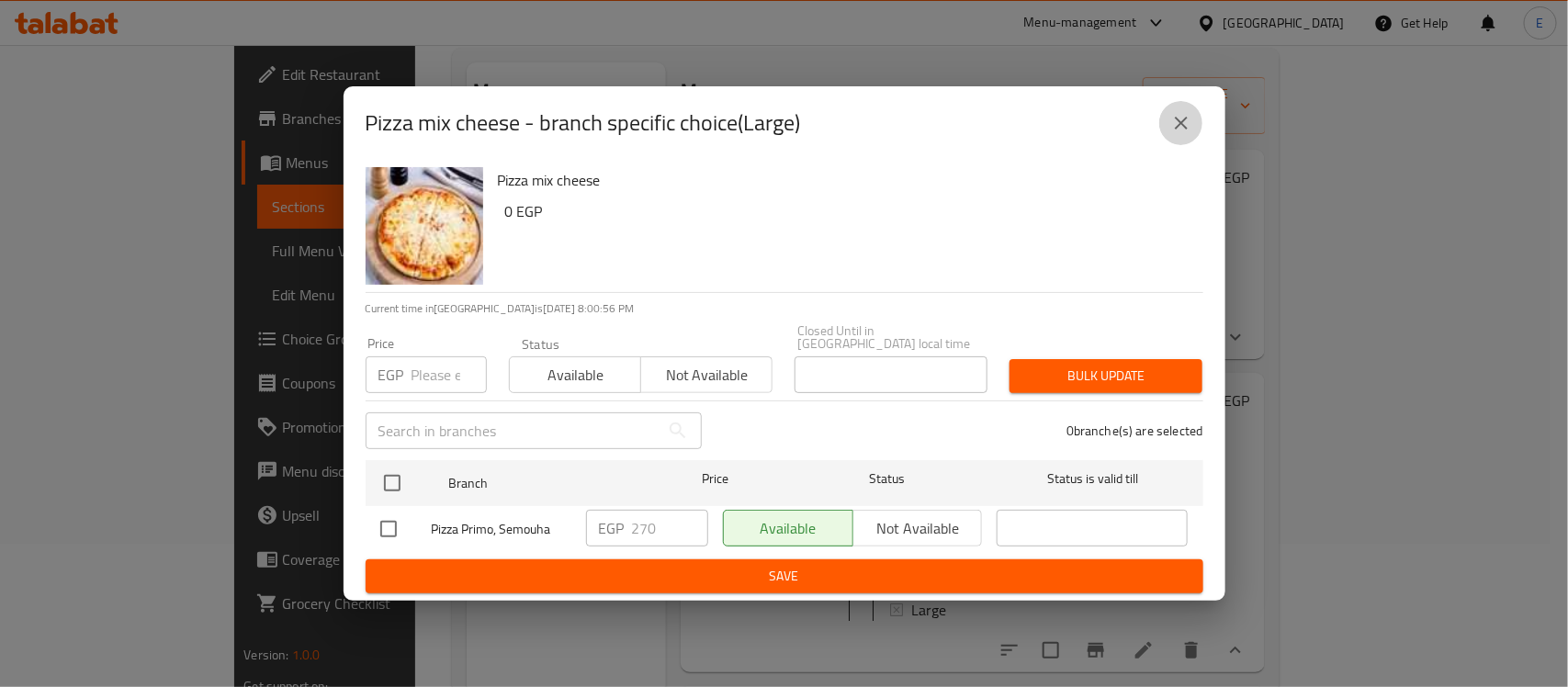
click at [1178, 135] on icon "close" at bounding box center [1181, 123] width 22 height 22
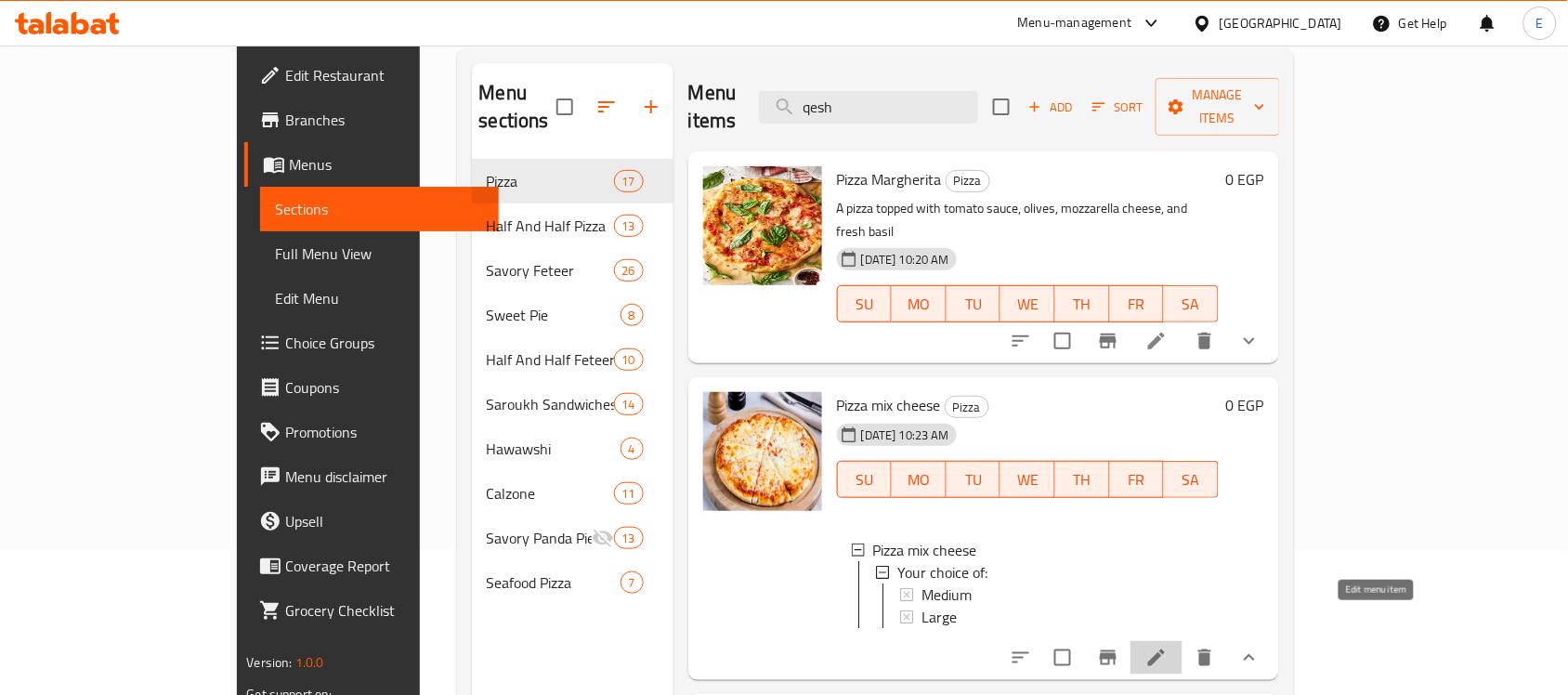
click at [1168, 647] on icon at bounding box center [1157, 658] width 22 height 22
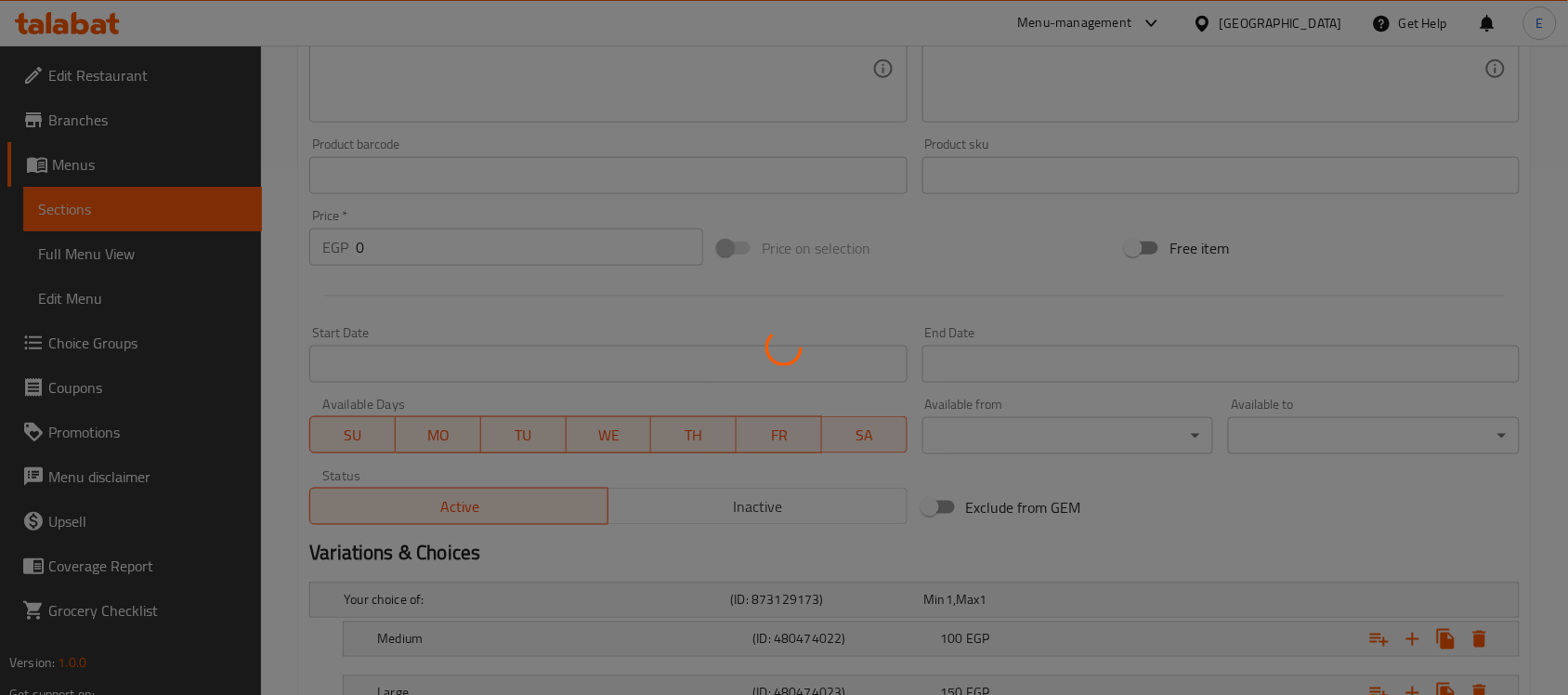
scroll to position [675, 0]
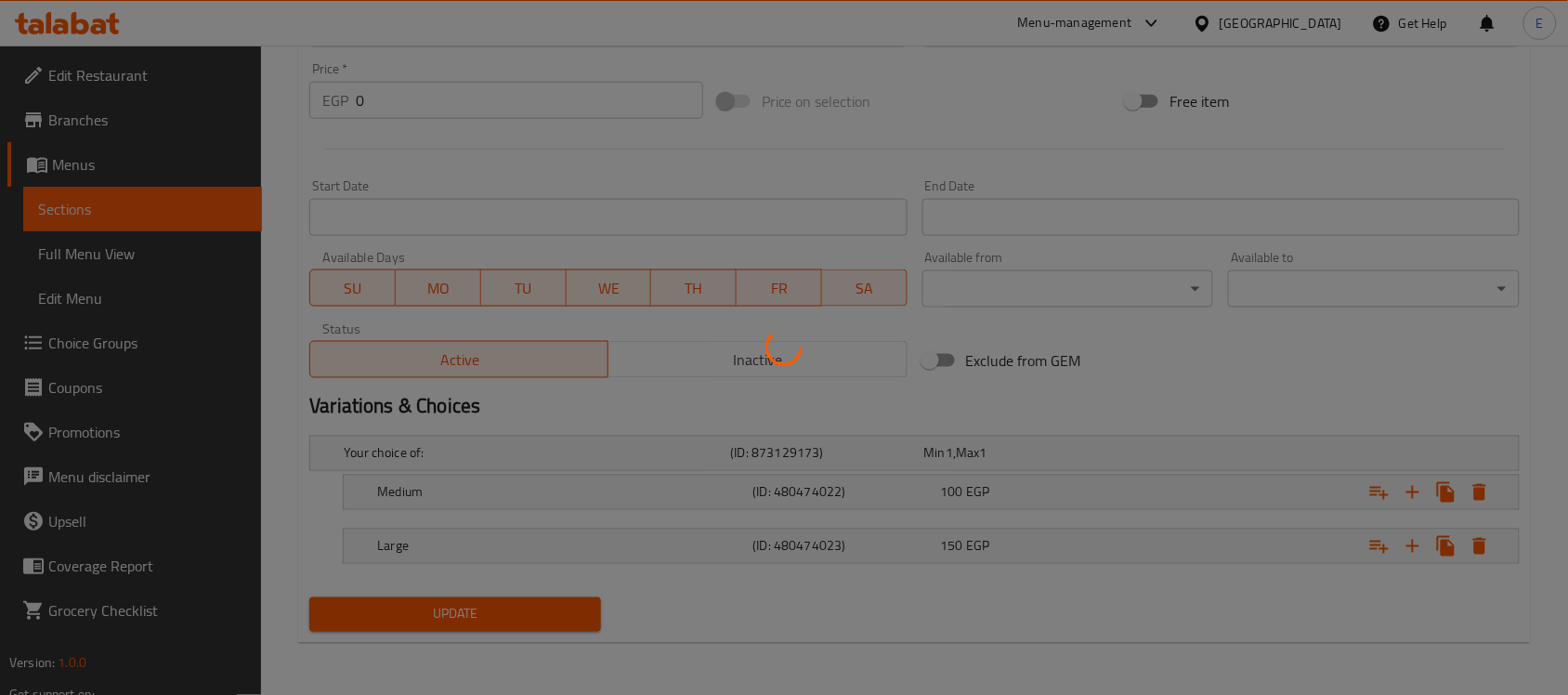
click at [611, 537] on div at bounding box center [784, 347] width 1568 height 695
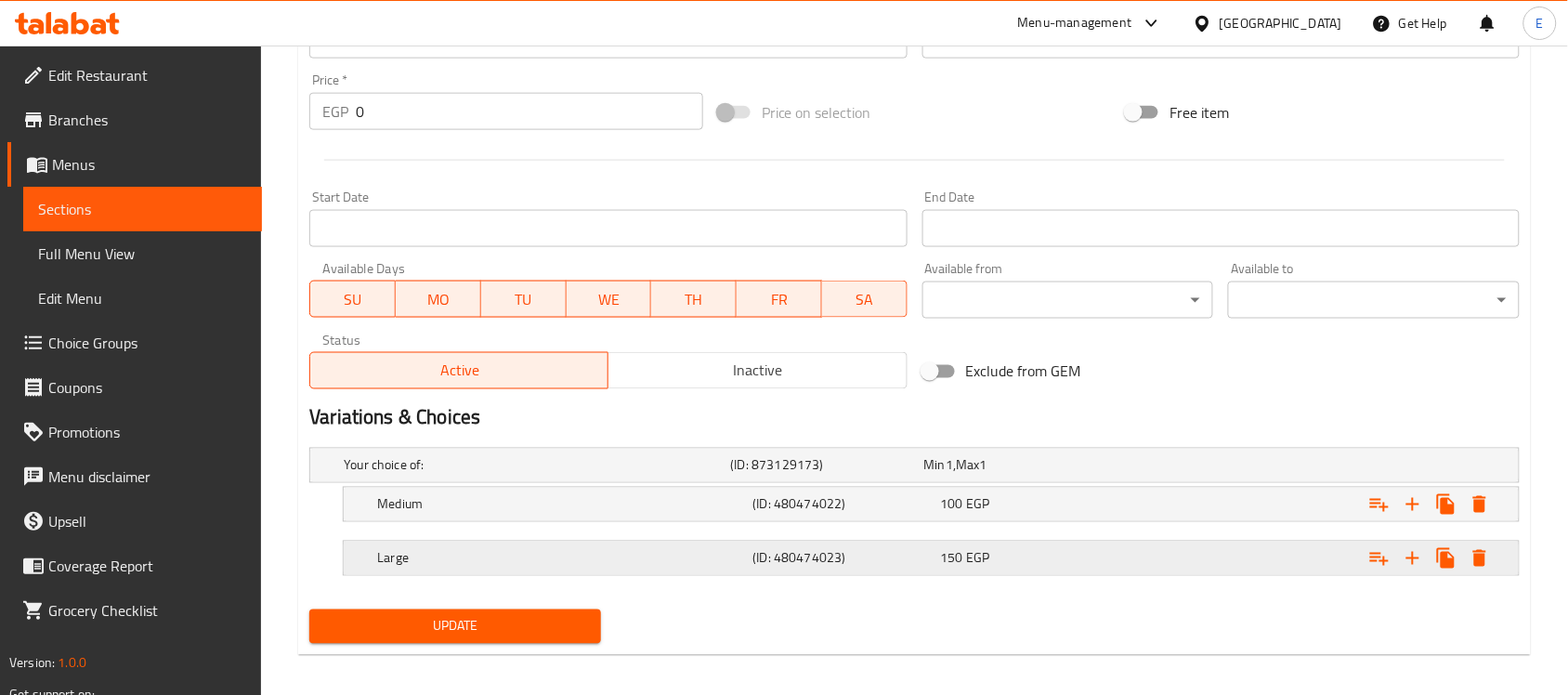
click at [700, 542] on div "Large (ID: 480474023) 150 EGP" at bounding box center [937, 558] width 1127 height 41
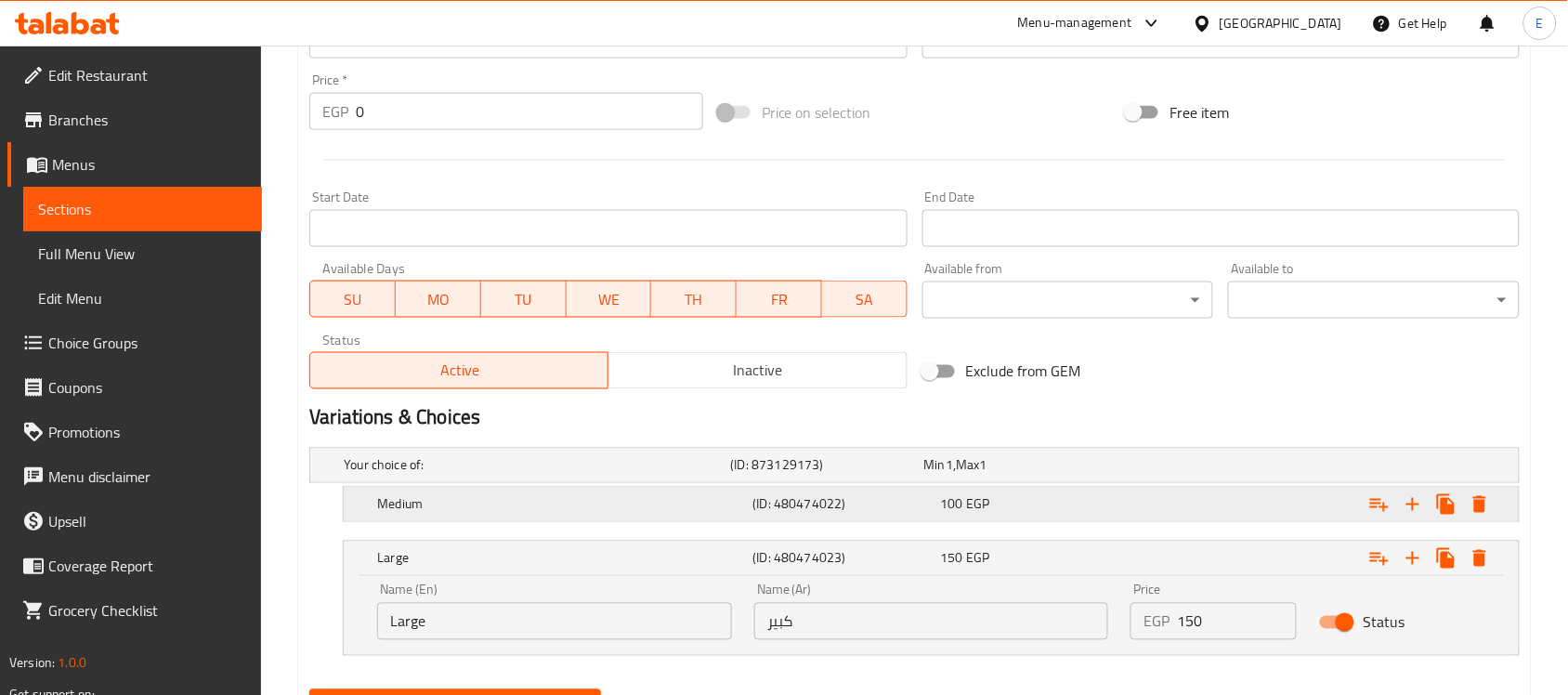
click at [706, 507] on h5 "Medium" at bounding box center [561, 504] width 368 height 19
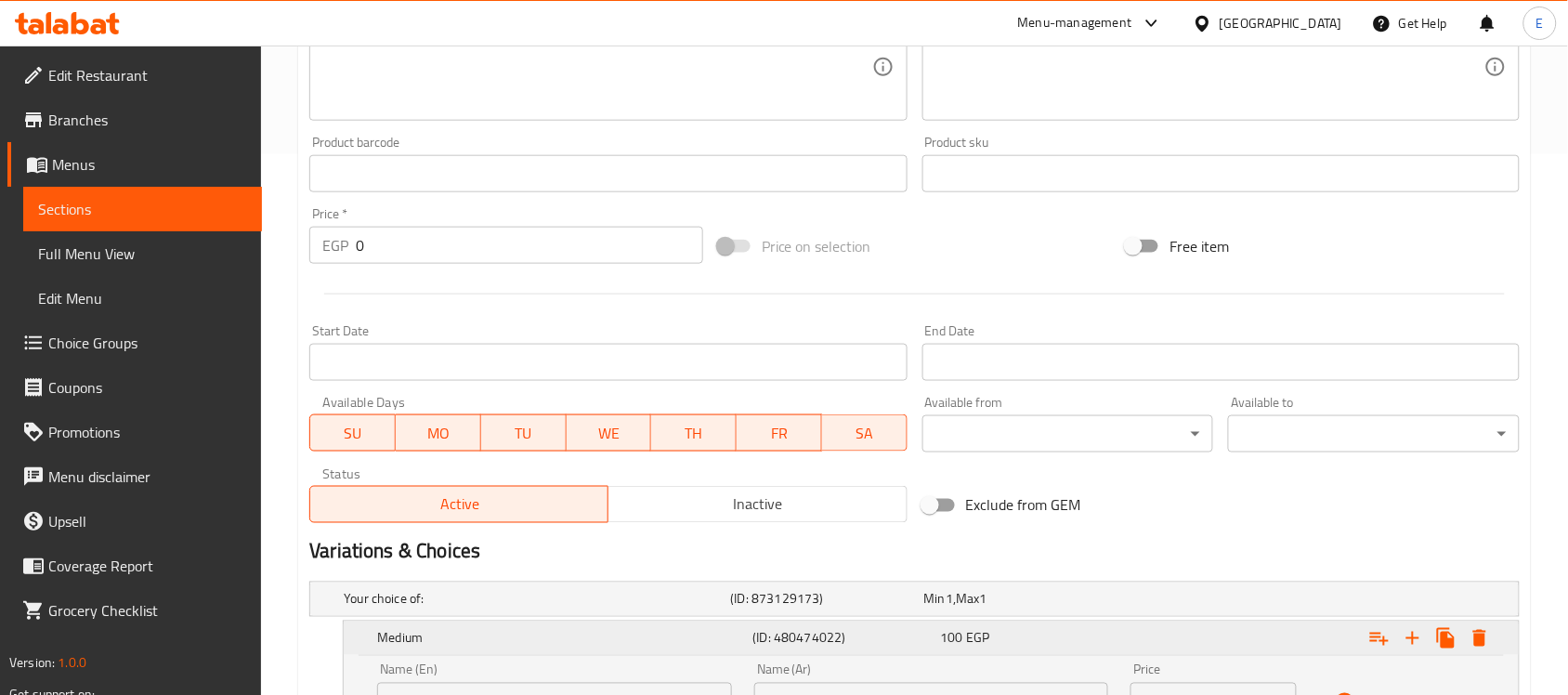
scroll to position [0, 0]
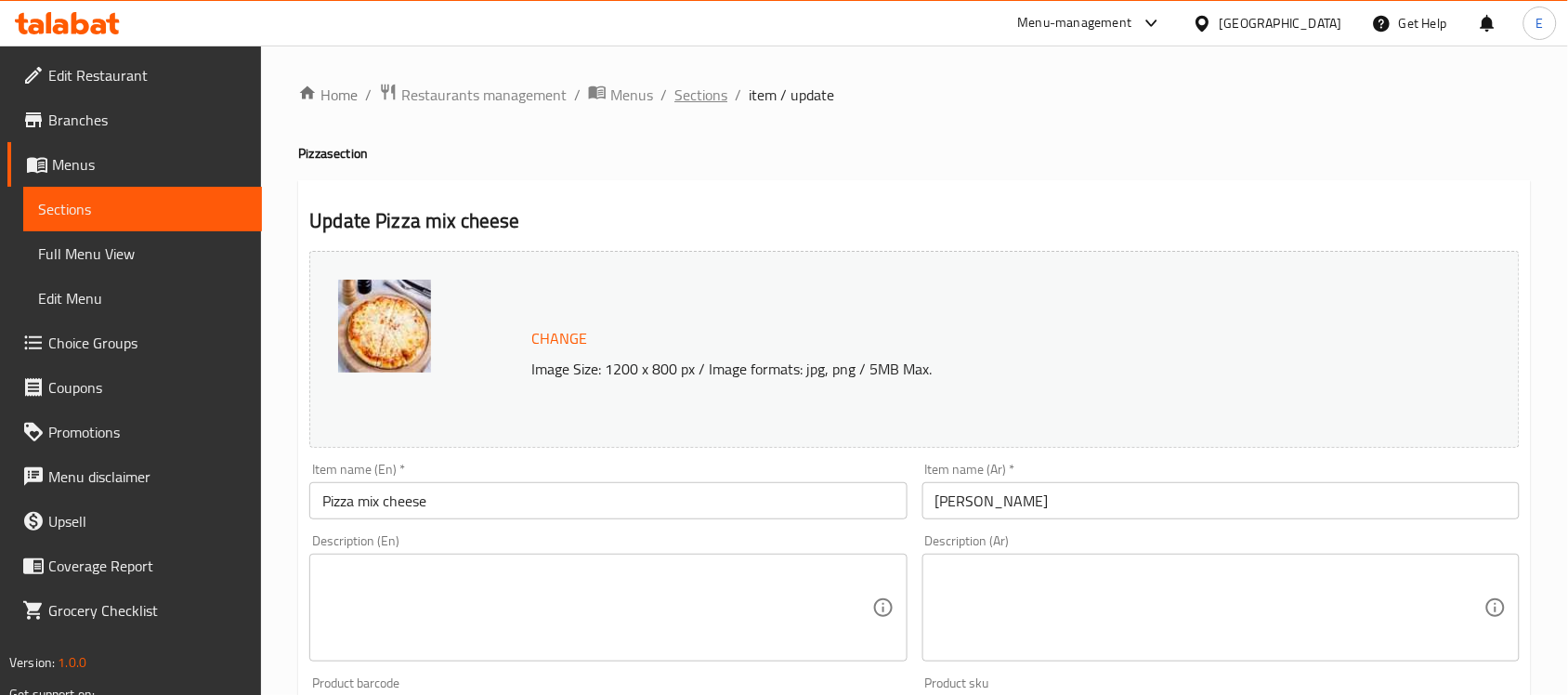
click at [705, 89] on span "Sections" at bounding box center [701, 94] width 53 height 22
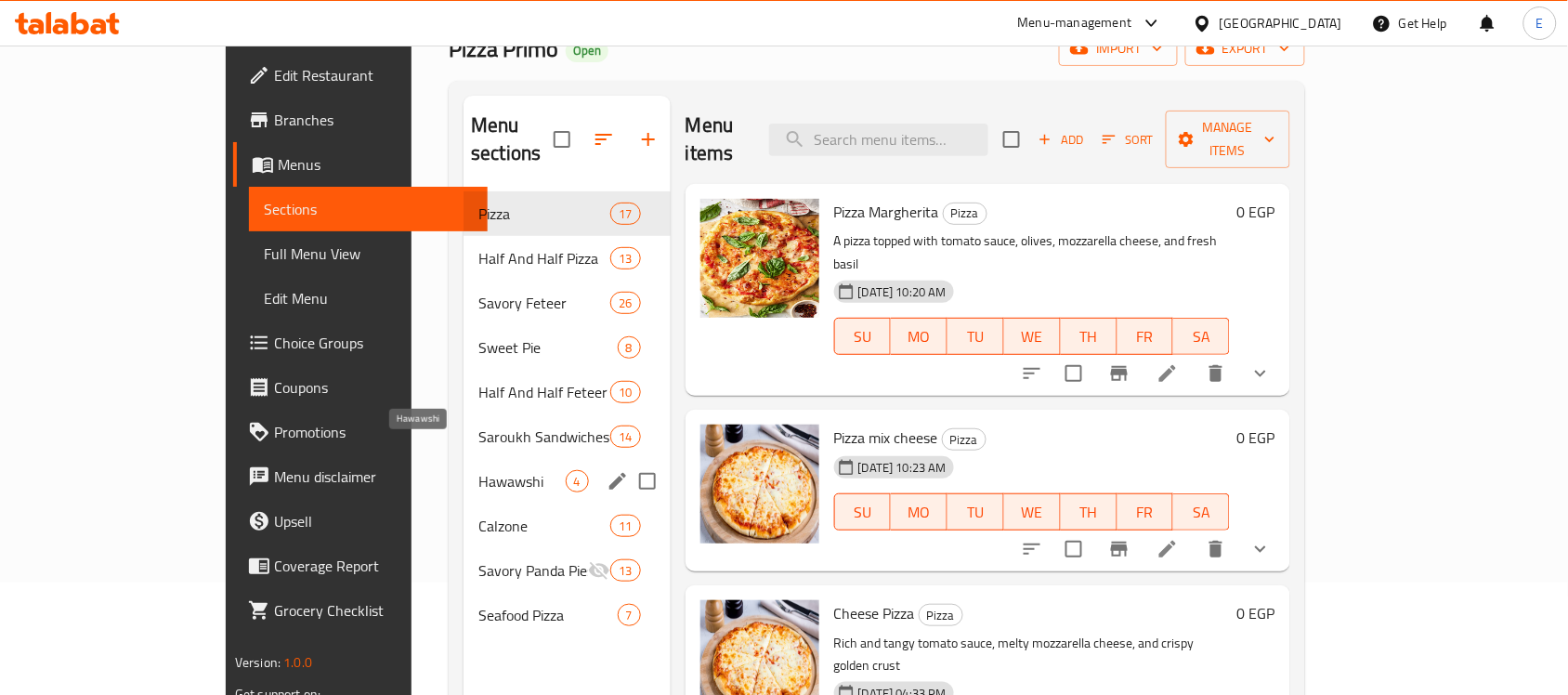
scroll to position [261, 0]
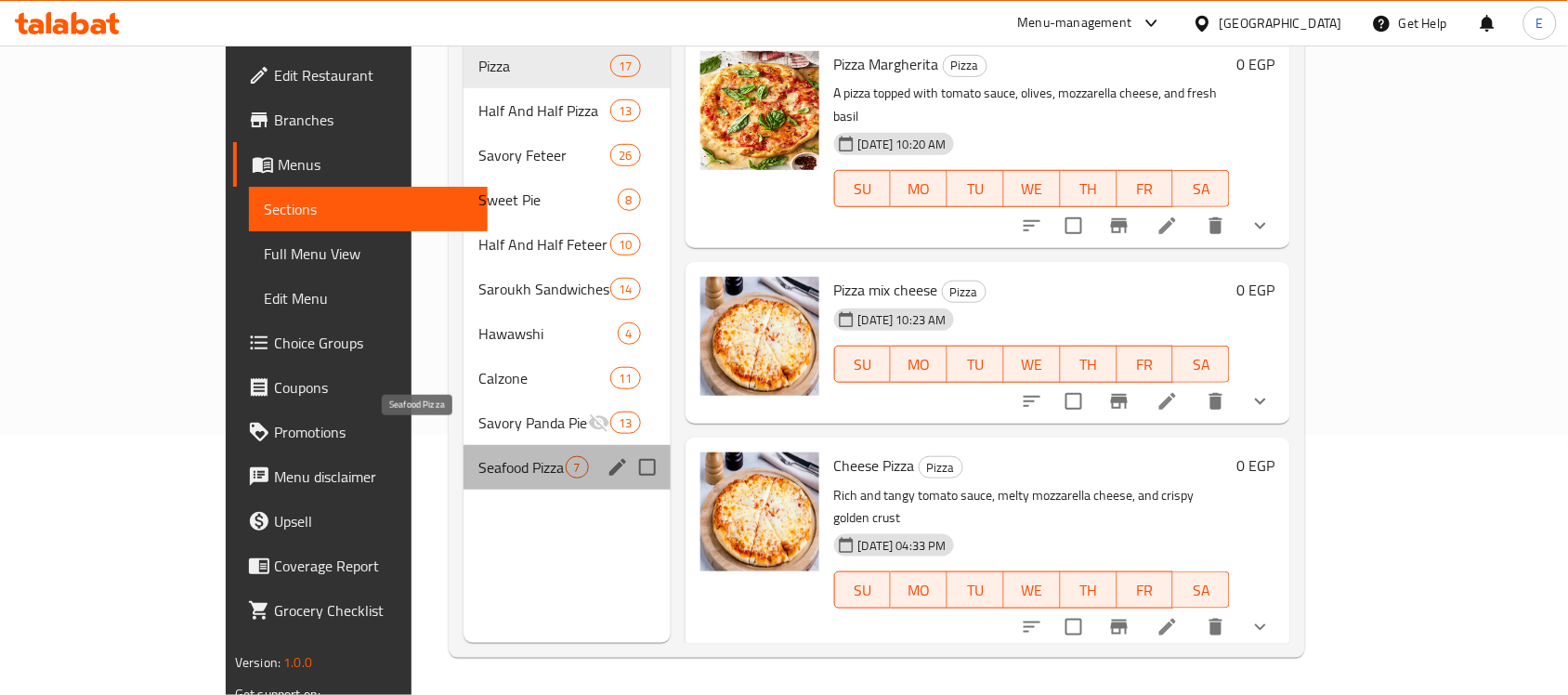
click at [479, 456] on span "Seafood Pizza" at bounding box center [522, 467] width 86 height 22
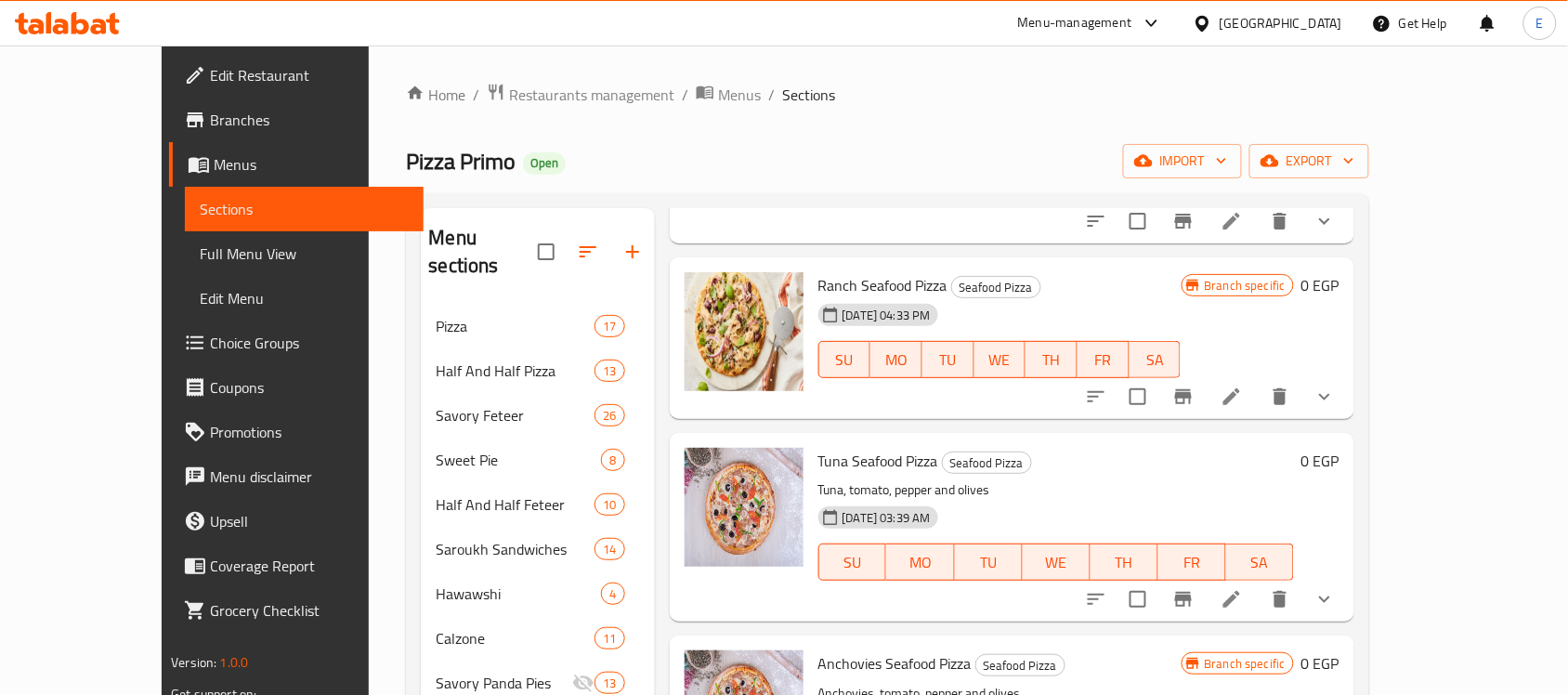
scroll to position [247, 0]
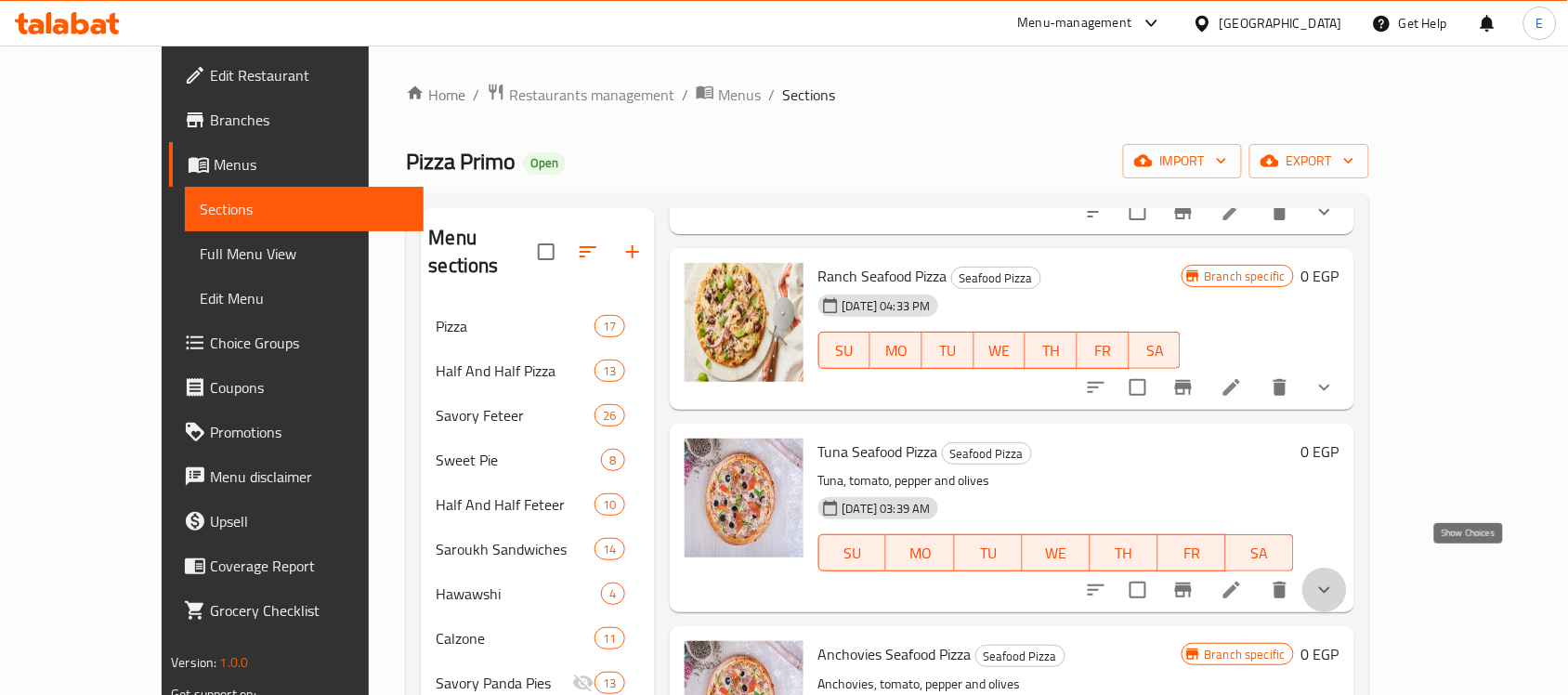
click at [1336, 580] on icon "show more" at bounding box center [1325, 591] width 22 height 22
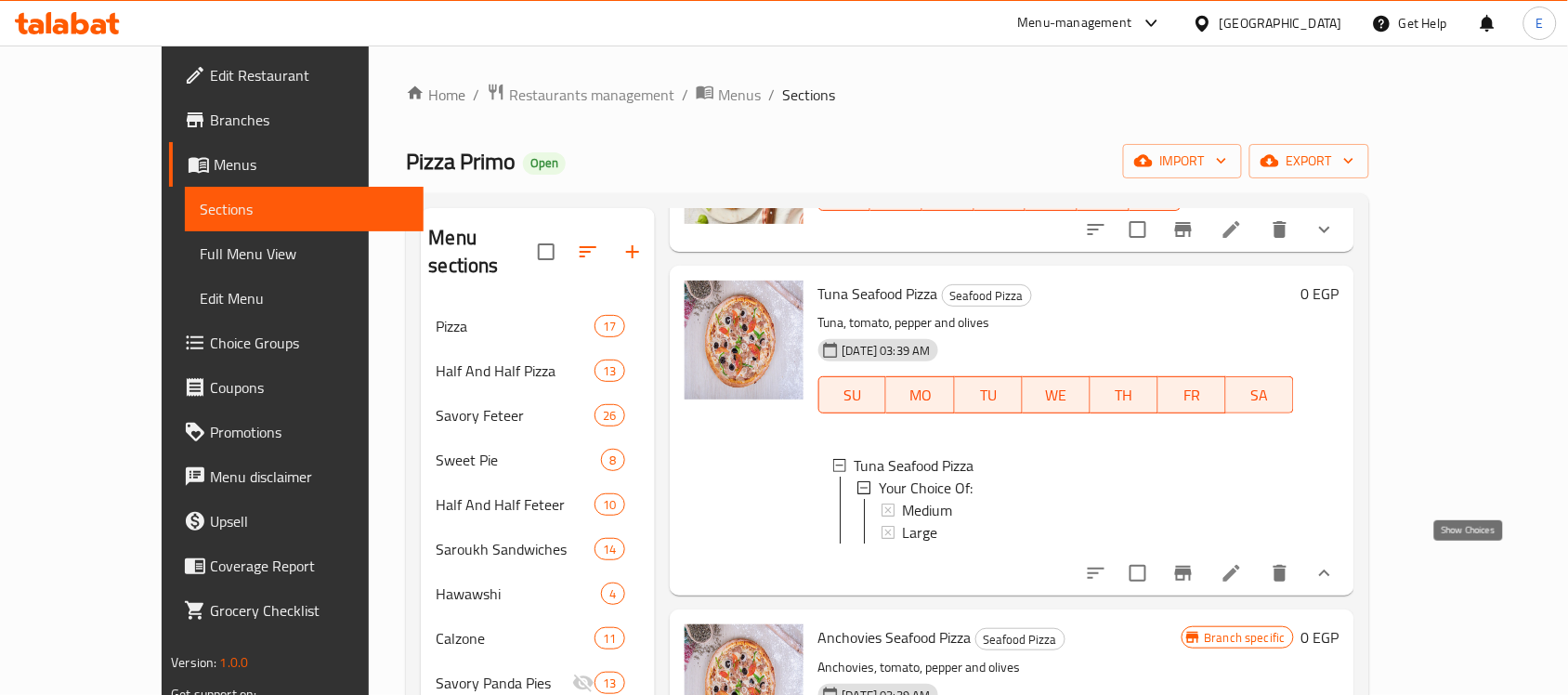
scroll to position [408, 0]
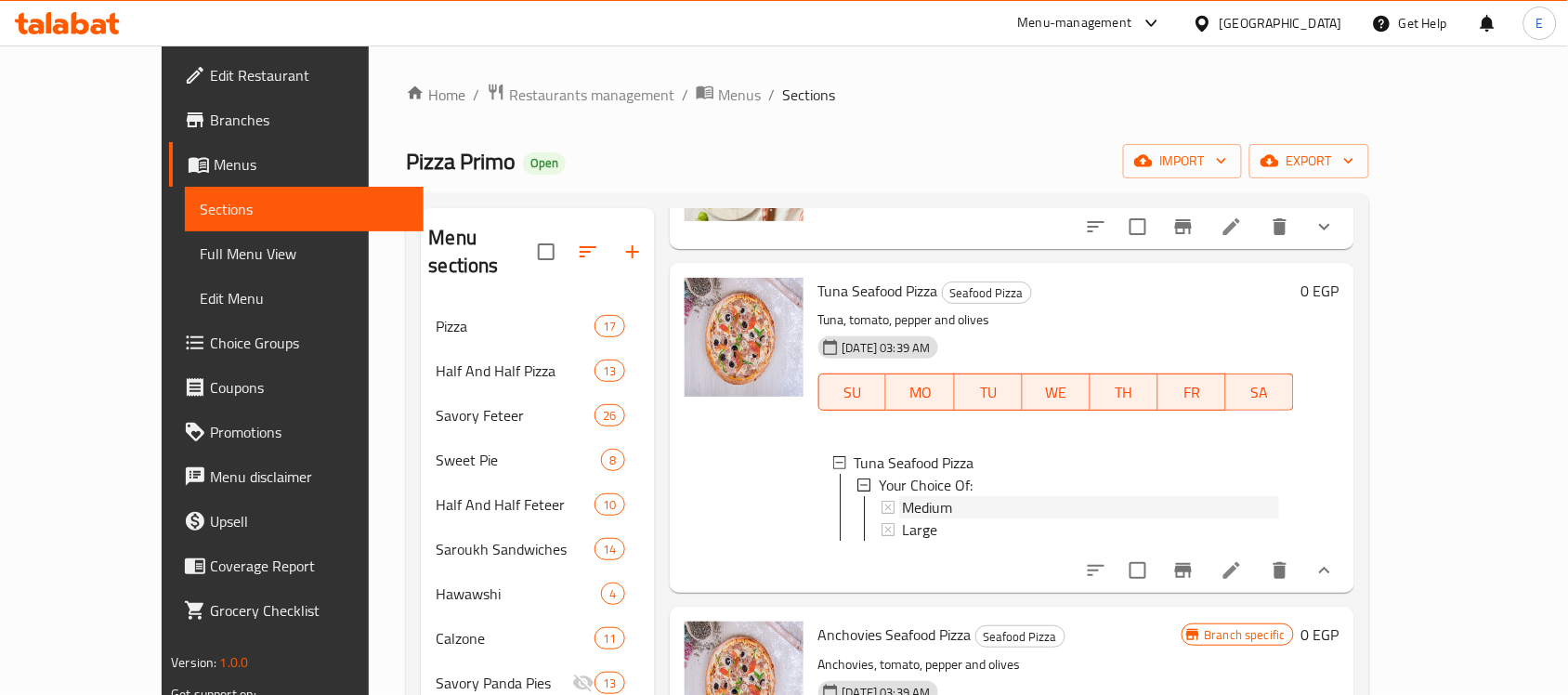
click at [977, 496] on div "Medium" at bounding box center [1091, 507] width 377 height 22
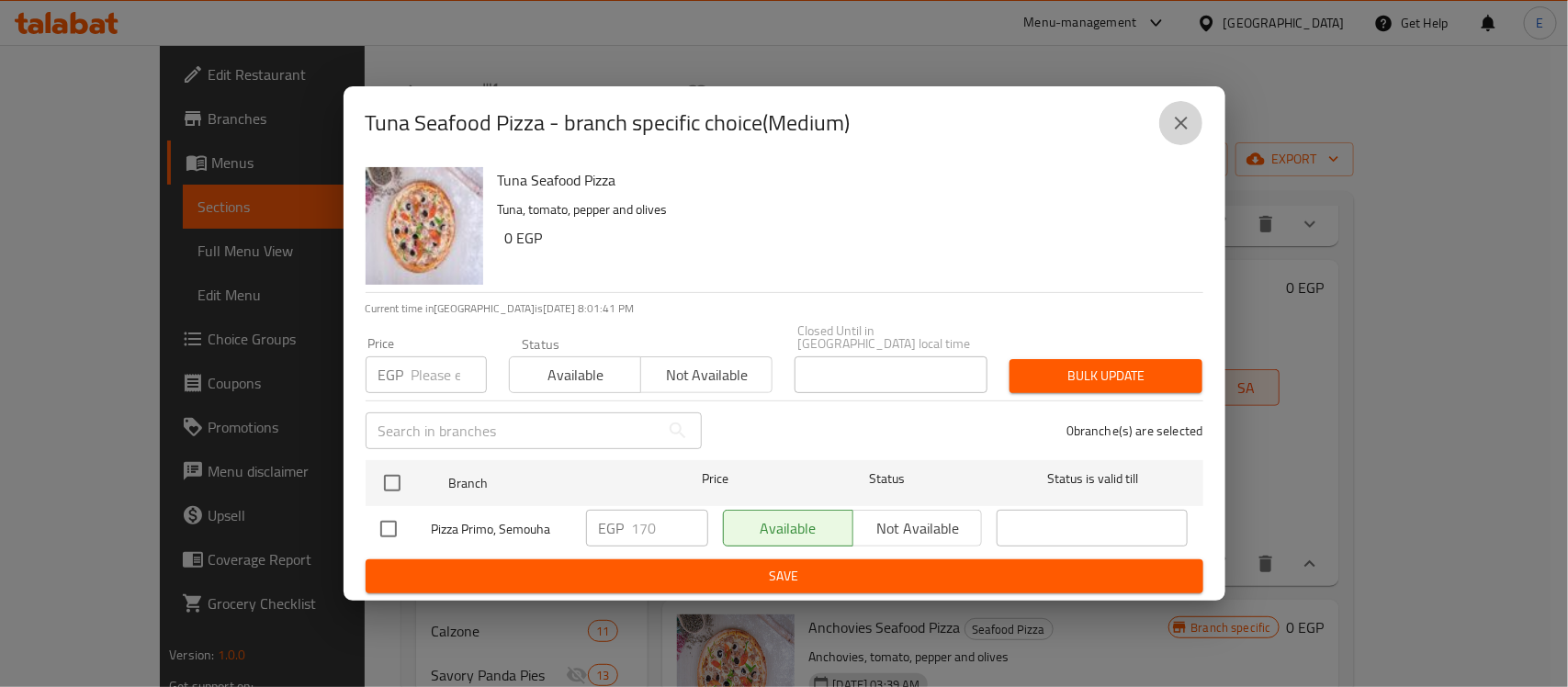
click at [1193, 135] on button "close" at bounding box center [1181, 123] width 44 height 44
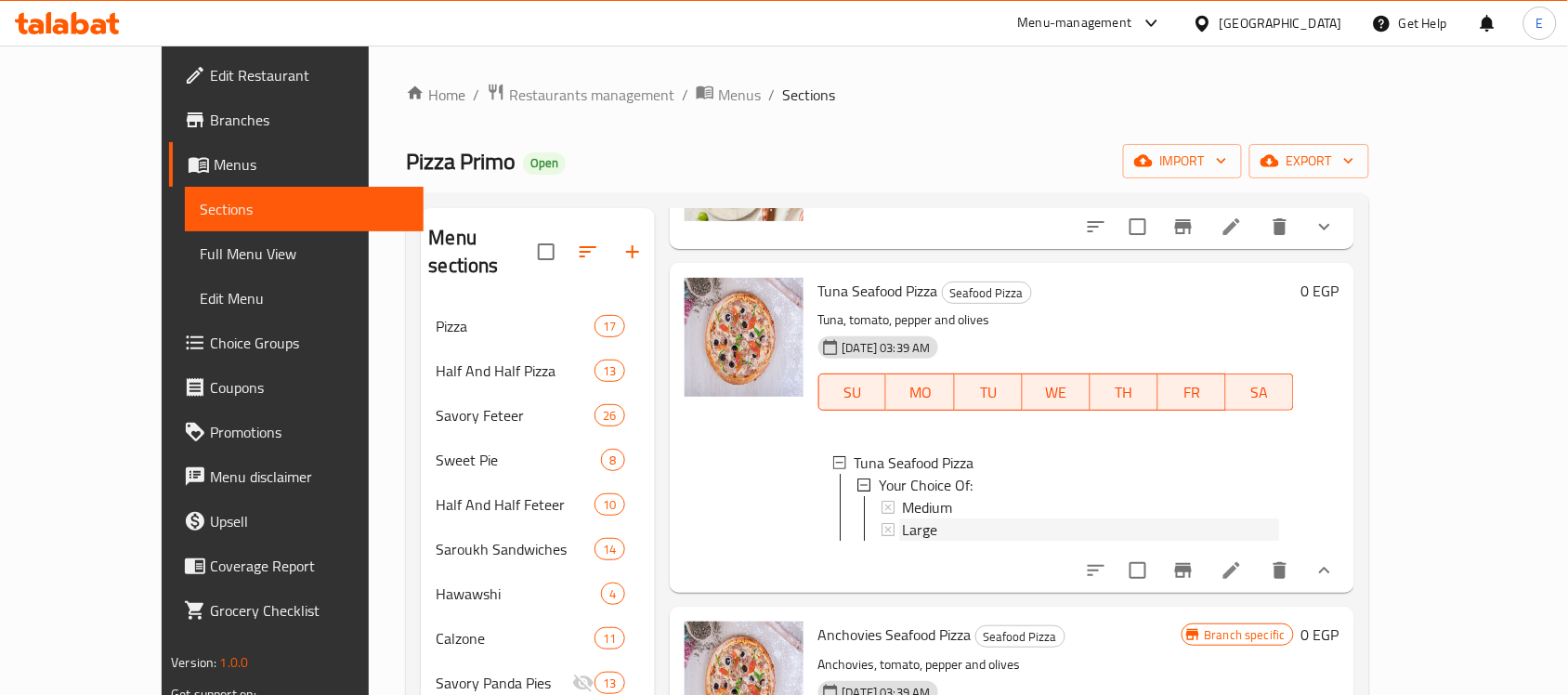
click at [978, 519] on div "Large" at bounding box center [1091, 530] width 377 height 22
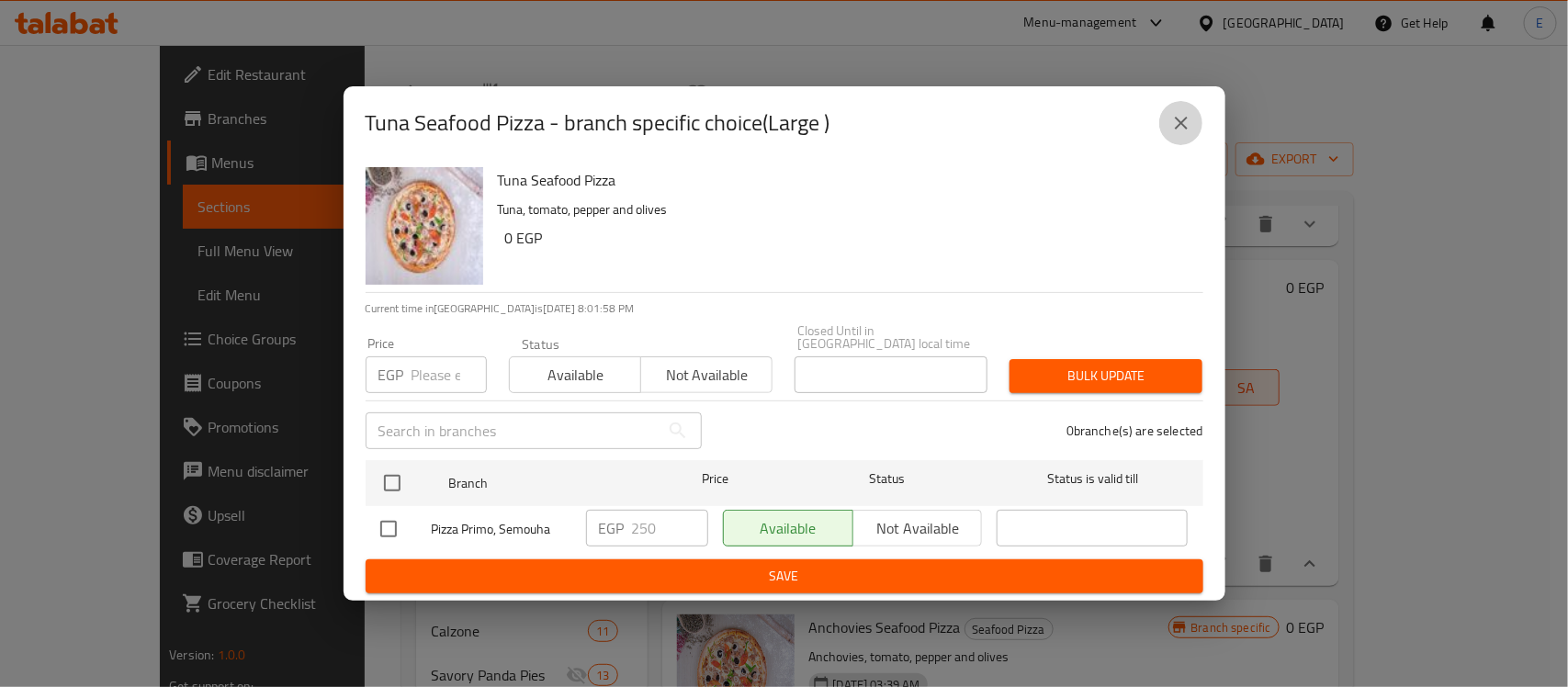
click at [1181, 127] on icon "close" at bounding box center [1181, 123] width 22 height 22
